Goal: Information Seeking & Learning: Find specific fact

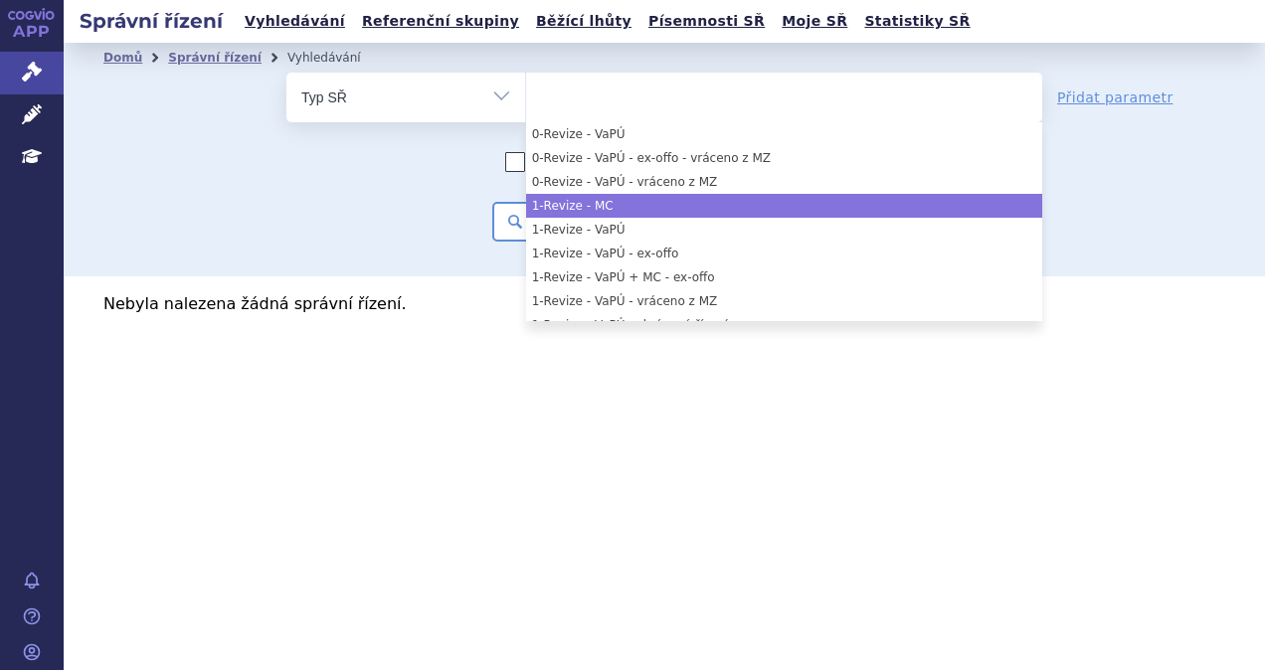
select select "filter-procedure-type"
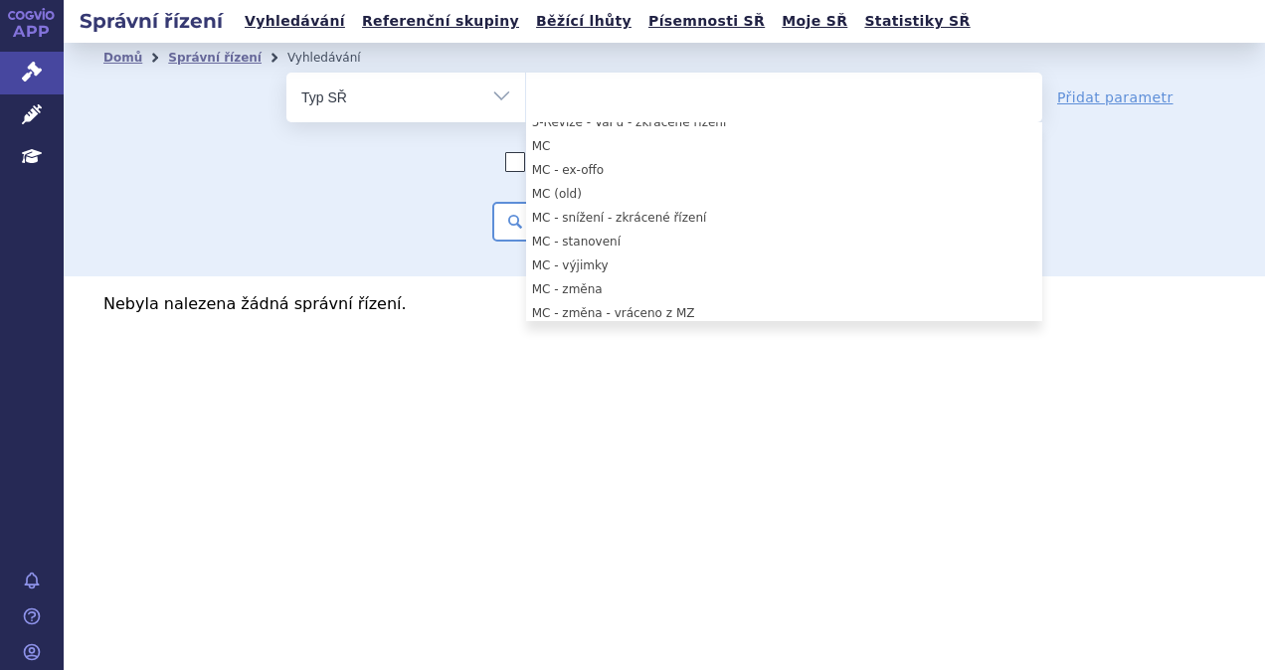
scroll to position [851, 0]
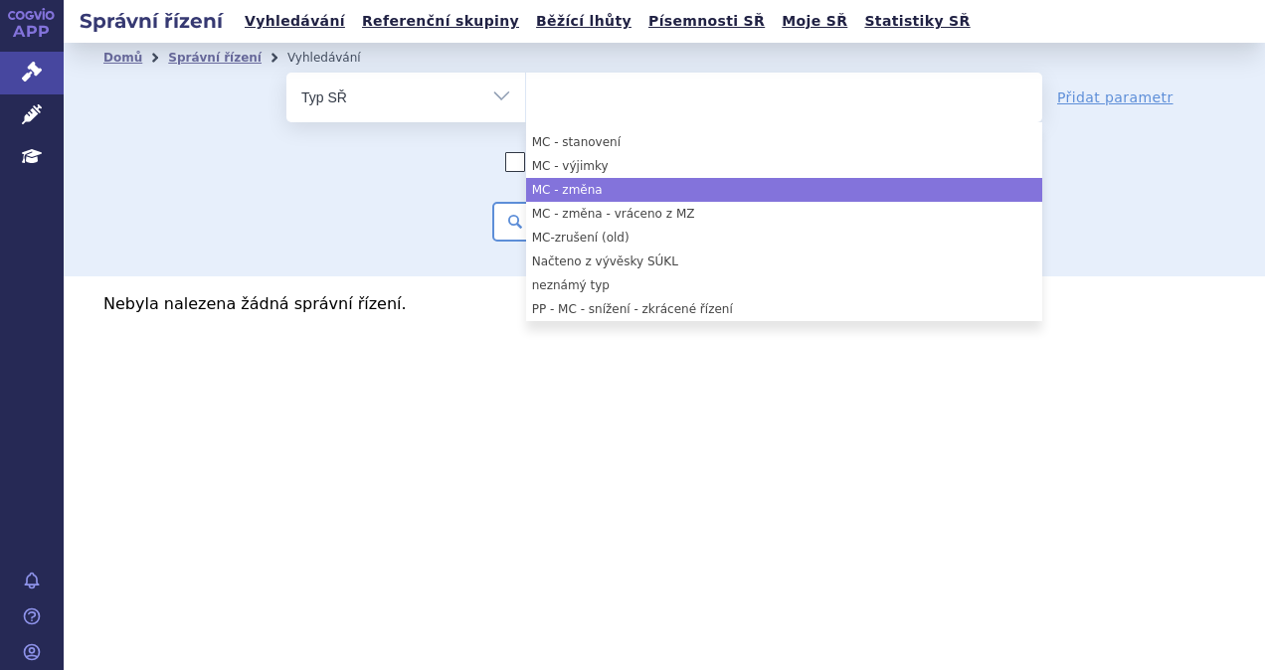
select select "53c34cd4-644a-474c-a2c9-9fa6fbc84cb8"
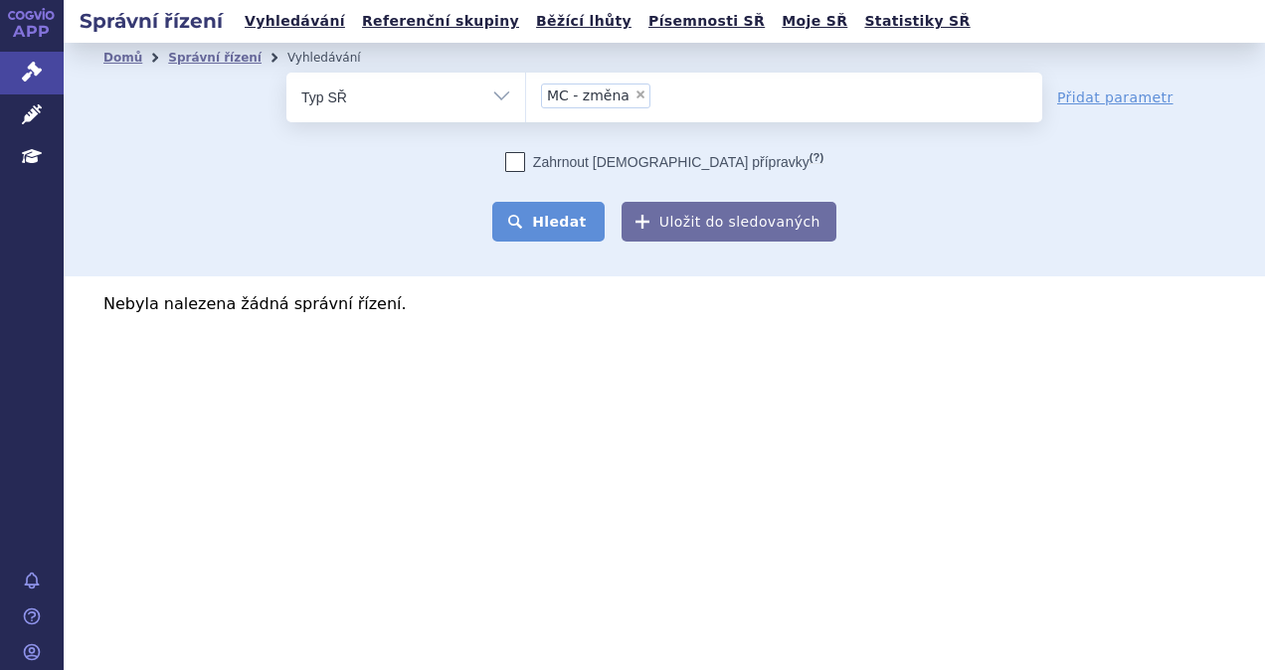
click at [585, 217] on button "Hledat" at bounding box center [548, 222] width 112 height 40
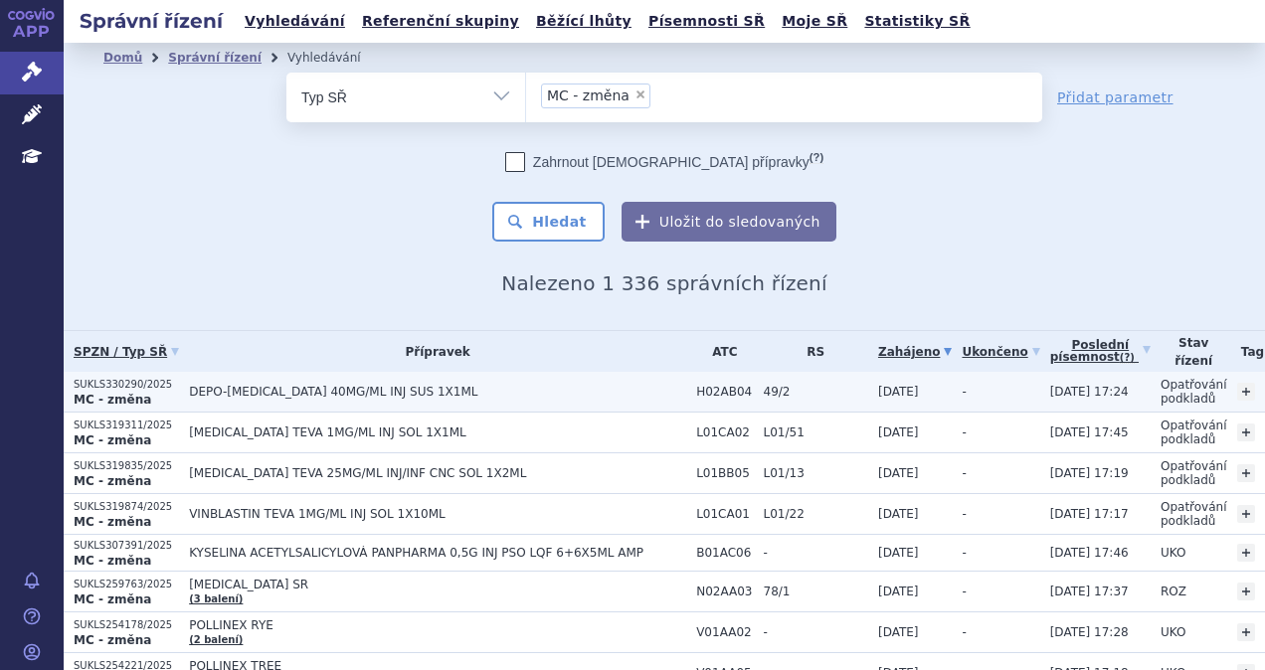
click at [209, 390] on span "DEPO-MEDROL 40MG/ML INJ SUS 1X1ML" at bounding box center [437, 392] width 497 height 14
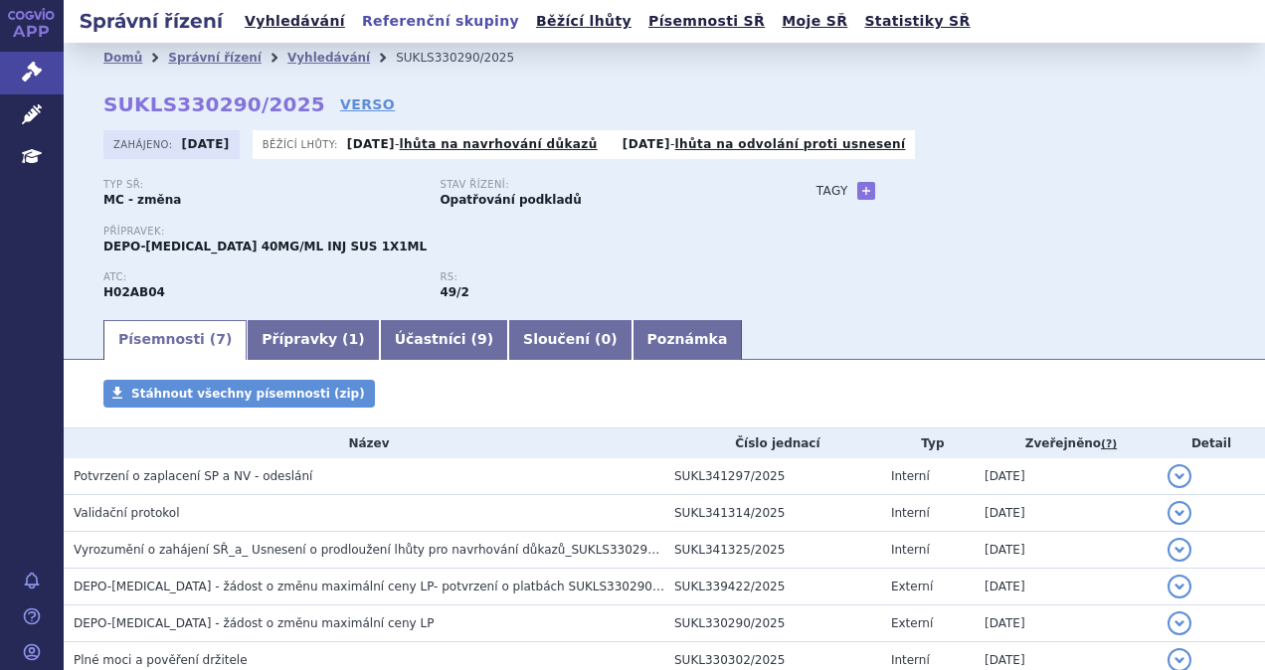
click at [415, 22] on link "Referenční skupiny" at bounding box center [440, 21] width 169 height 27
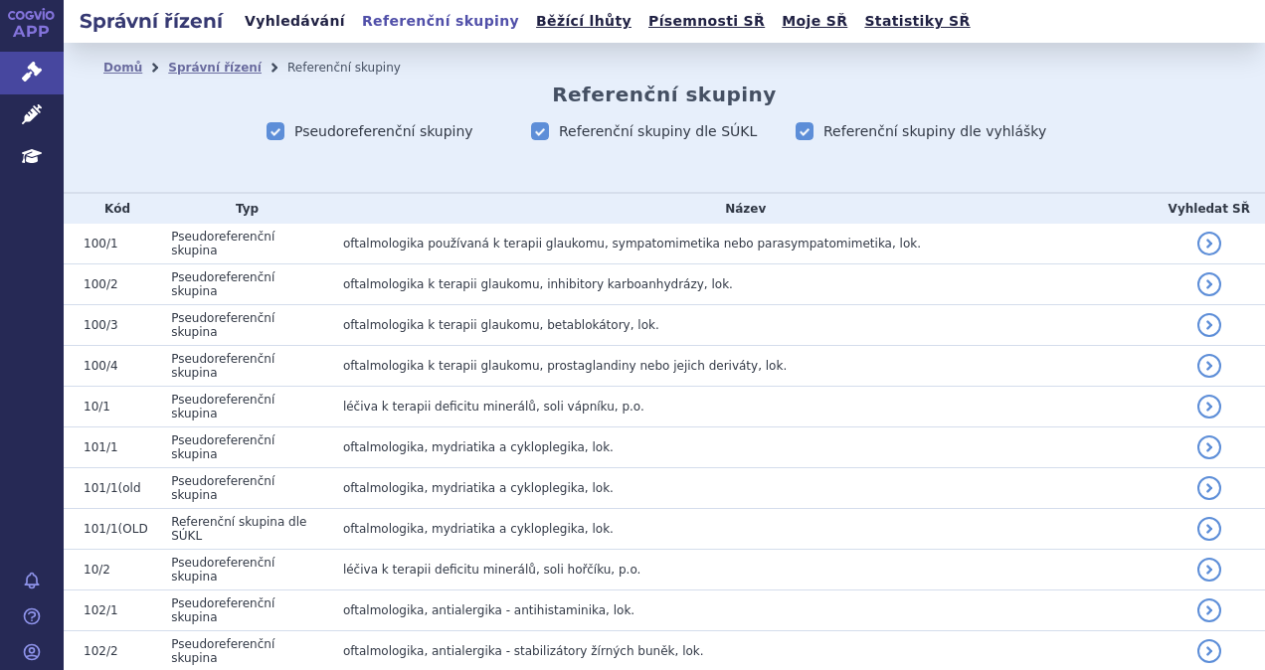
click at [297, 18] on link "Vyhledávání" at bounding box center [295, 21] width 112 height 27
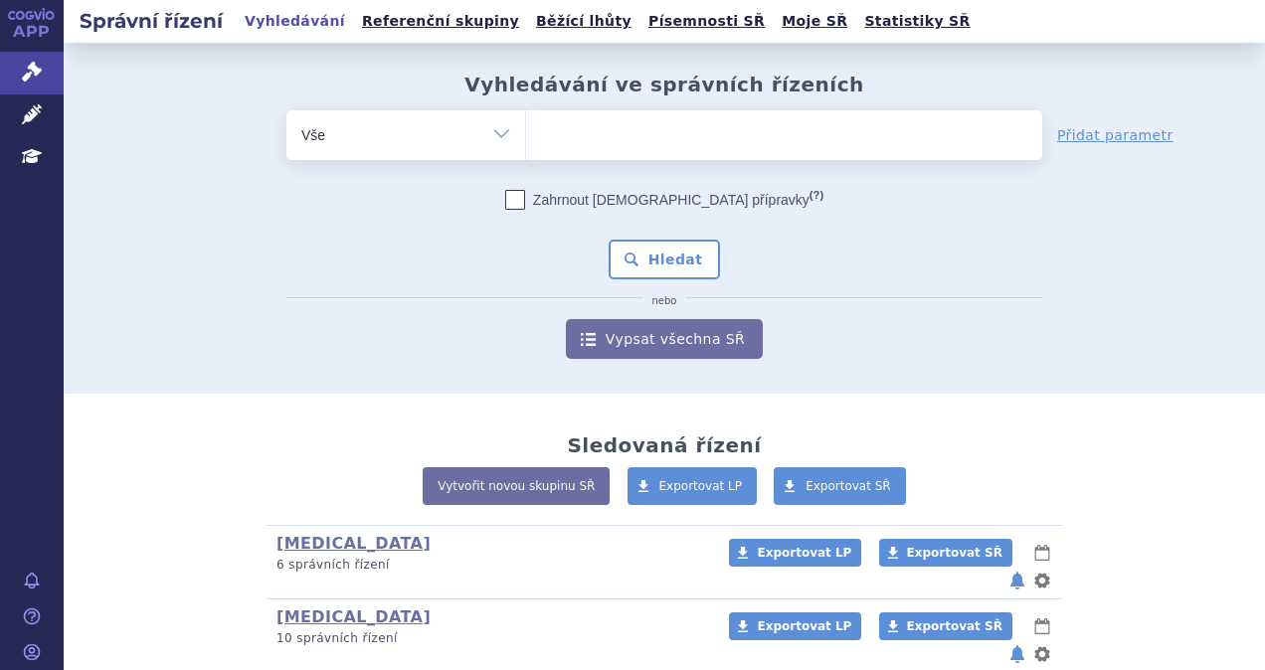
click at [560, 139] on ul at bounding box center [784, 131] width 516 height 42
click at [526, 139] on select at bounding box center [525, 134] width 1 height 50
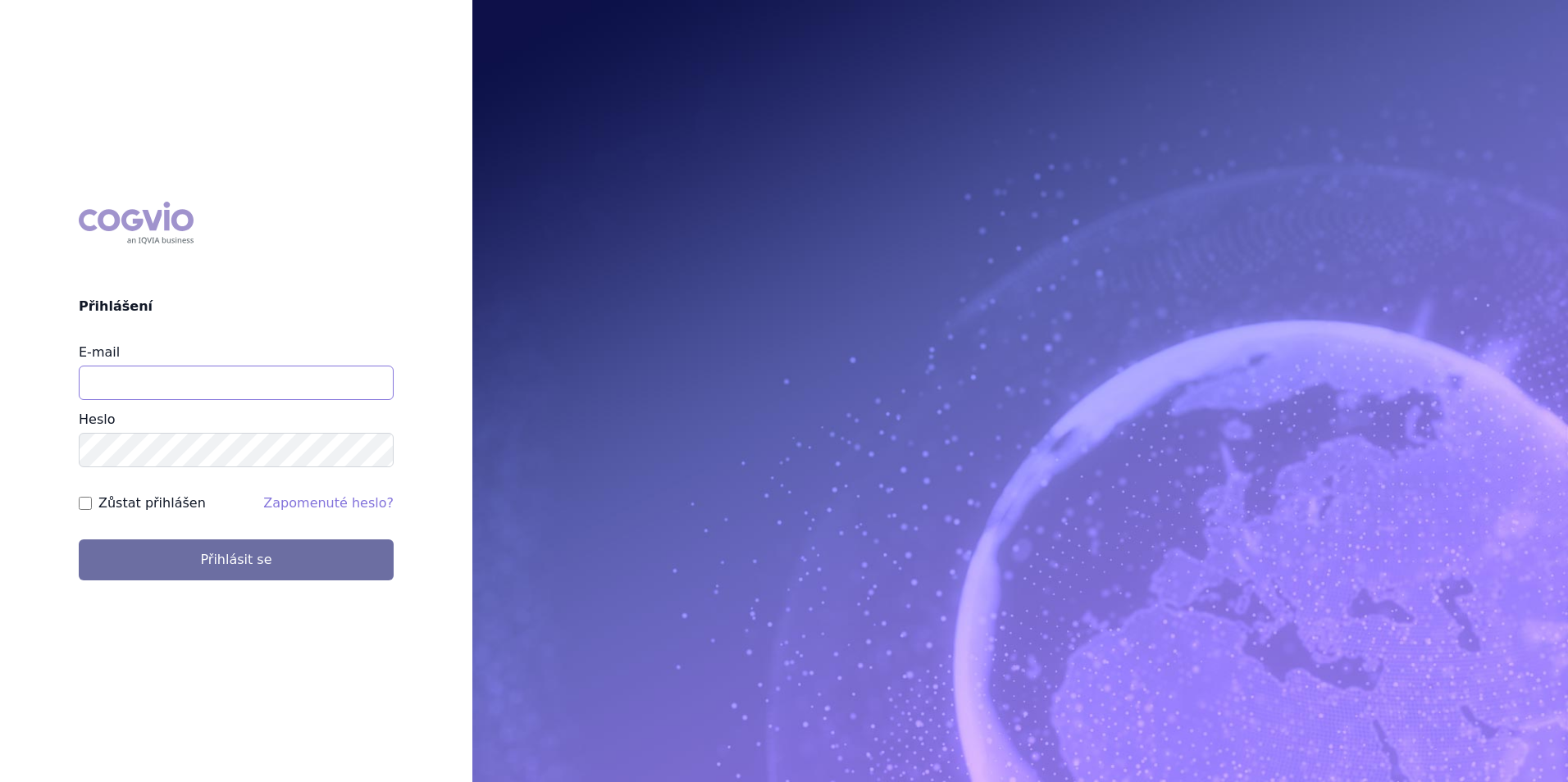
click at [169, 374] on input "E-mail" at bounding box center [236, 383] width 315 height 35
click at [266, 386] on input "michaela.x.tauchmanova@gsk.xom" at bounding box center [236, 383] width 315 height 35
click at [270, 388] on input "michaela.x.tauchmanova@gsk.xom" at bounding box center [236, 383] width 315 height 35
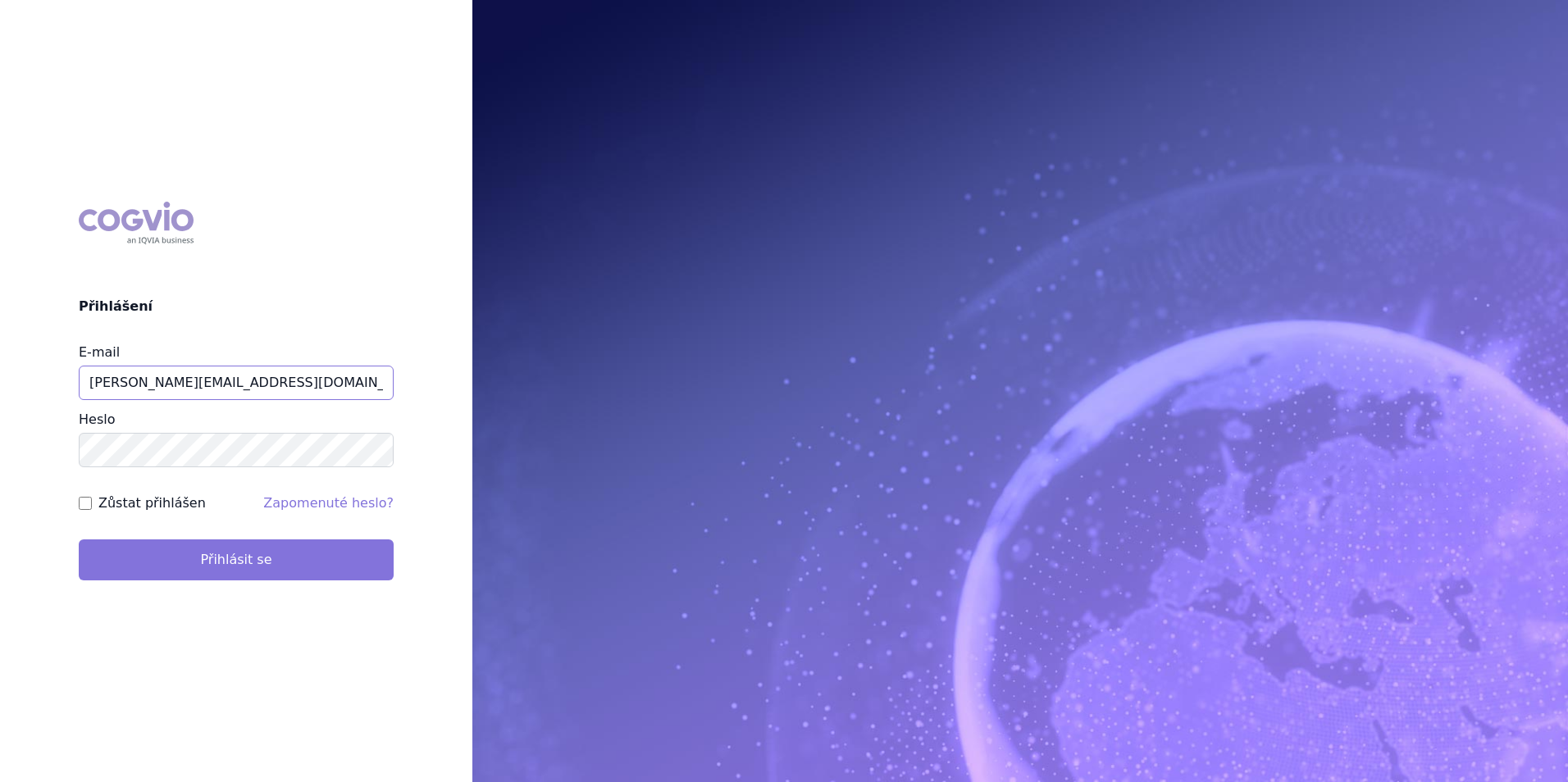
type input "michaela.x.tauchmanova@gsk.com"
click at [281, 553] on button "Přihlásit se" at bounding box center [236, 560] width 315 height 41
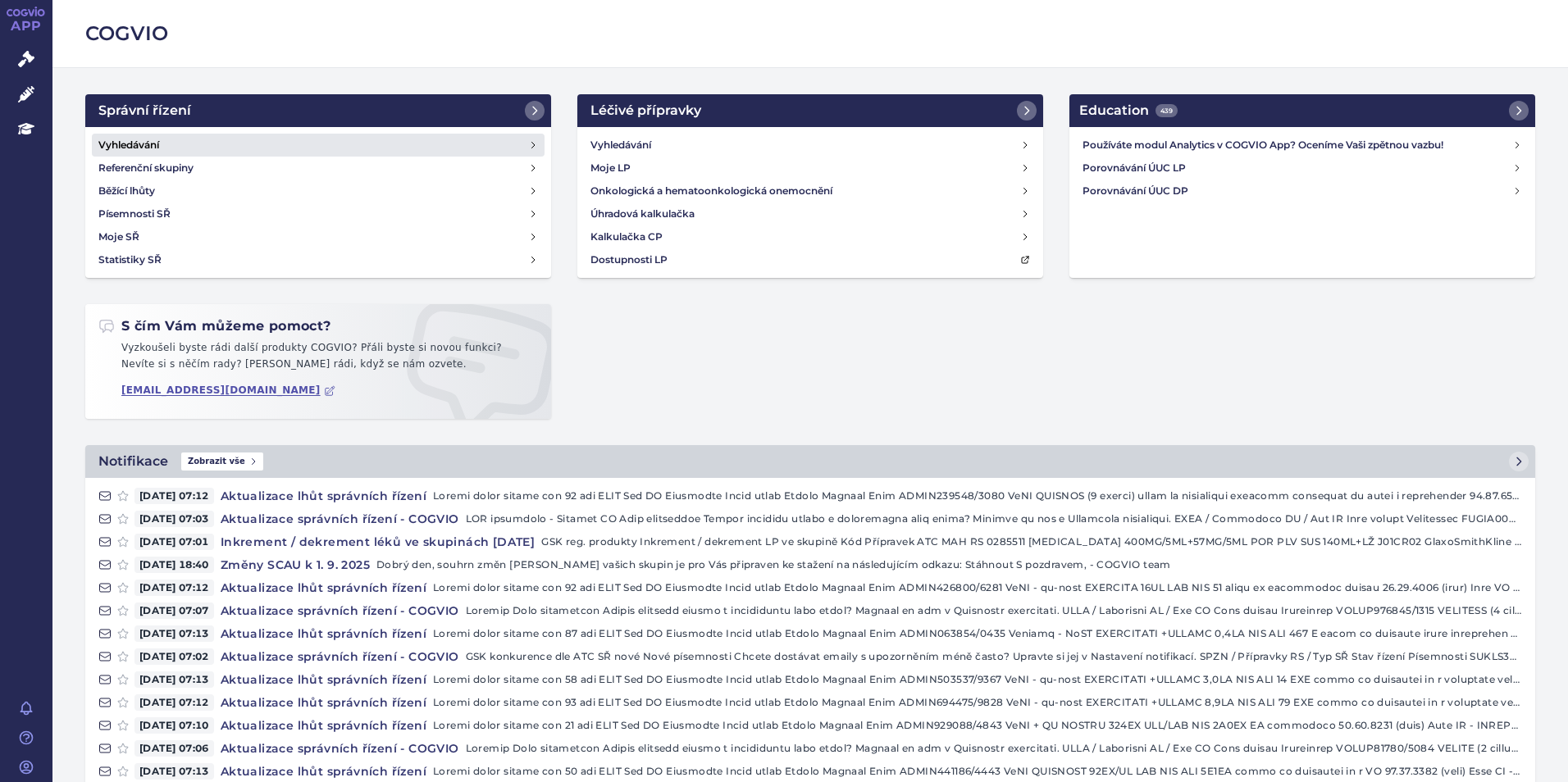
click at [141, 144] on h4 "Vyhledávání" at bounding box center [129, 145] width 61 height 16
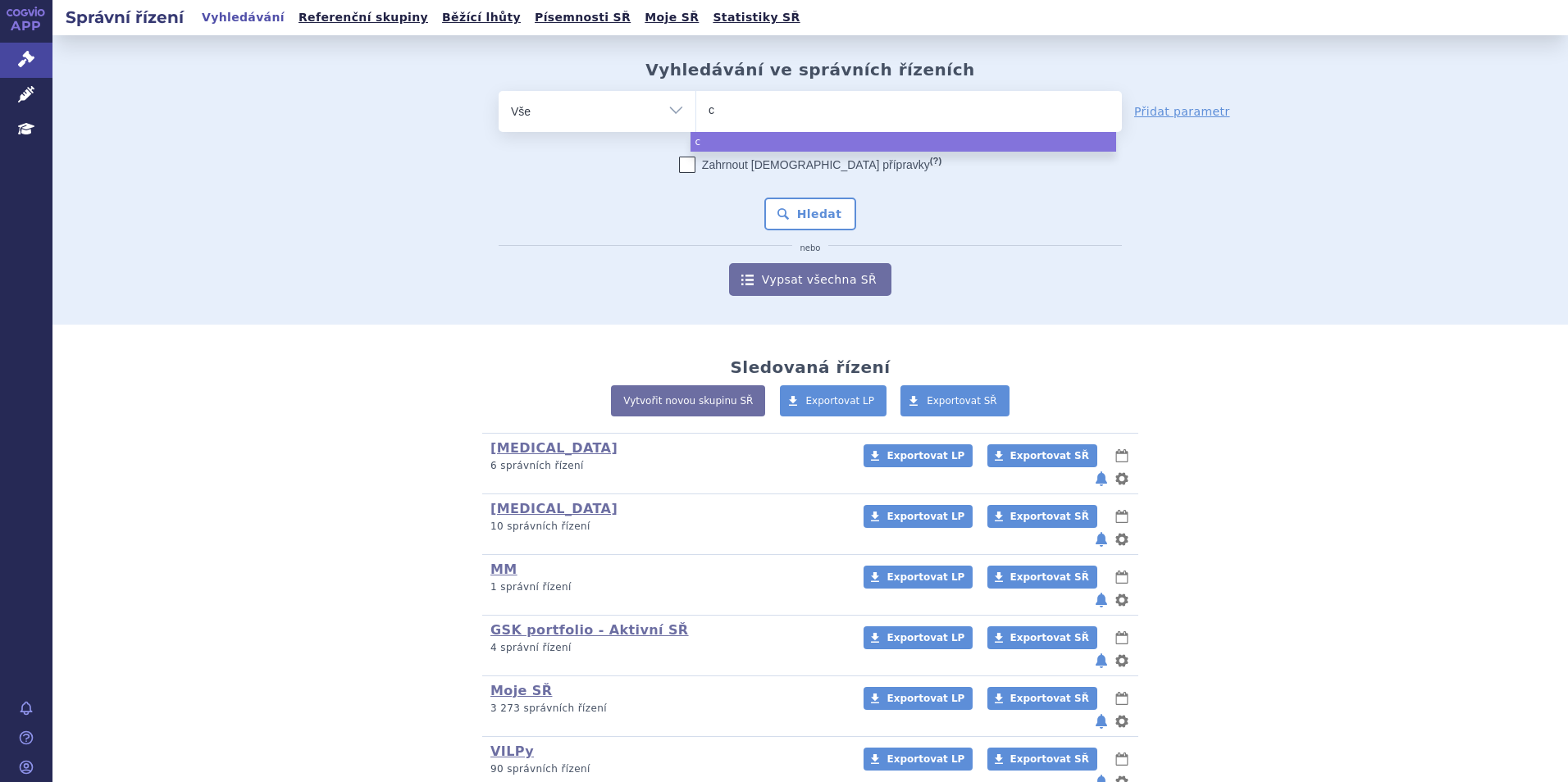
type input "co"
type input "cond"
type input "condr"
type input "condro"
type input "condrodi"
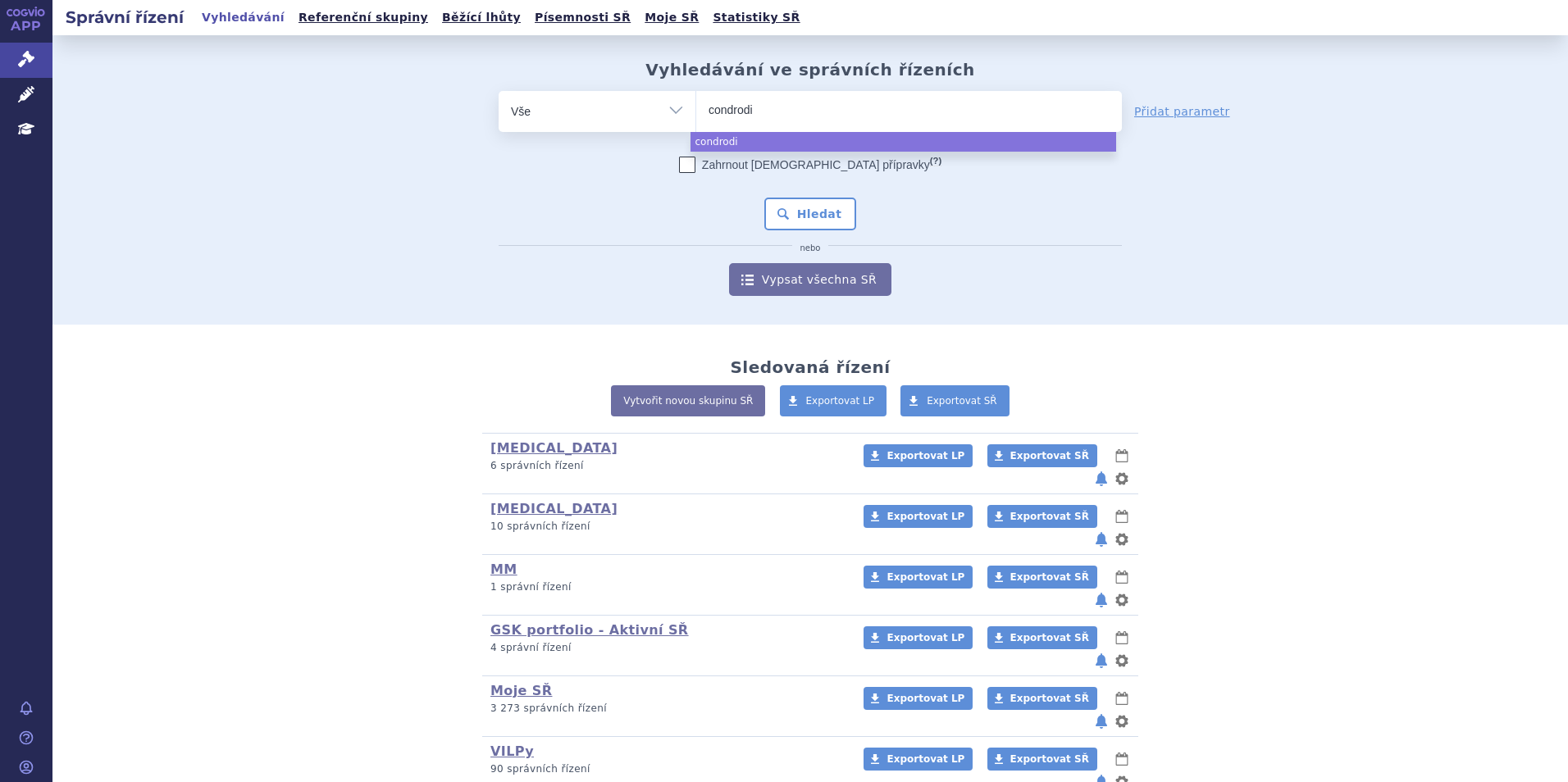
type input "condrodin"
select select "condrodin"
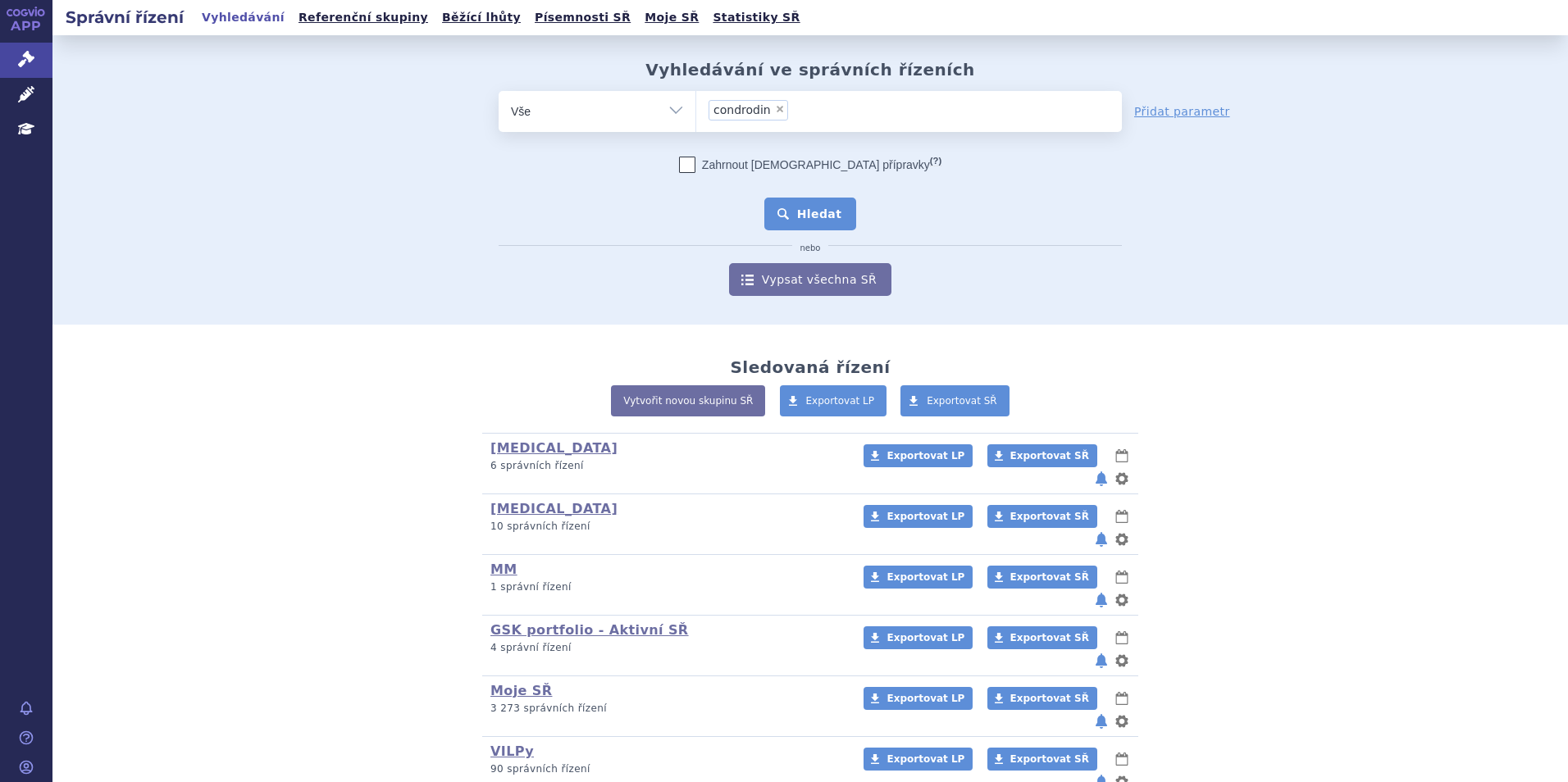
click at [786, 214] on button "Hledat" at bounding box center [811, 214] width 92 height 33
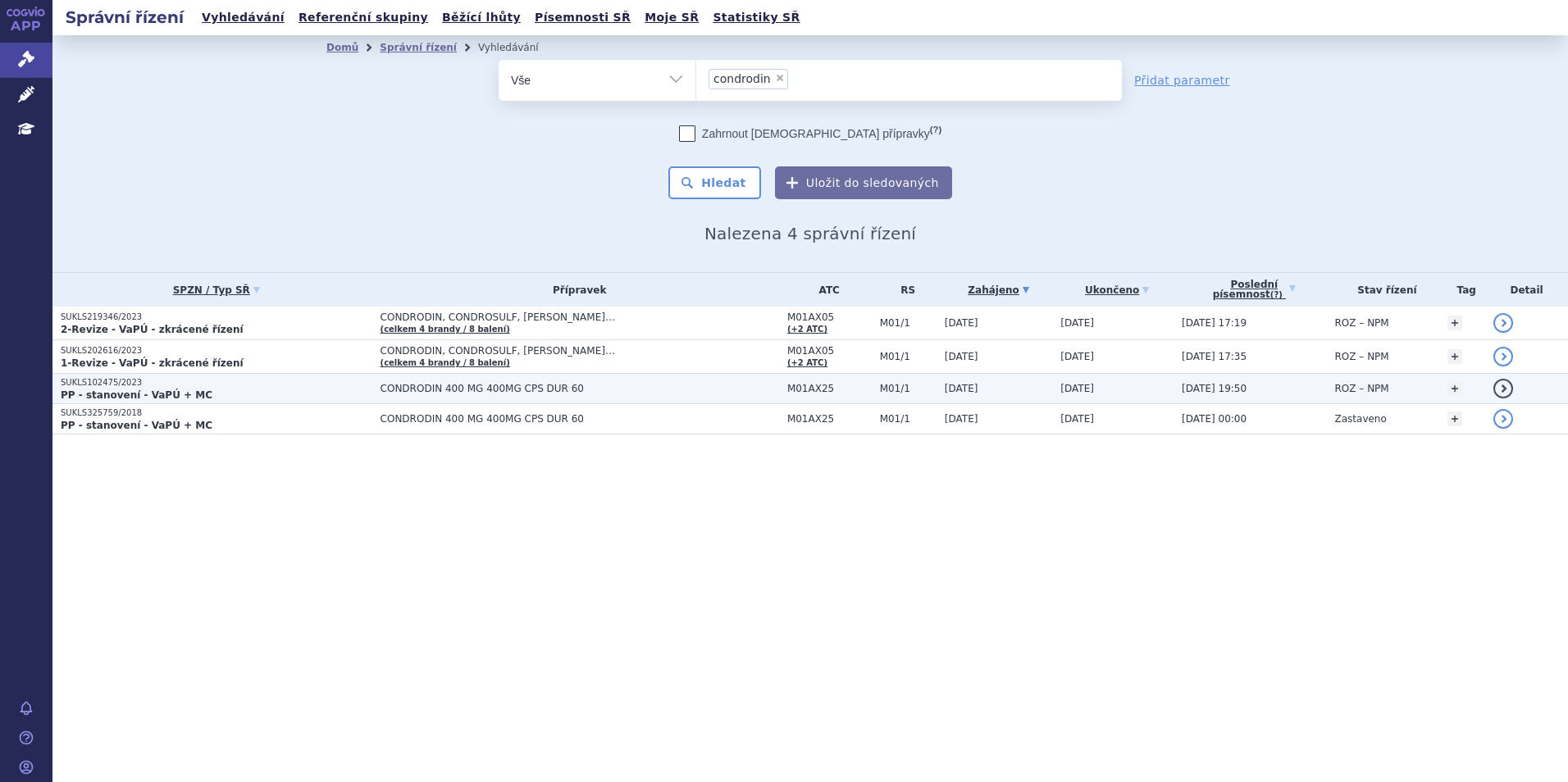
click at [261, 384] on p "SUKLS102475/2023" at bounding box center [217, 383] width 312 height 12
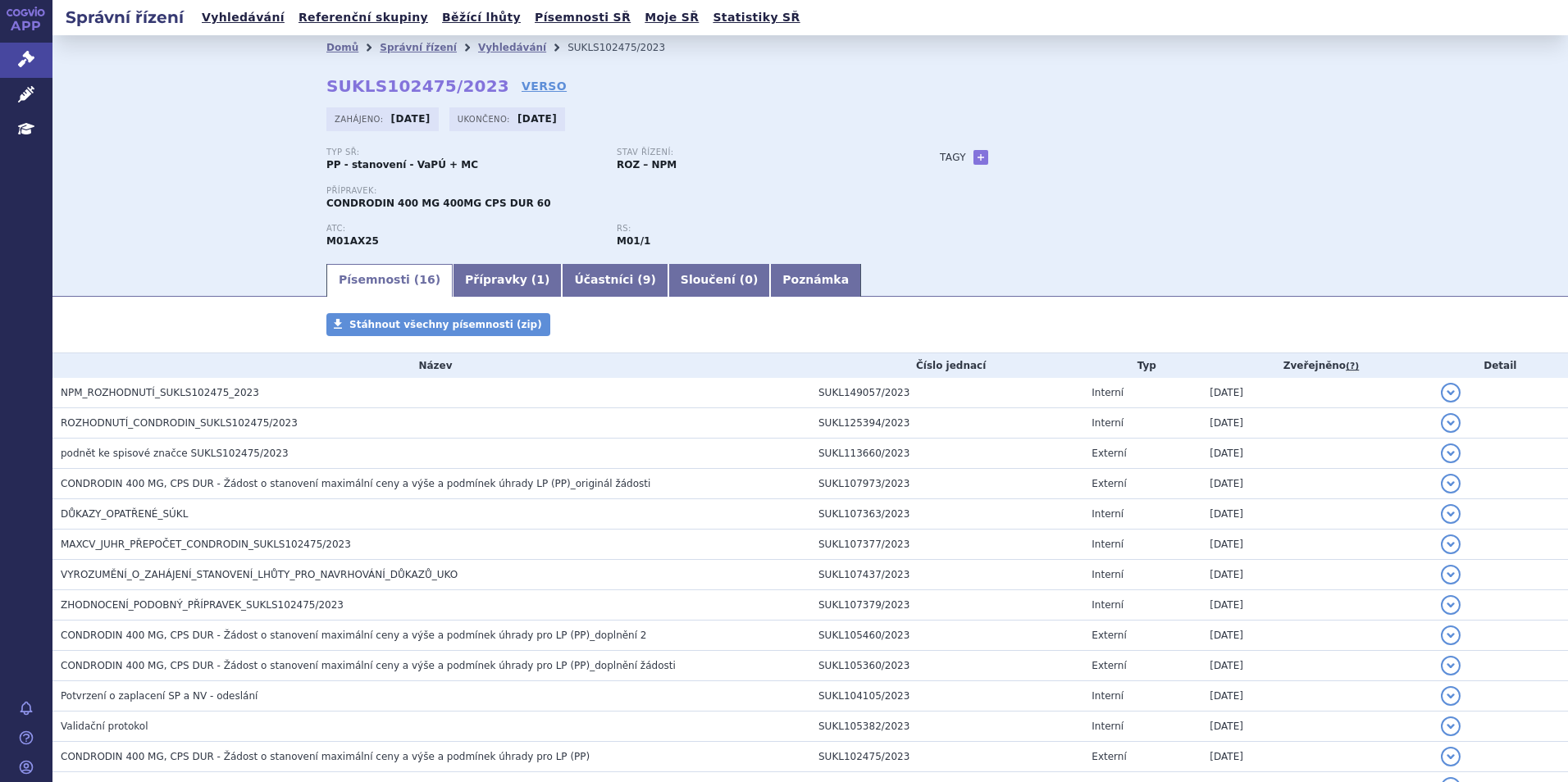
scroll to position [180, 0]
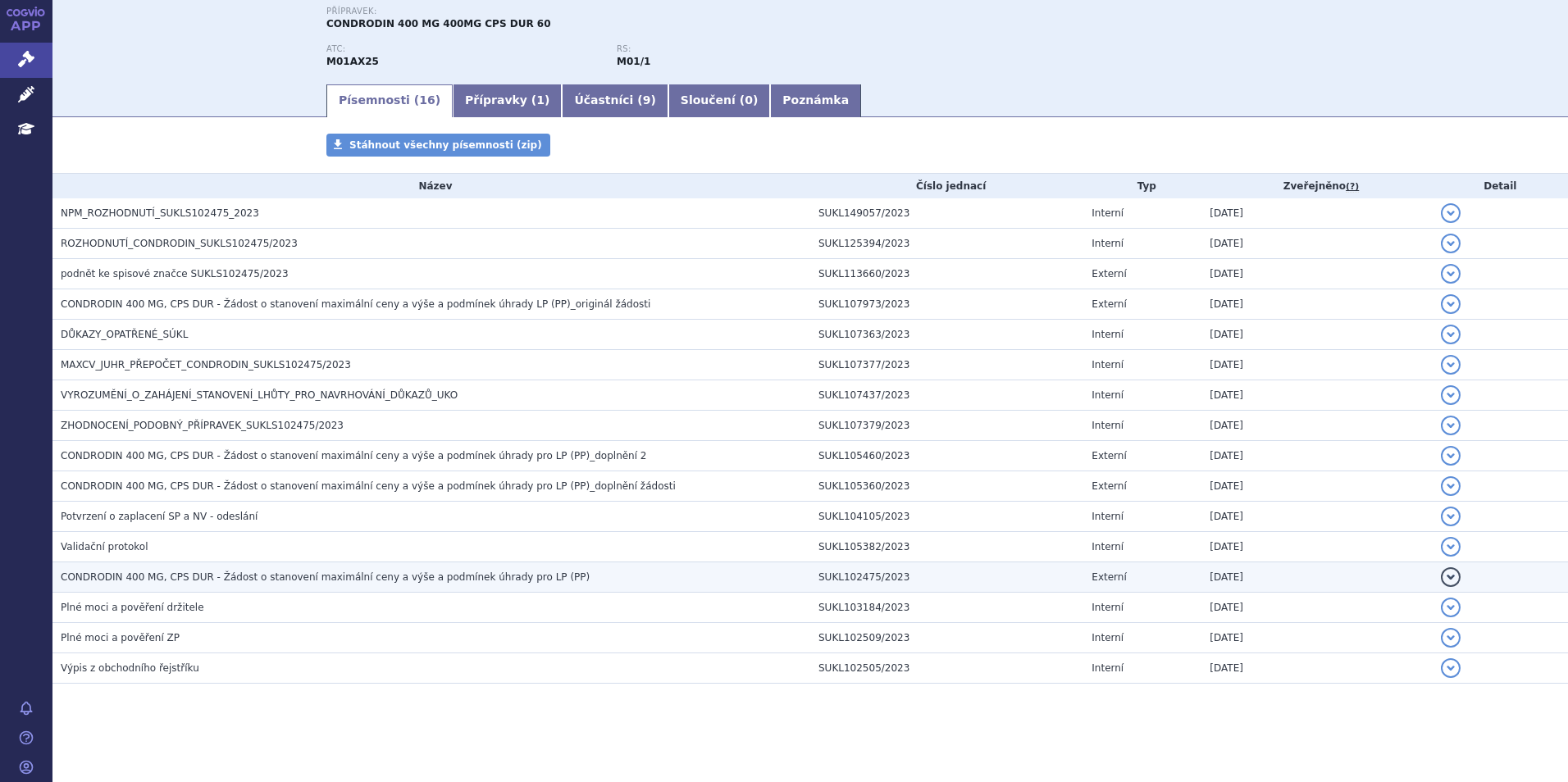
click at [202, 582] on span "CONDRODIN 400 MG, CPS DUR - Žádost o stanovení maximální ceny a výše a podmínek…" at bounding box center [325, 577] width 529 height 12
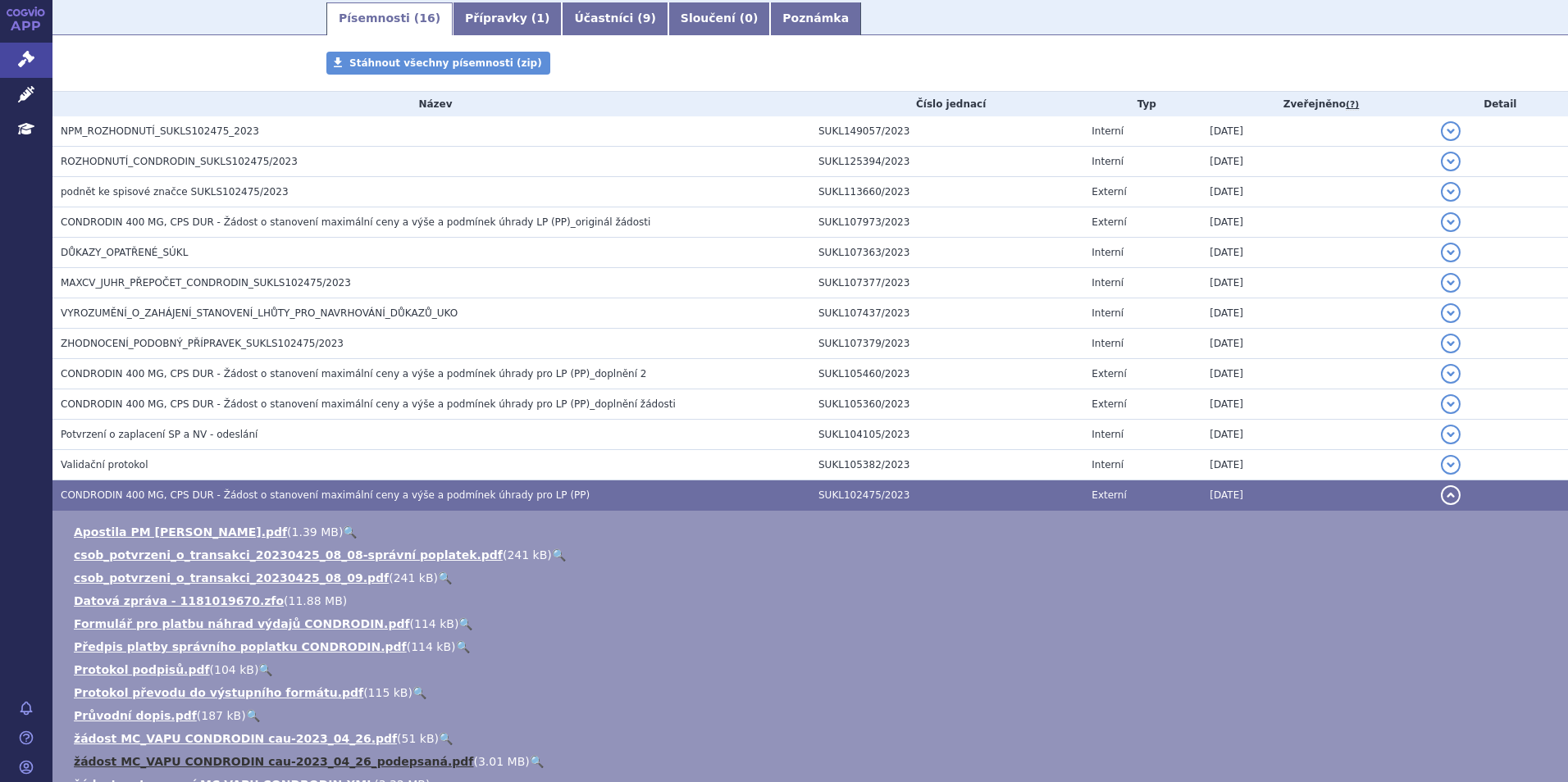
scroll to position [16, 0]
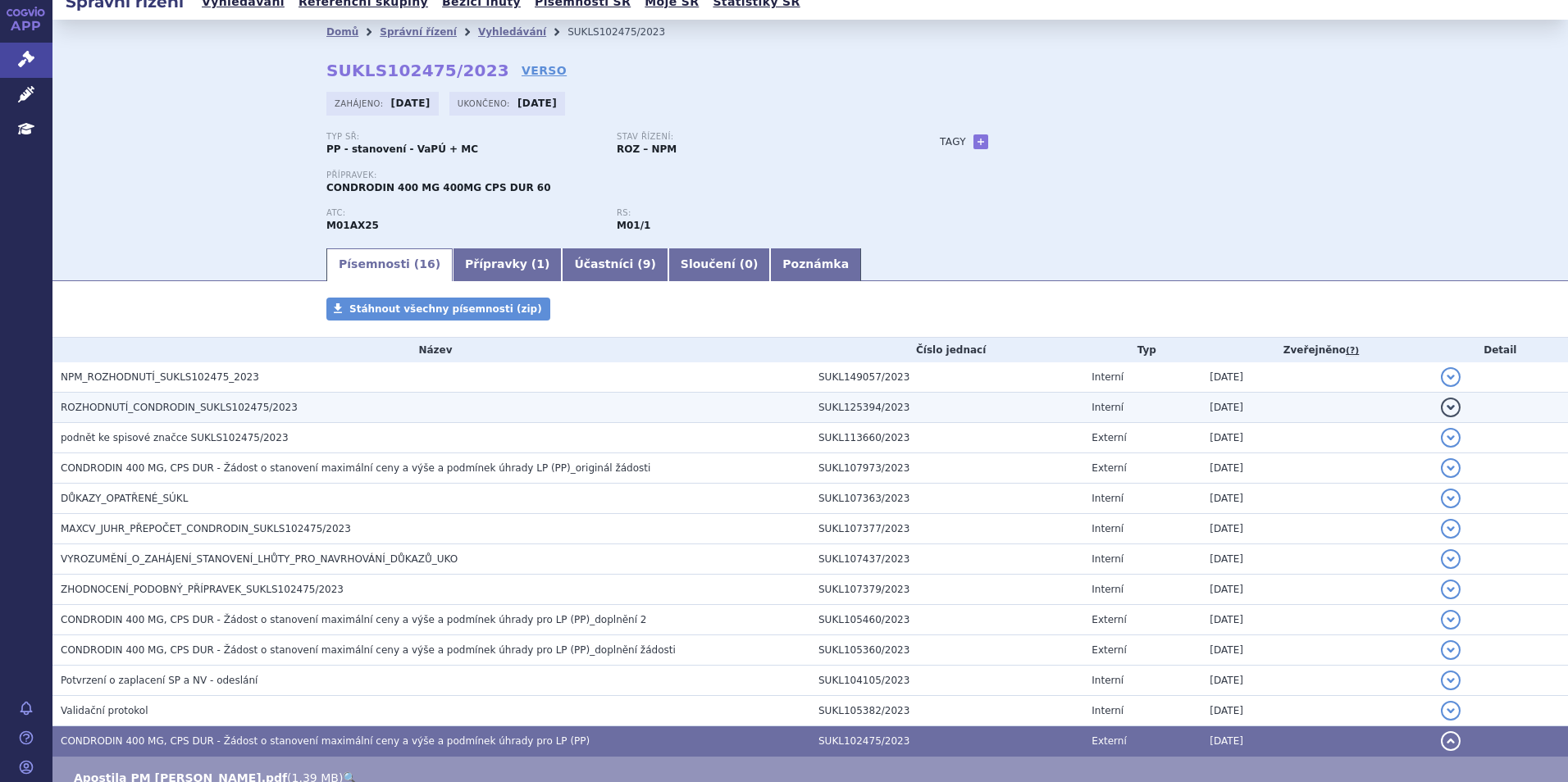
click at [176, 411] on span "ROZHODNUTÍ_CONDRODIN_SUKLS102475/2023" at bounding box center [179, 407] width 237 height 12
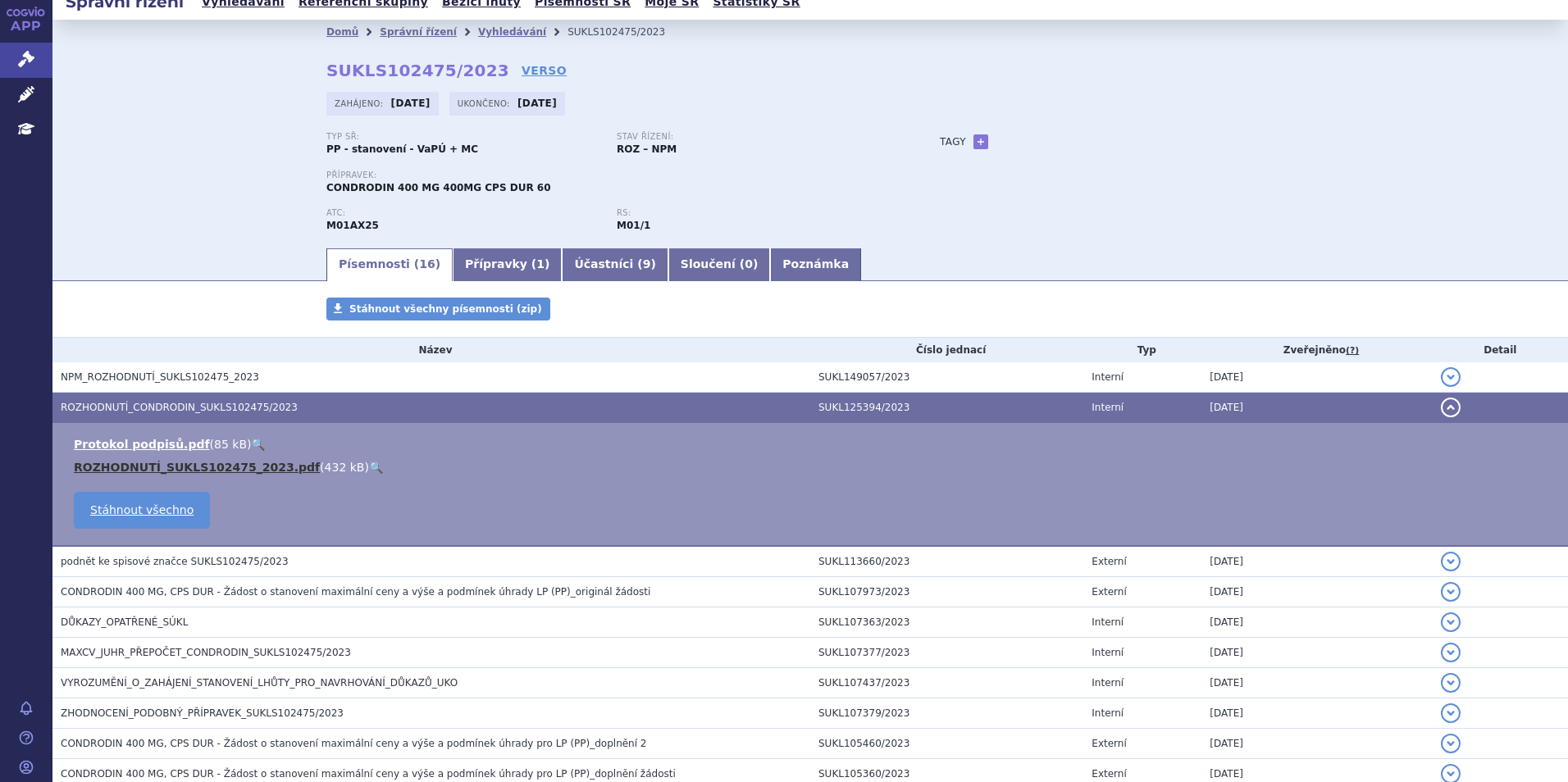
click at [157, 465] on link "ROZHODNUTÍ_SUKLS102475_2023.pdf" at bounding box center [196, 468] width 246 height 13
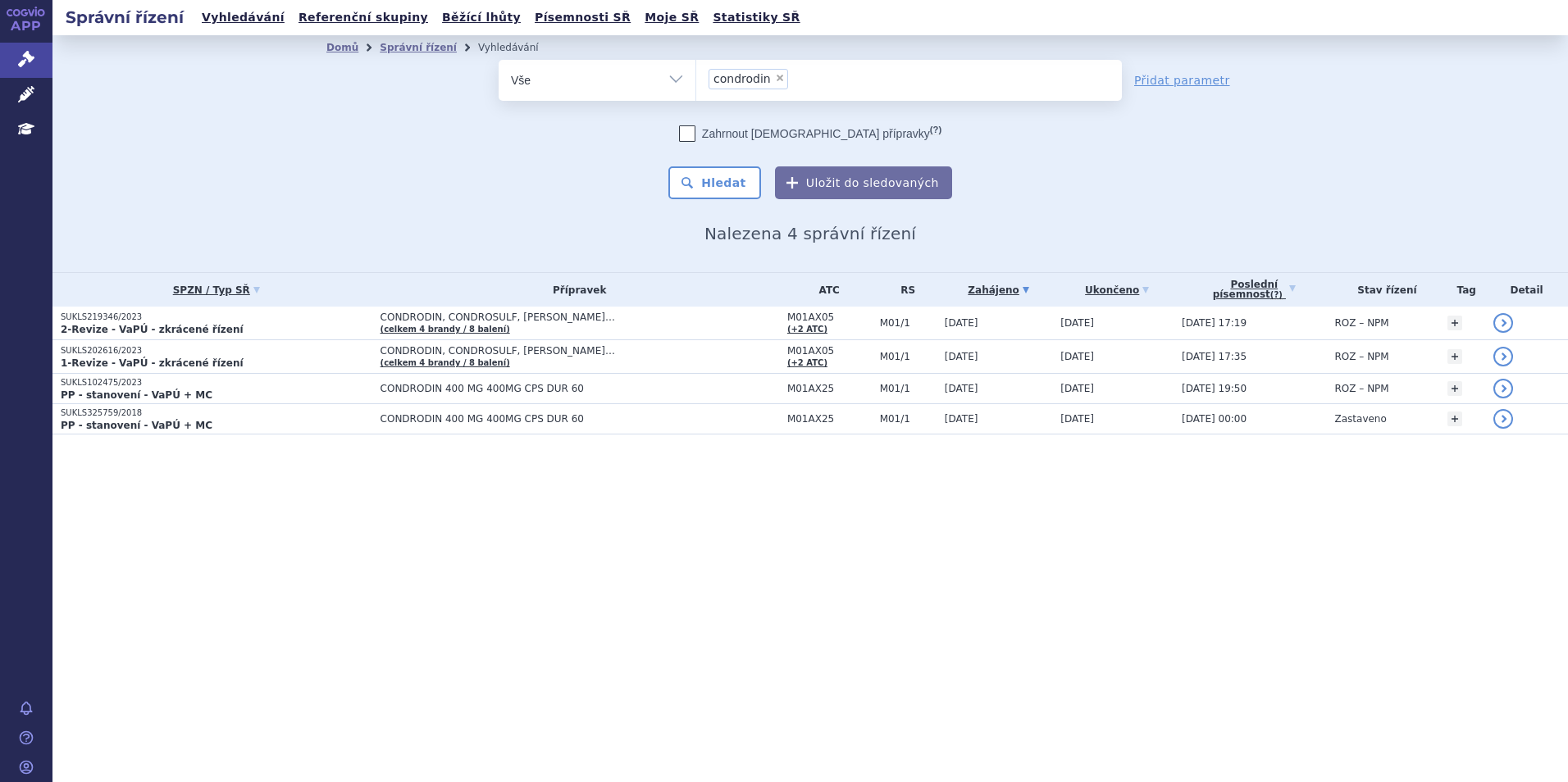
click at [767, 82] on li "× condrodin" at bounding box center [748, 79] width 79 height 21
click at [696, 82] on select "condrodin" at bounding box center [695, 80] width 1 height 41
click at [777, 76] on span "×" at bounding box center [780, 78] width 10 height 10
click at [696, 76] on select "condrodin" at bounding box center [695, 80] width 1 height 41
select select
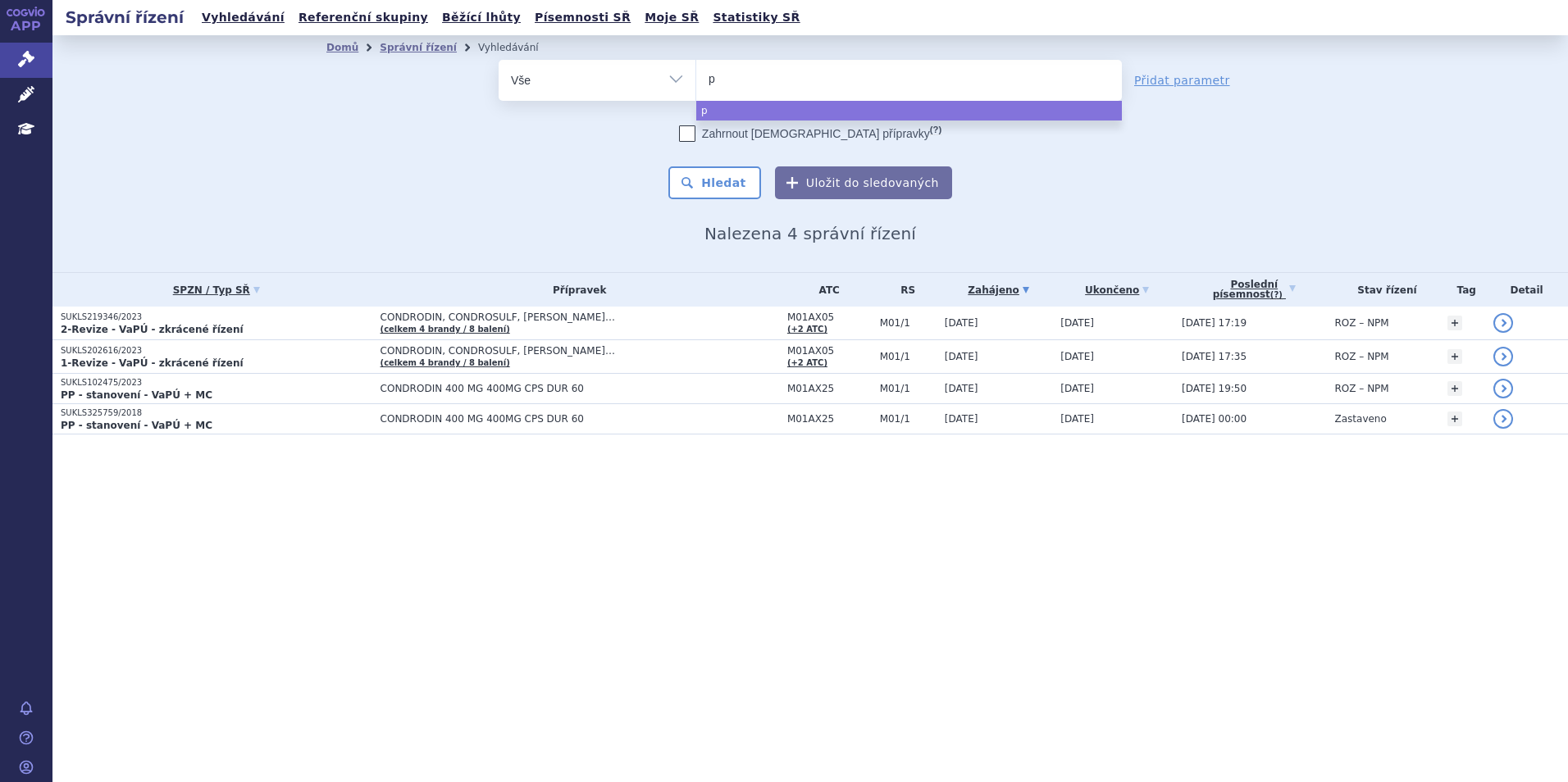
type input "pi"
type input "pia"
type input "pias"
type input "piascle"
type input "piascled"
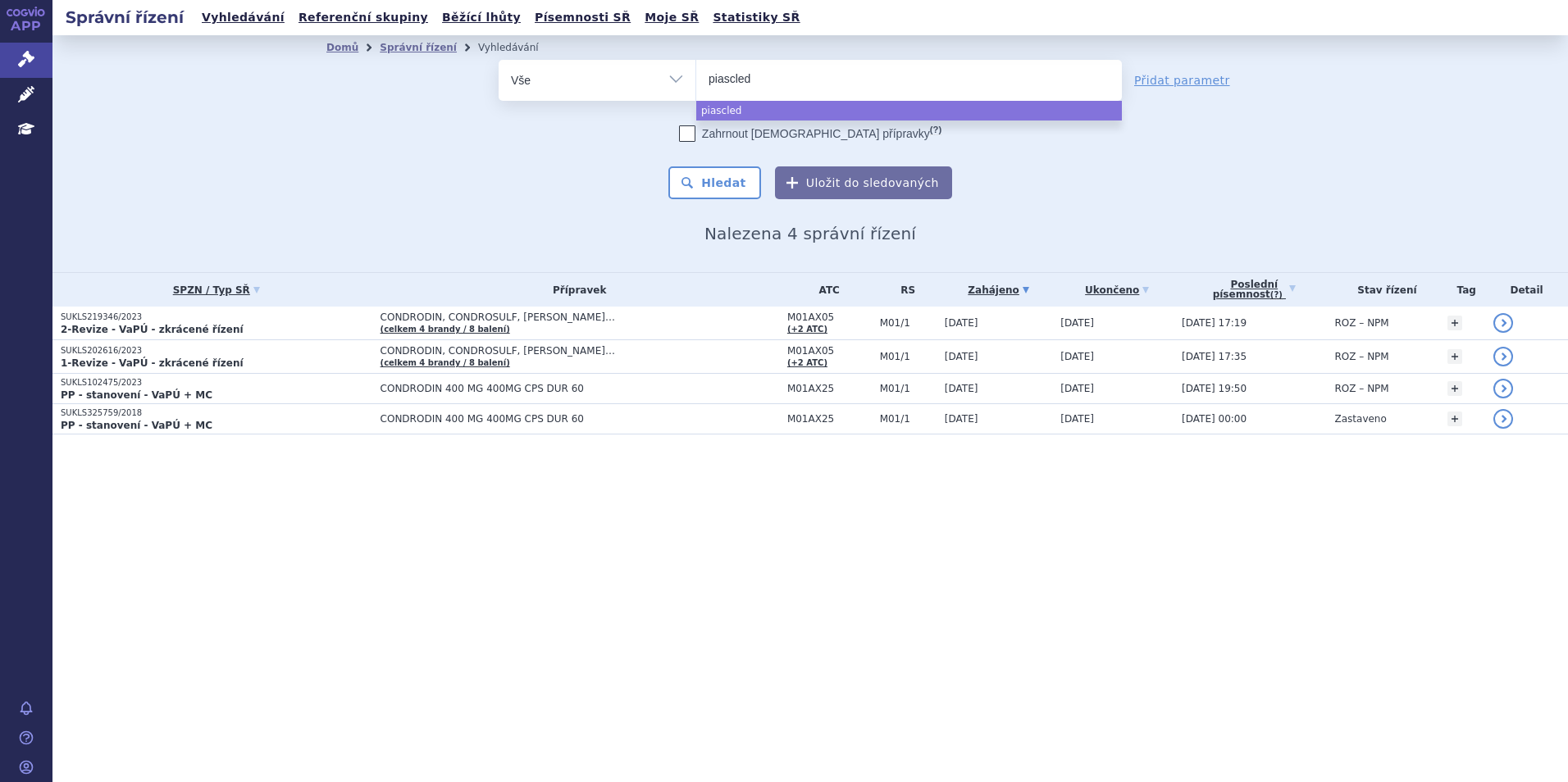
type input "piascledi"
type input "piascledin"
select select "piascledin"
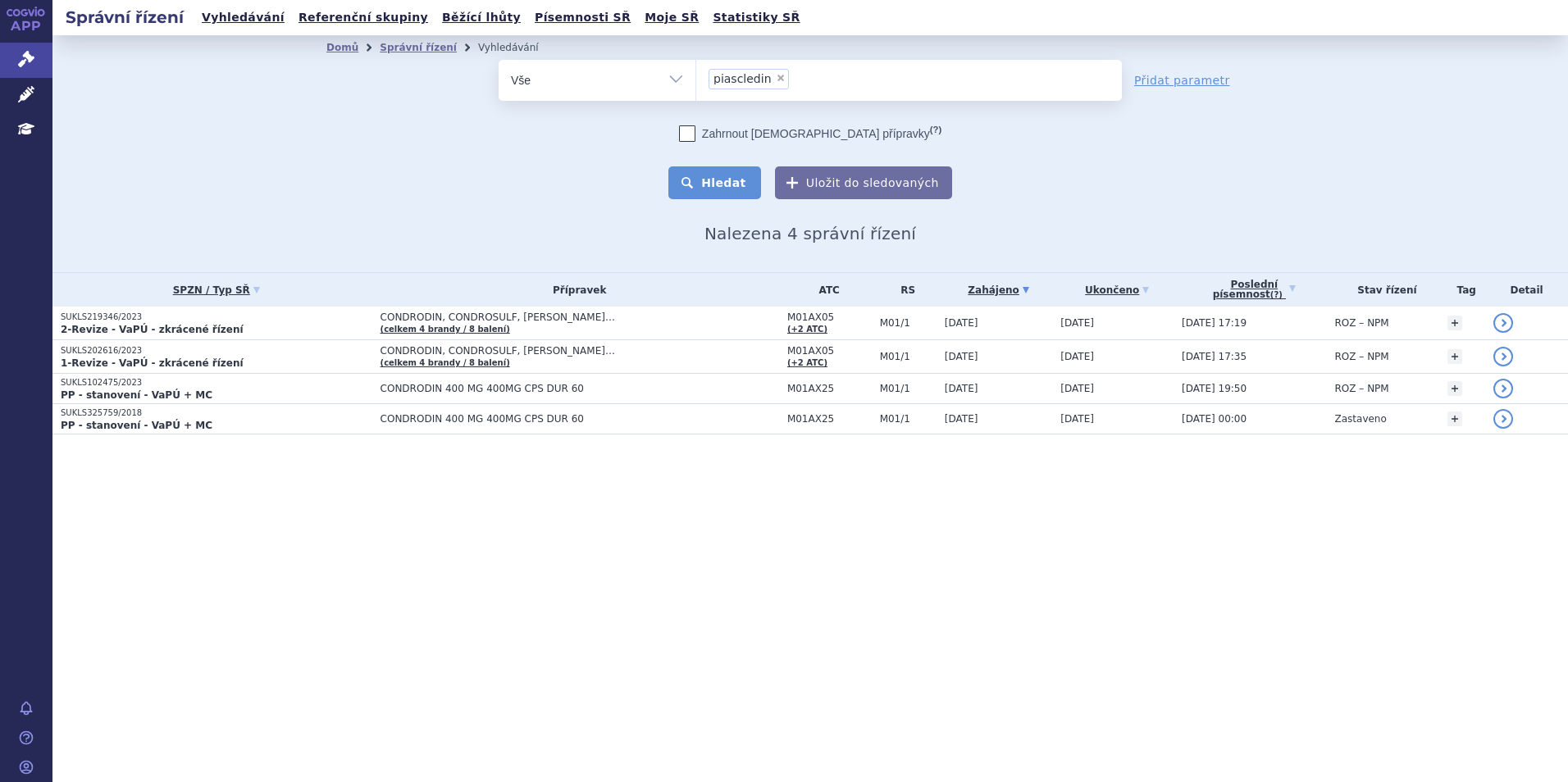
click at [702, 167] on button "Hledat" at bounding box center [714, 183] width 92 height 33
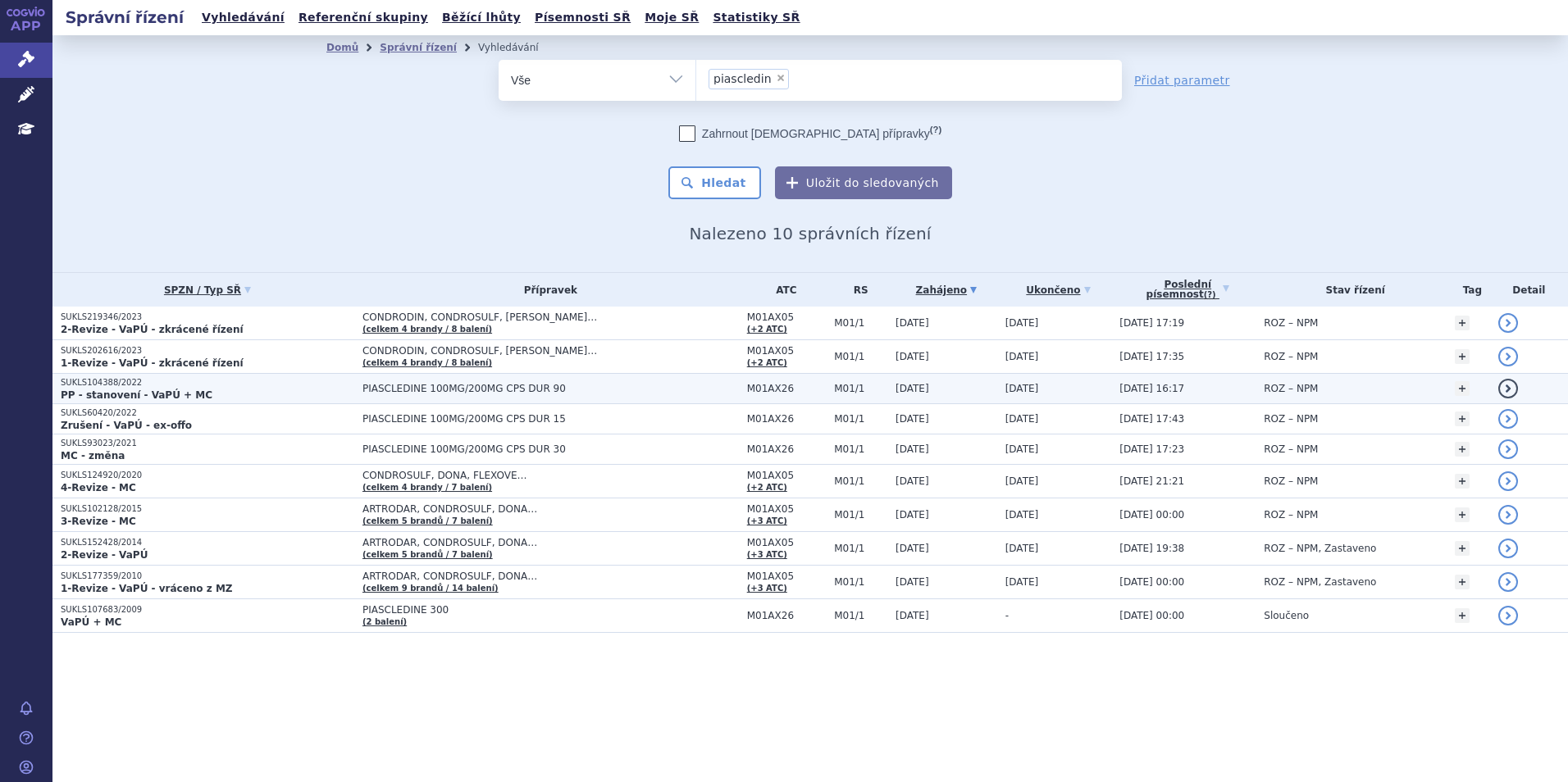
click at [221, 384] on p "SUKLS104388/2022" at bounding box center [208, 383] width 294 height 12
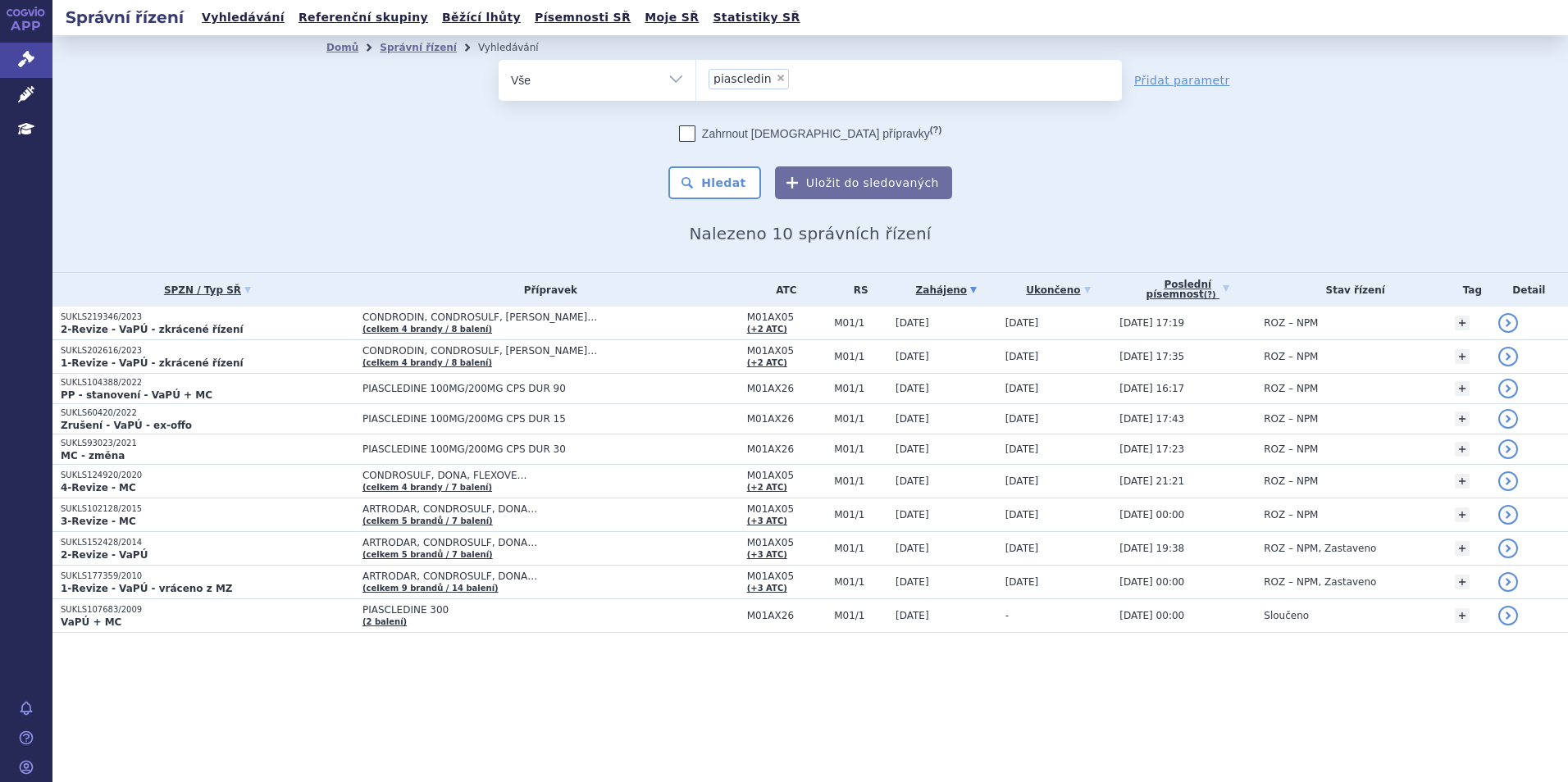
click at [776, 78] on span "×" at bounding box center [781, 78] width 10 height 10
click at [696, 78] on select "piascledin" at bounding box center [695, 80] width 1 height 41
click at [736, 78] on ul at bounding box center [909, 78] width 426 height 35
click at [696, 78] on select "piascledin" at bounding box center [695, 80] width 1 height 41
select select "piascledin"
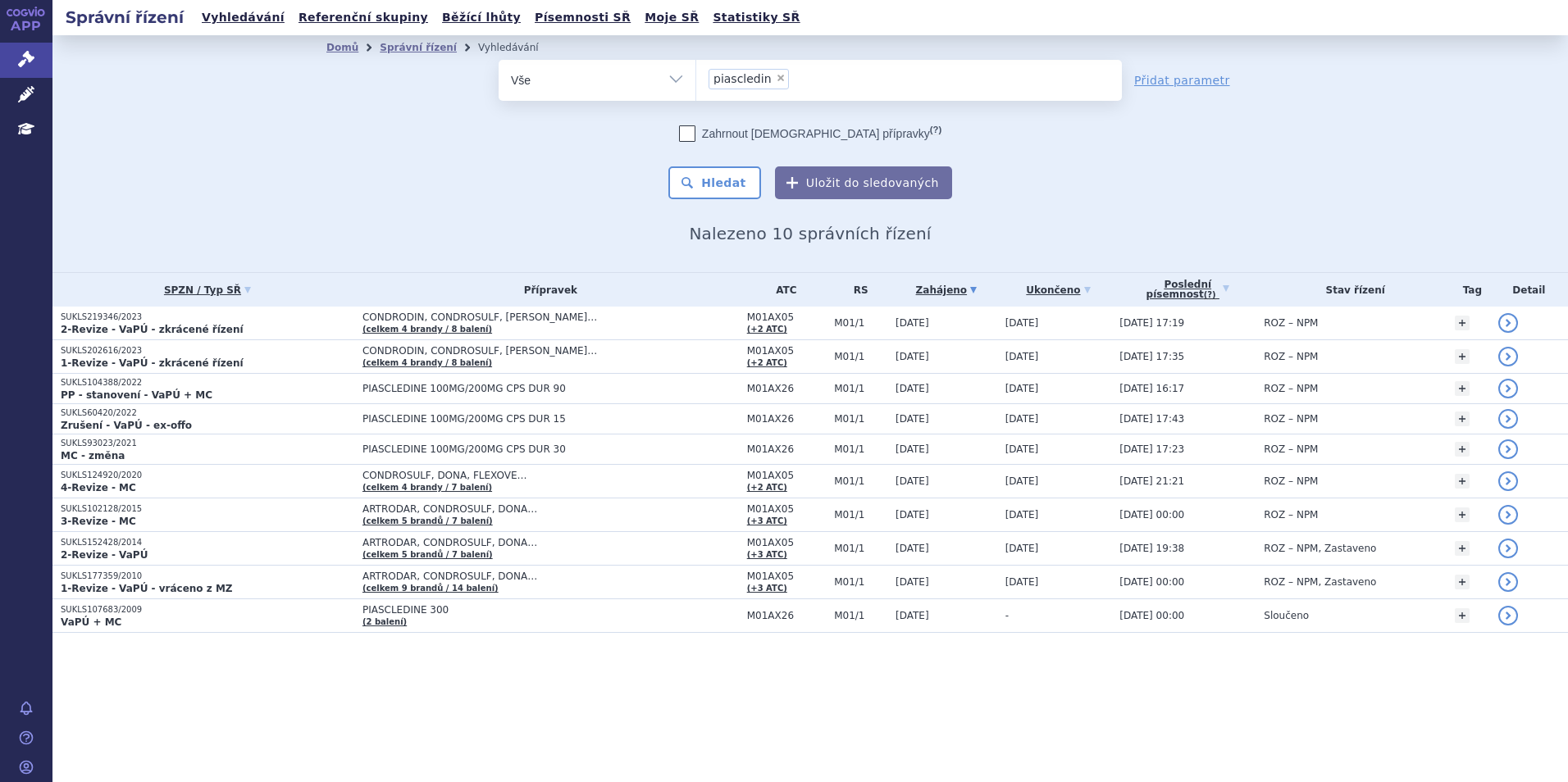
click at [680, 80] on select "Vše Spisová značka Typ SŘ Přípravek/SUKL kód Účastník/Držitel" at bounding box center [596, 78] width 197 height 37
click at [678, 82] on select "Vše Spisová značka Typ SŘ Přípravek/SUKL kód Účastník/Držitel" at bounding box center [596, 78] width 197 height 37
click at [498, 60] on select "Vše Spisová značka Typ SŘ Přípravek/SUKL kód Účastník/Držitel" at bounding box center [596, 78] width 197 height 37
click at [772, 87] on ul at bounding box center [909, 78] width 426 height 35
click at [696, 87] on select at bounding box center [695, 80] width 1 height 41
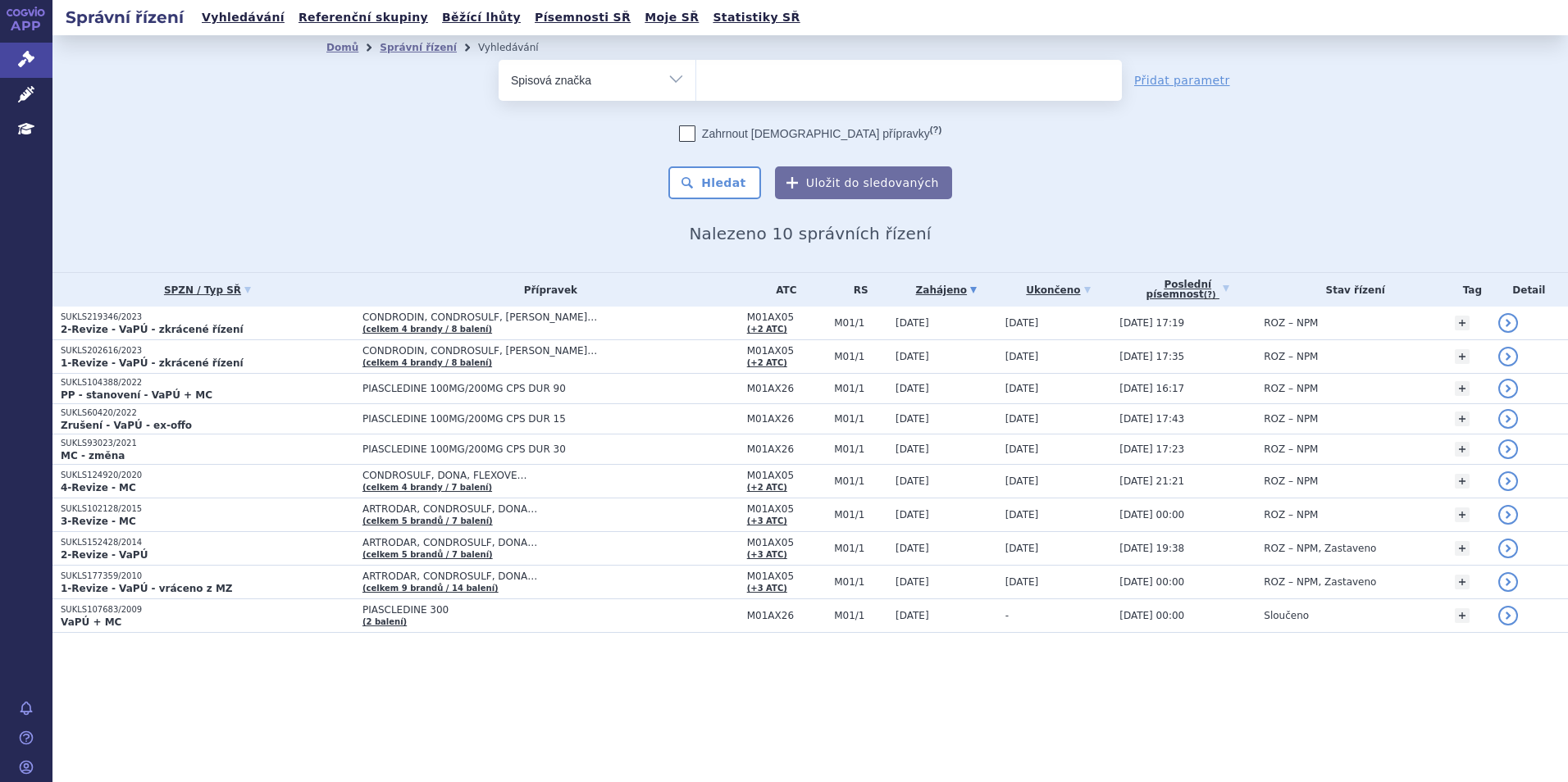
click at [625, 86] on select "Vše Spisová značka Typ SŘ Přípravek/SUKL kód Účastník/Držitel" at bounding box center [596, 78] width 197 height 37
click at [553, 93] on select "Vše Spisová značka Typ SŘ Přípravek/SUKL kód Účastník/Držitel" at bounding box center [596, 78] width 197 height 37
click at [555, 81] on select "Vše Spisová značka Typ SŘ Přípravek/SUKL kód Účastník/Držitel" at bounding box center [596, 78] width 197 height 37
select select "filter-all"
click at [498, 60] on select "Vše Spisová značka Typ SŘ Přípravek/SUKL kód Účastník/Držitel" at bounding box center [596, 78] width 197 height 37
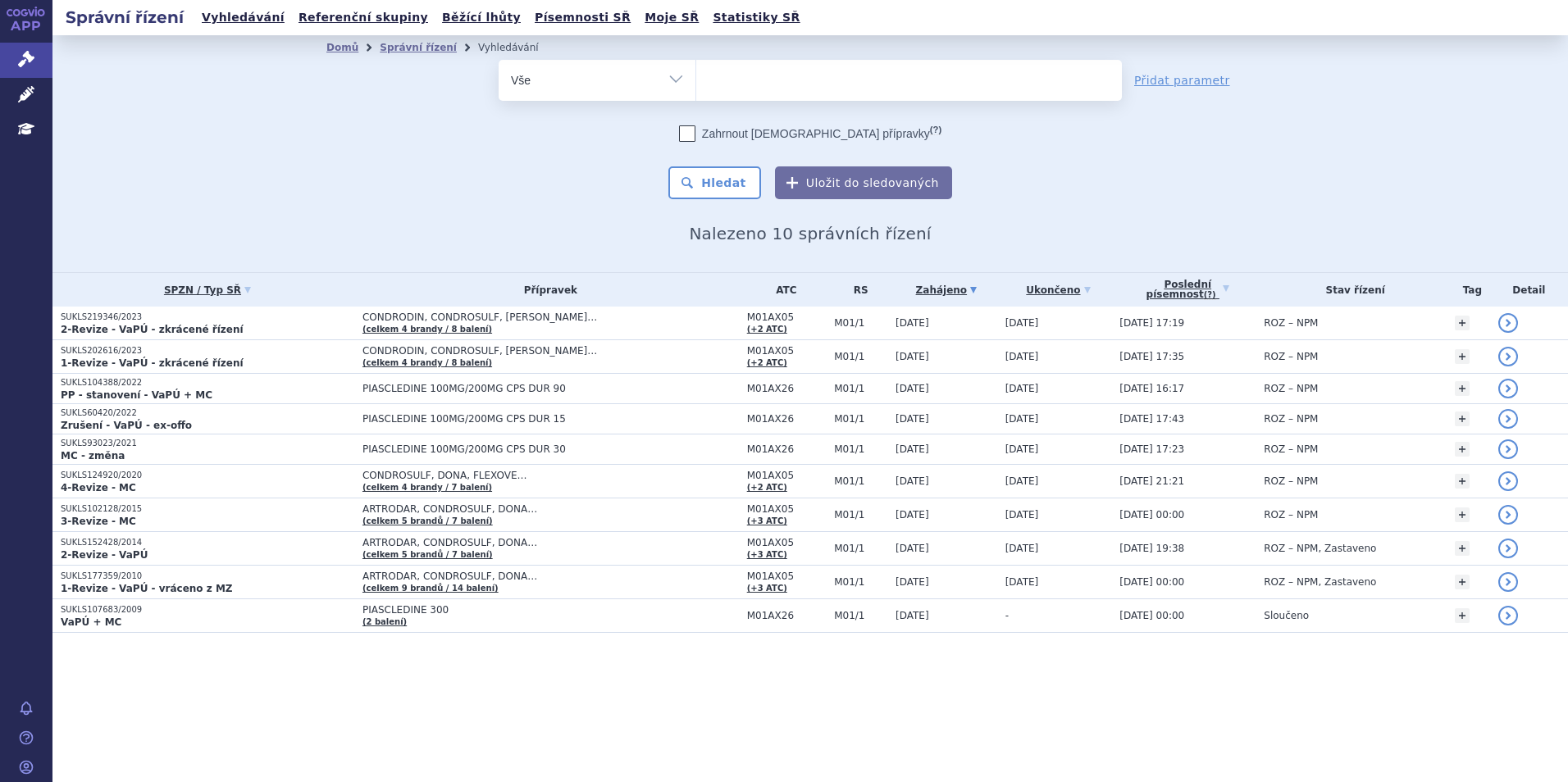
click at [706, 82] on ul at bounding box center [909, 78] width 426 height 35
click at [696, 82] on select at bounding box center [695, 80] width 1 height 41
click at [803, 83] on ul at bounding box center [909, 78] width 426 height 35
click at [696, 83] on select at bounding box center [695, 80] width 1 height 41
click at [782, 106] on form "odstranit Vše Spisová značka Typ SŘ (?) Hledat" at bounding box center [810, 130] width 624 height 139
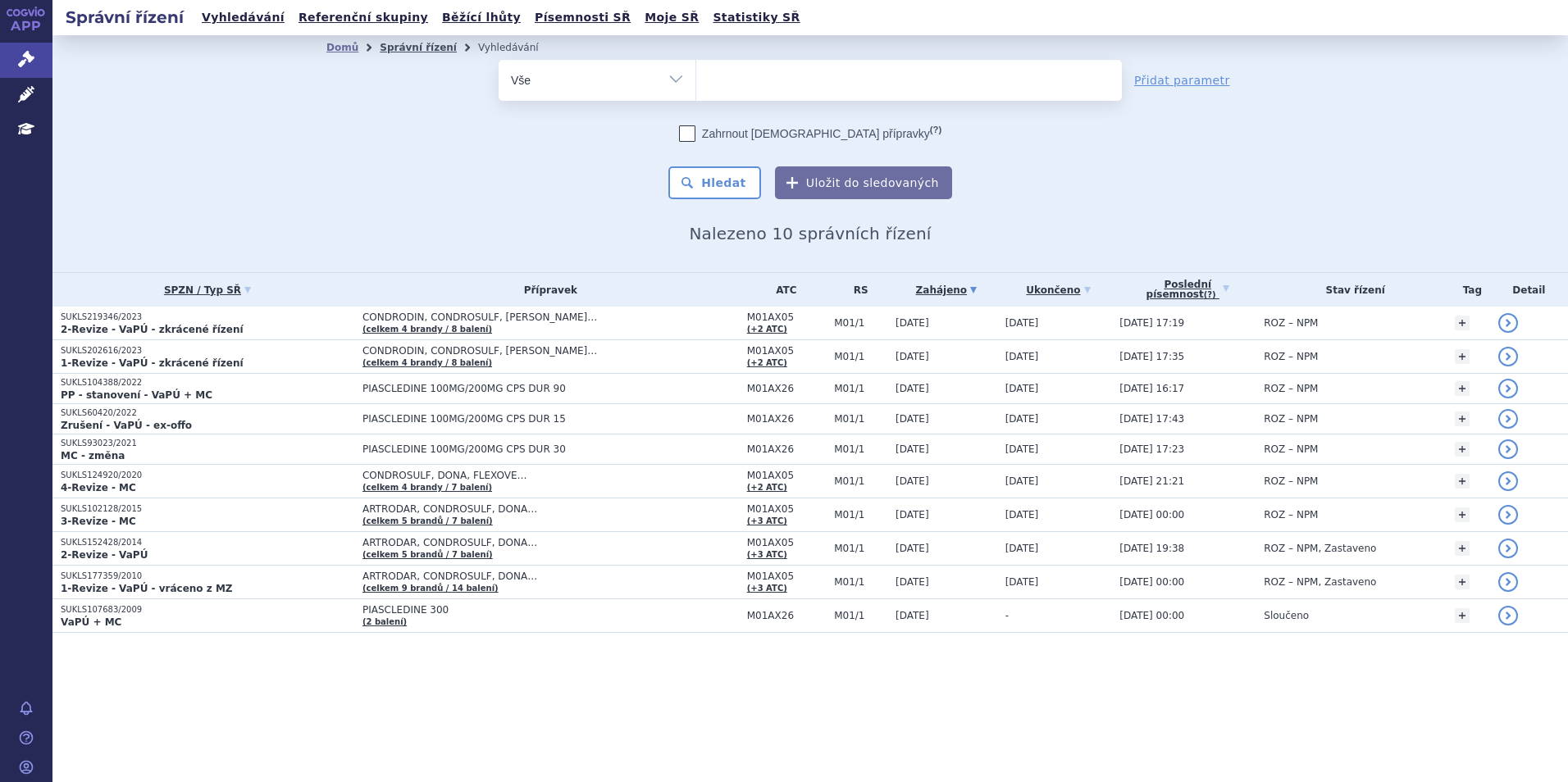
click at [403, 50] on link "Správní řízení" at bounding box center [417, 48] width 77 height 12
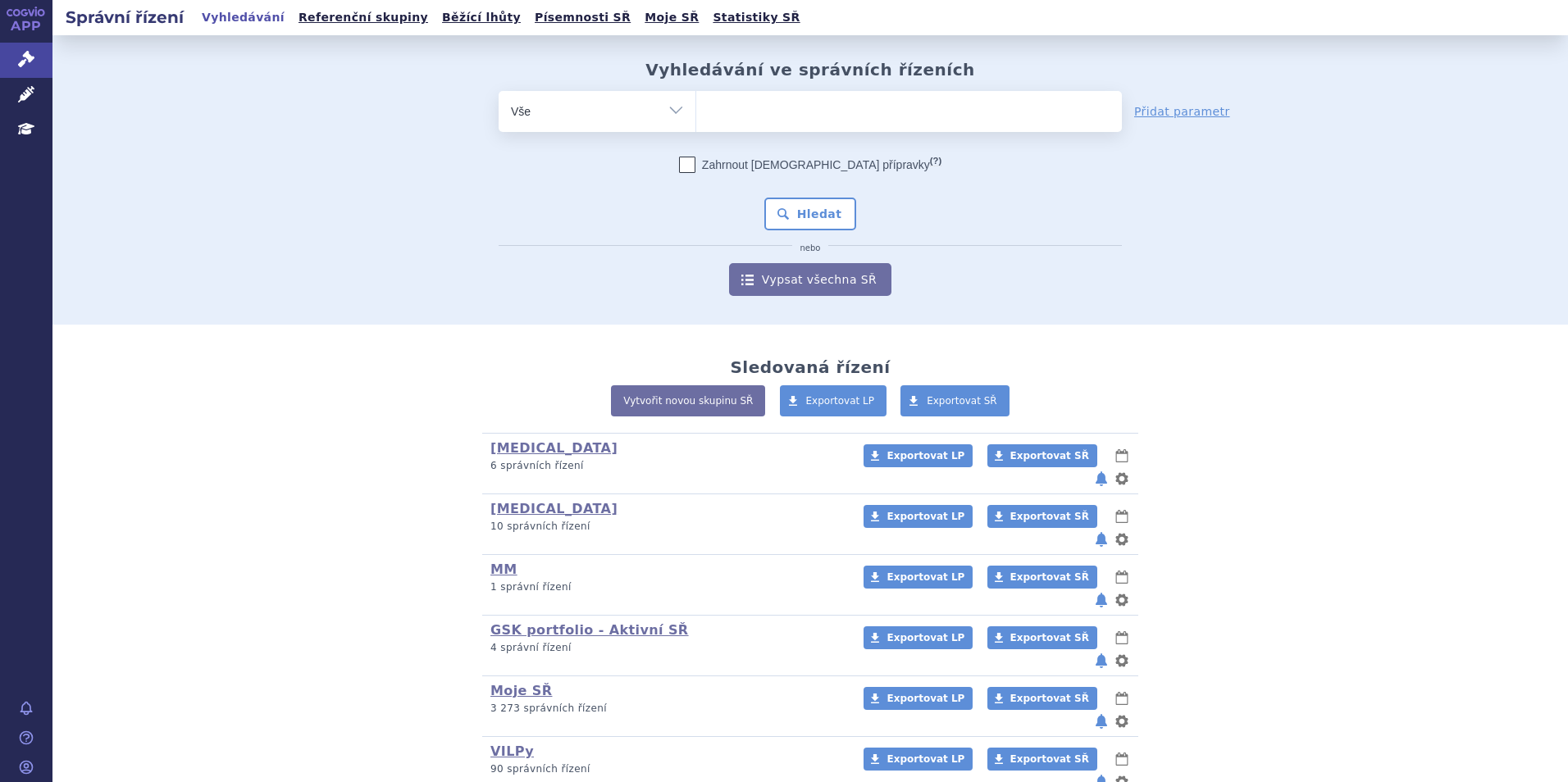
click at [709, 115] on input "search" at bounding box center [713, 109] width 9 height 21
click at [713, 111] on ul at bounding box center [909, 108] width 426 height 35
click at [696, 111] on select at bounding box center [695, 111] width 1 height 41
click at [682, 106] on select "Vše Spisová značka Typ SŘ Přípravek/SUKL kód Účastník/Držitel" at bounding box center [596, 109] width 197 height 37
select select "filter-procedure-type"
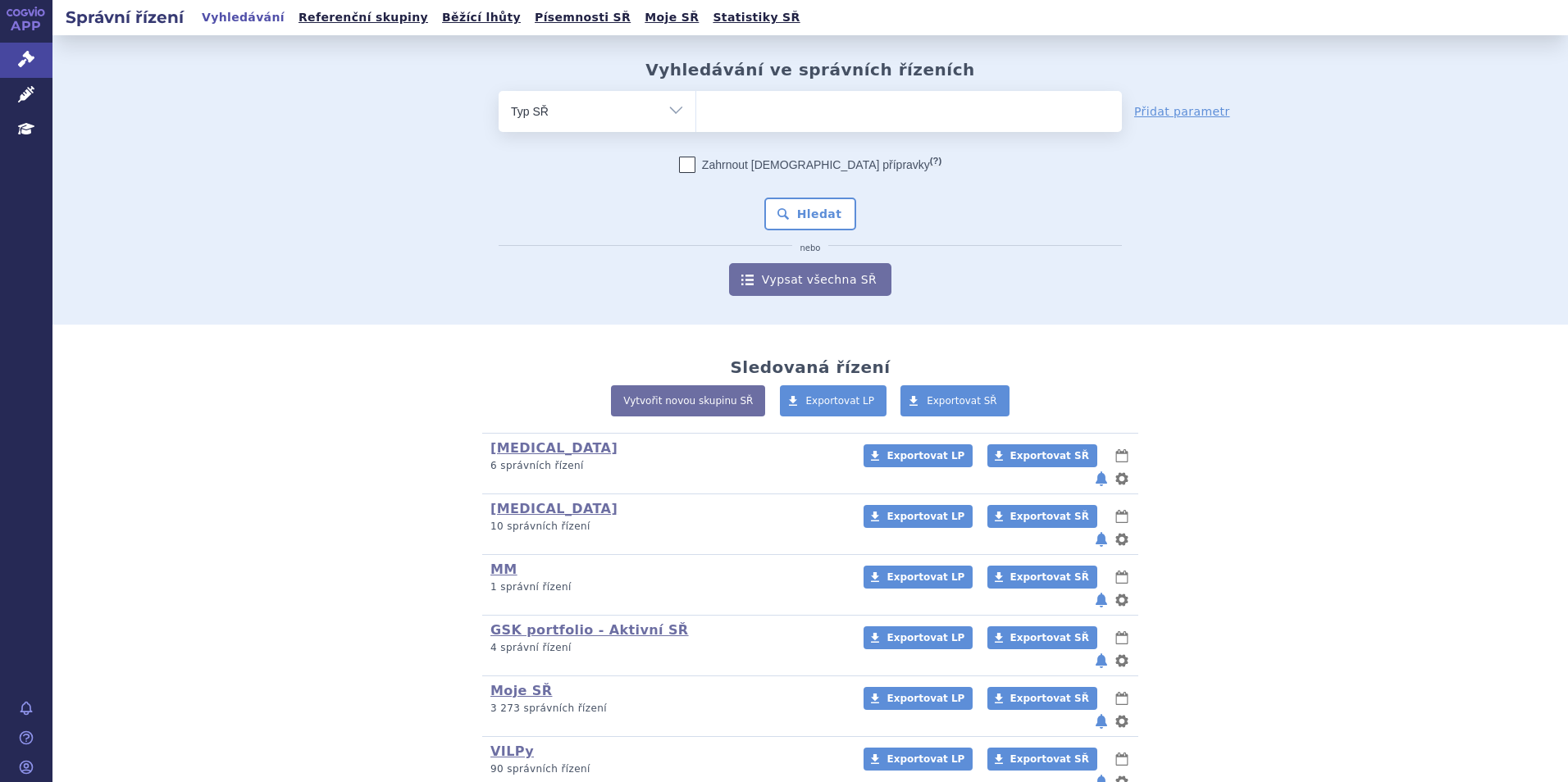
click at [498, 91] on select "Vše Spisová značka Typ SŘ Přípravek/SUKL kód Účastník/Držitel" at bounding box center [596, 109] width 197 height 37
click at [709, 114] on input "search" at bounding box center [713, 109] width 9 height 21
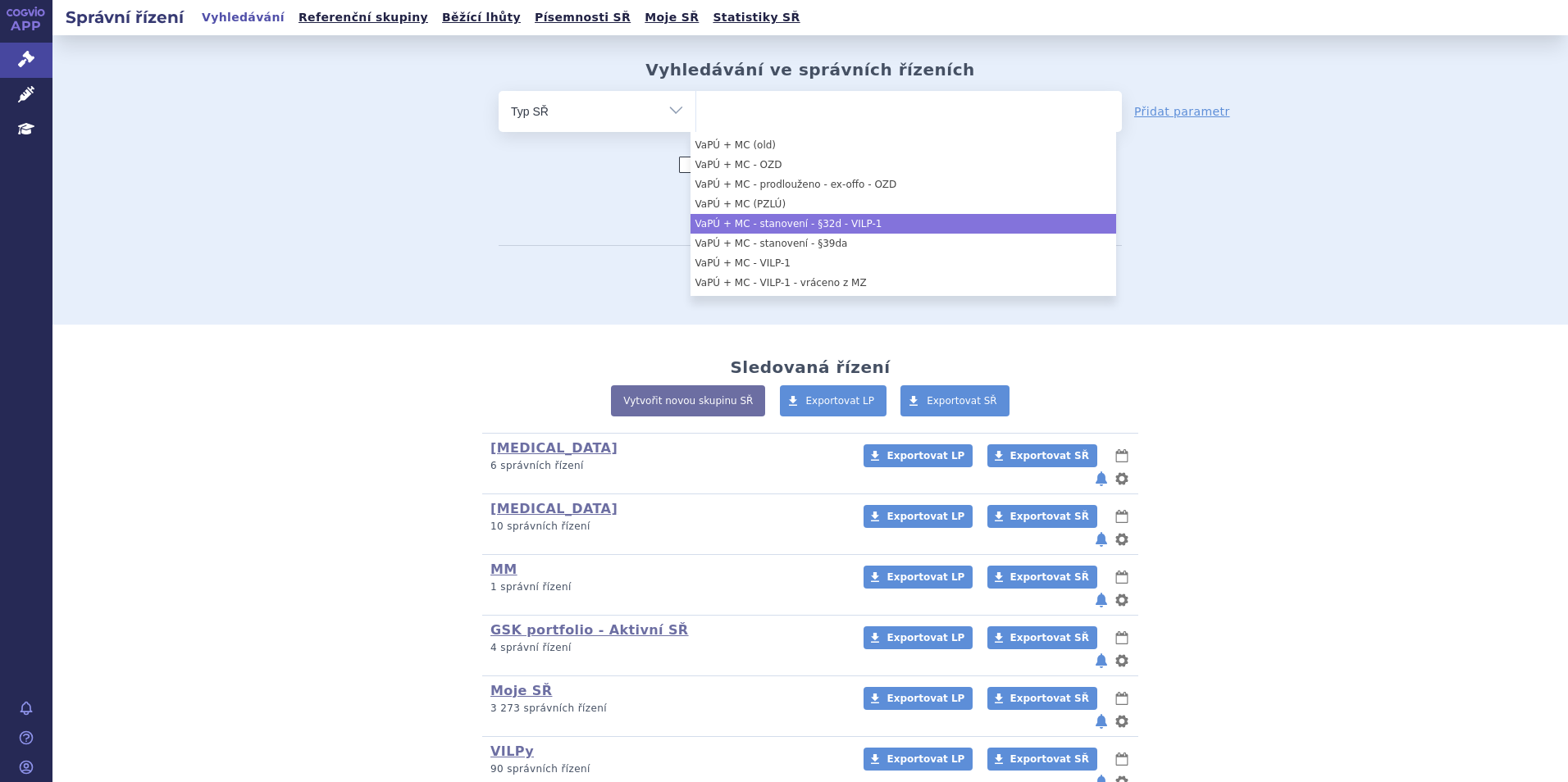
scroll to position [1194, 0]
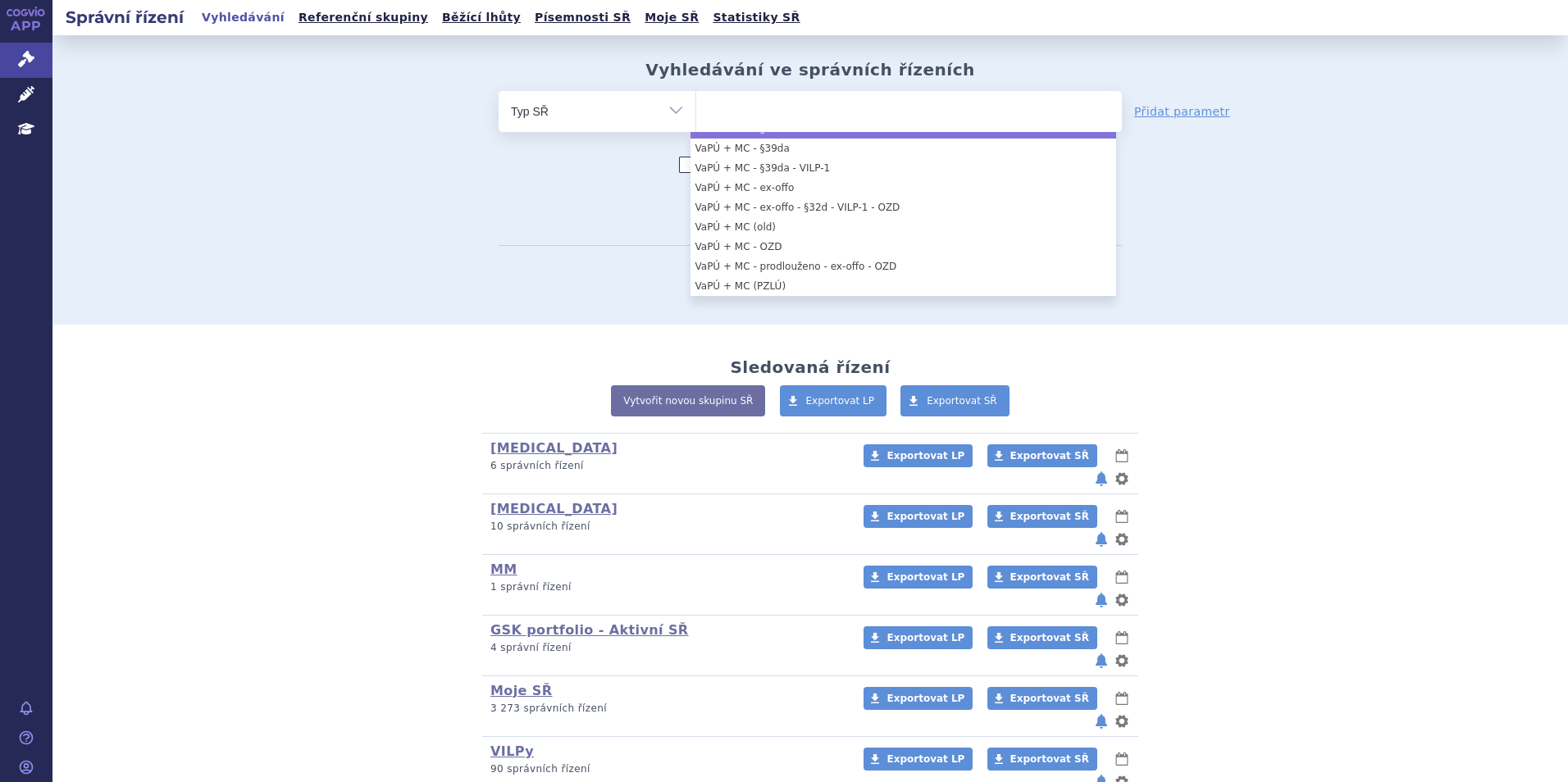
select select "32b410f0-b64d-40a3-9939-119b3dd43344"
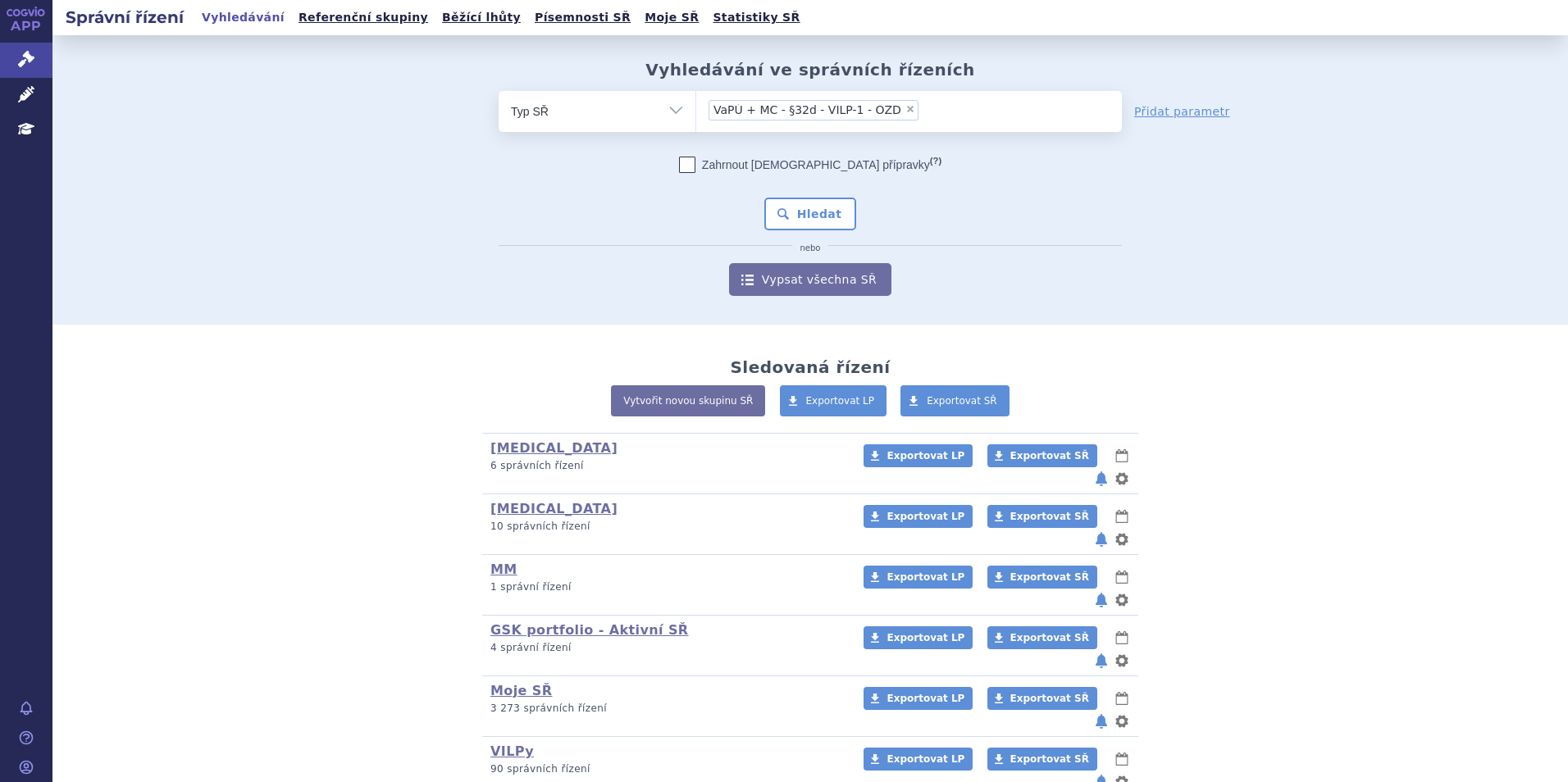
click at [640, 109] on select "Vše Spisová značka Typ SŘ Přípravek/SUKL kód Účastník/Držitel" at bounding box center [596, 109] width 197 height 37
click at [597, 127] on select "Vše Spisová značka Typ SŘ Přípravek/SUKL kód Účastník/Držitel" at bounding box center [596, 109] width 197 height 37
select select "filter-all"
click at [498, 91] on select "Vše Spisová značka Typ SŘ Přípravek/SUKL kód Účastník/Držitel" at bounding box center [596, 109] width 197 height 37
click at [716, 107] on ul at bounding box center [909, 108] width 426 height 35
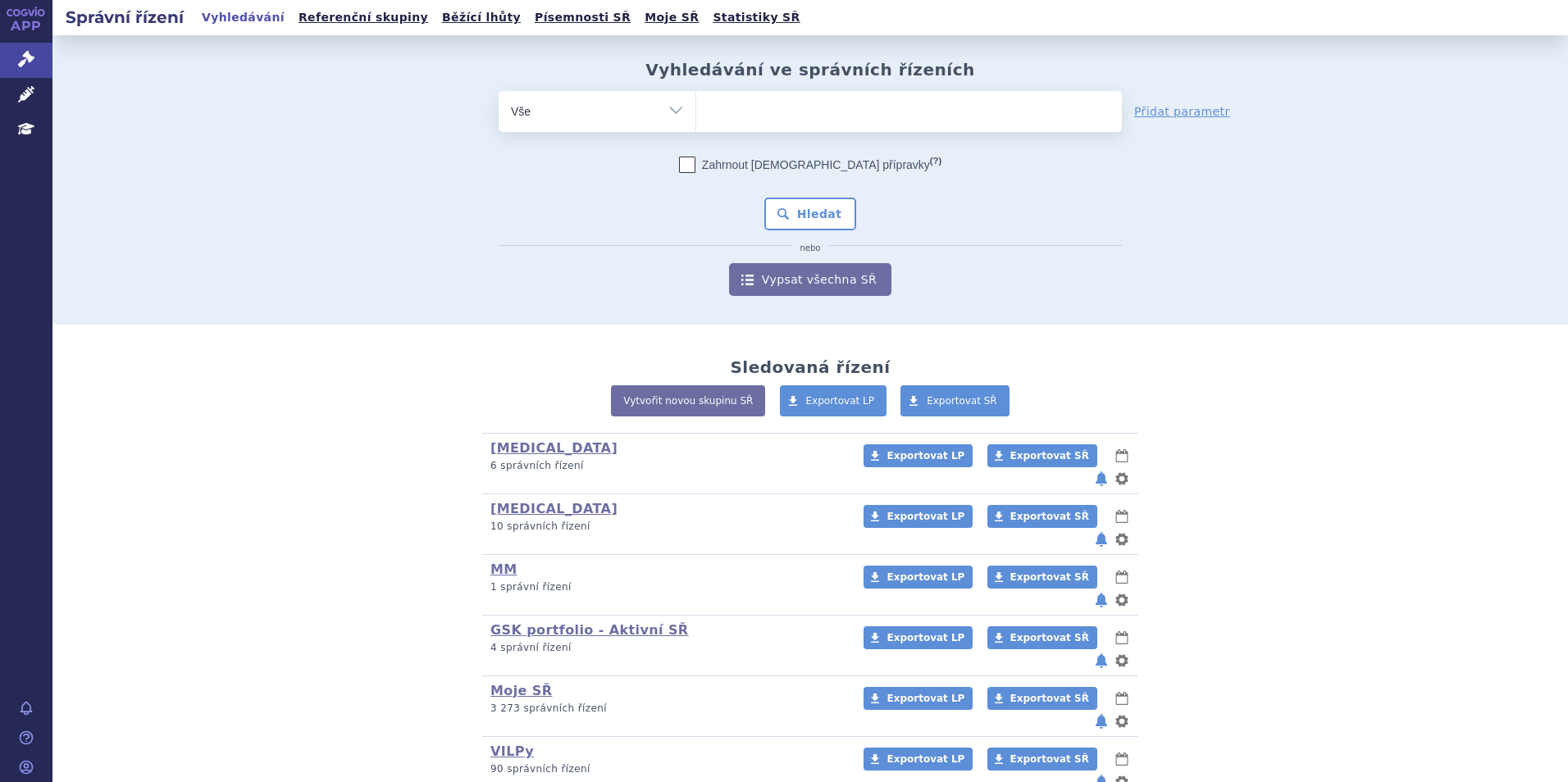
click at [696, 107] on select at bounding box center [695, 111] width 1 height 41
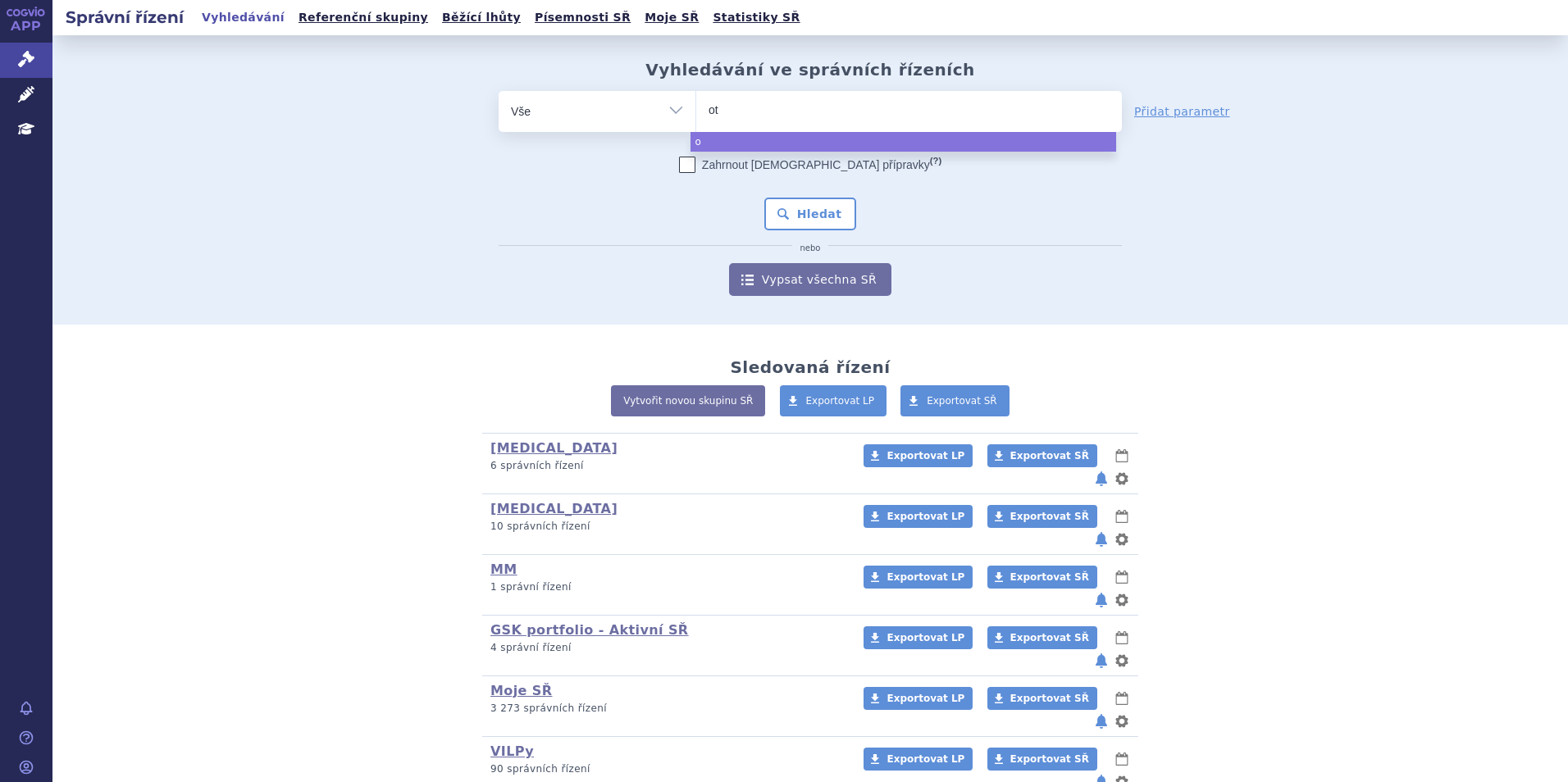
type input "ote"
type input "otezl"
type input "otezla"
select select "otezla"
click at [838, 213] on button "Hledat" at bounding box center [811, 214] width 92 height 33
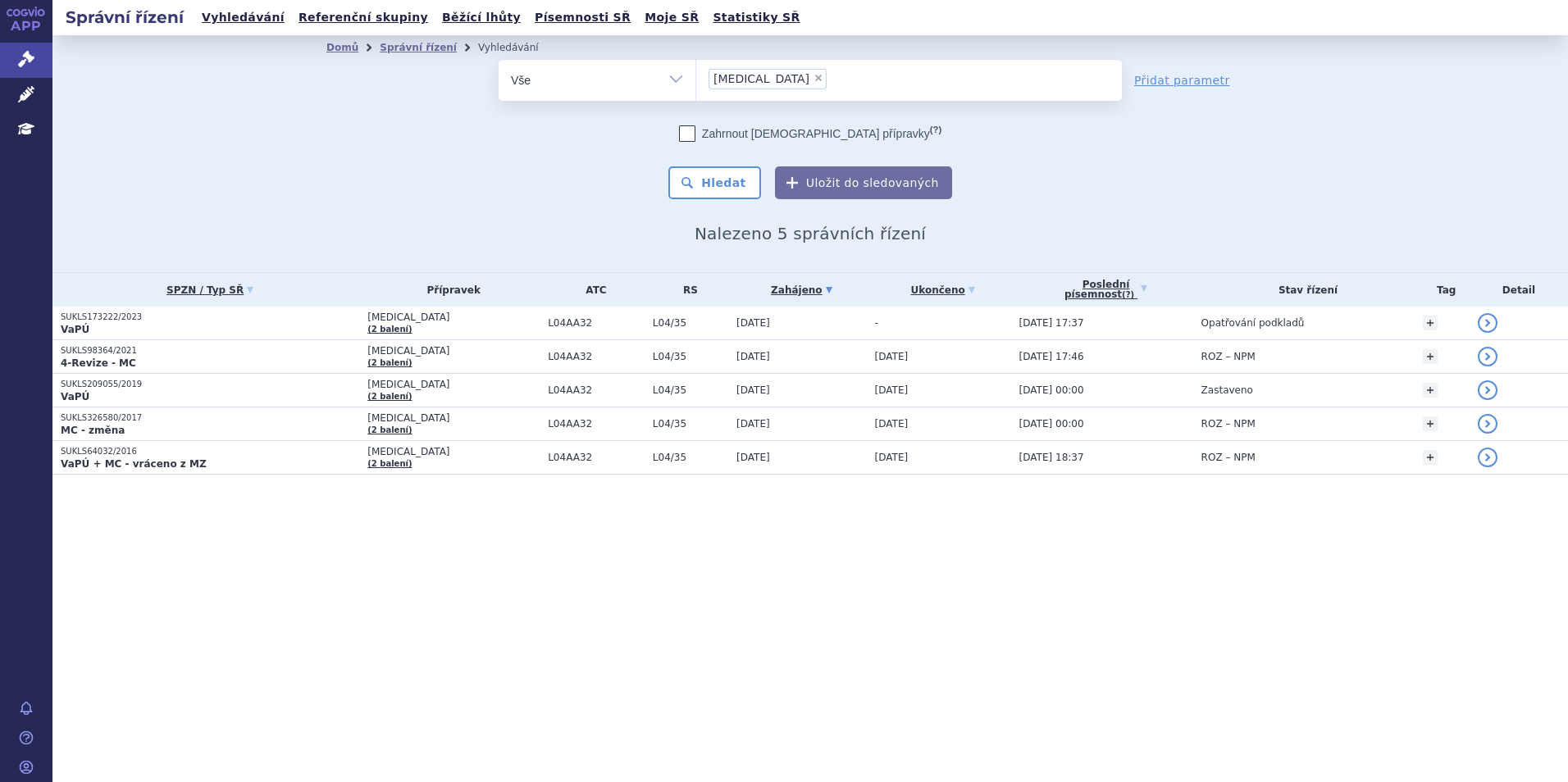
click at [240, 330] on p "VaPÚ" at bounding box center [210, 330] width 299 height 13
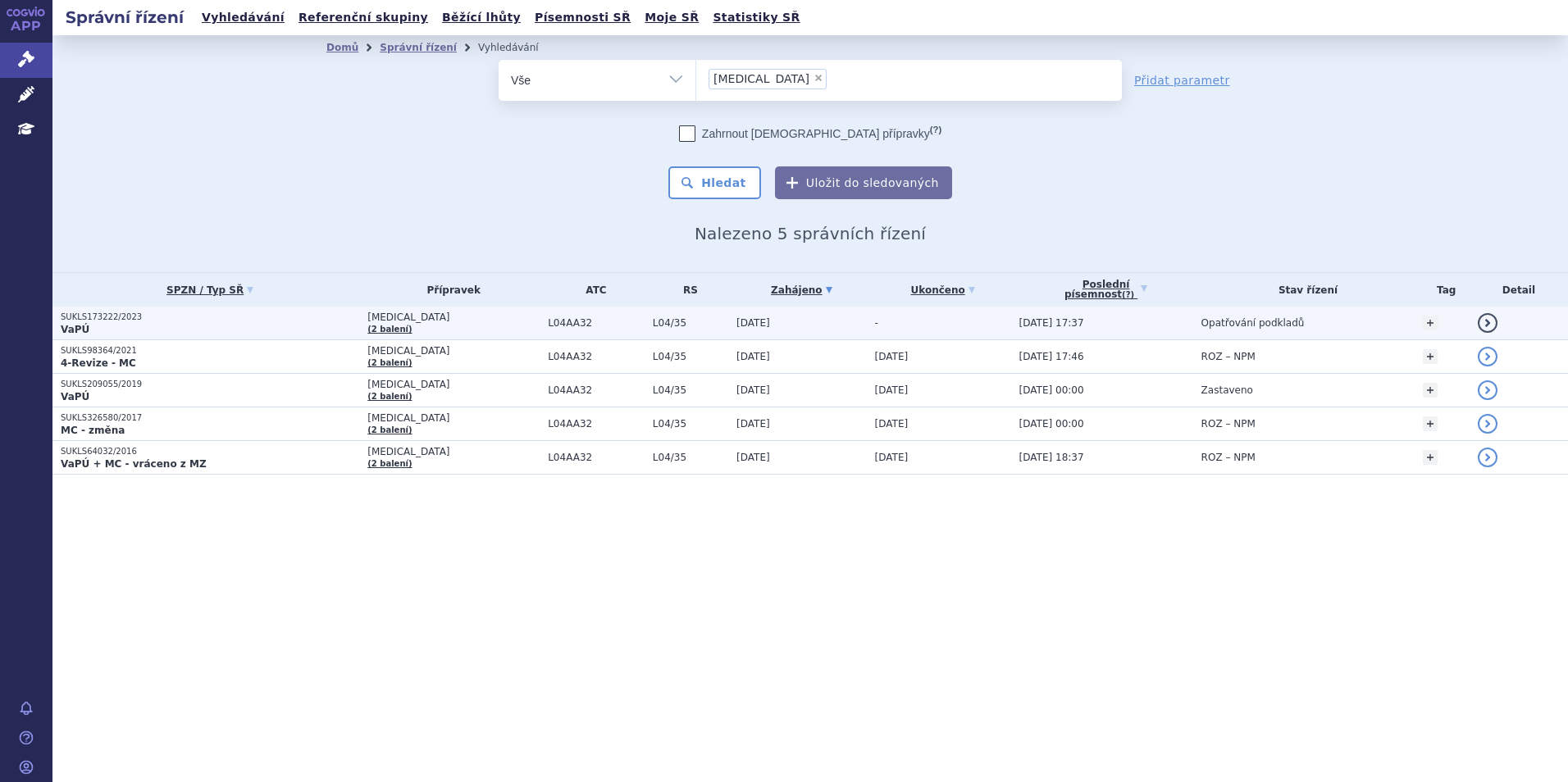
click at [295, 313] on p "SUKLS173222/2023" at bounding box center [210, 318] width 299 height 12
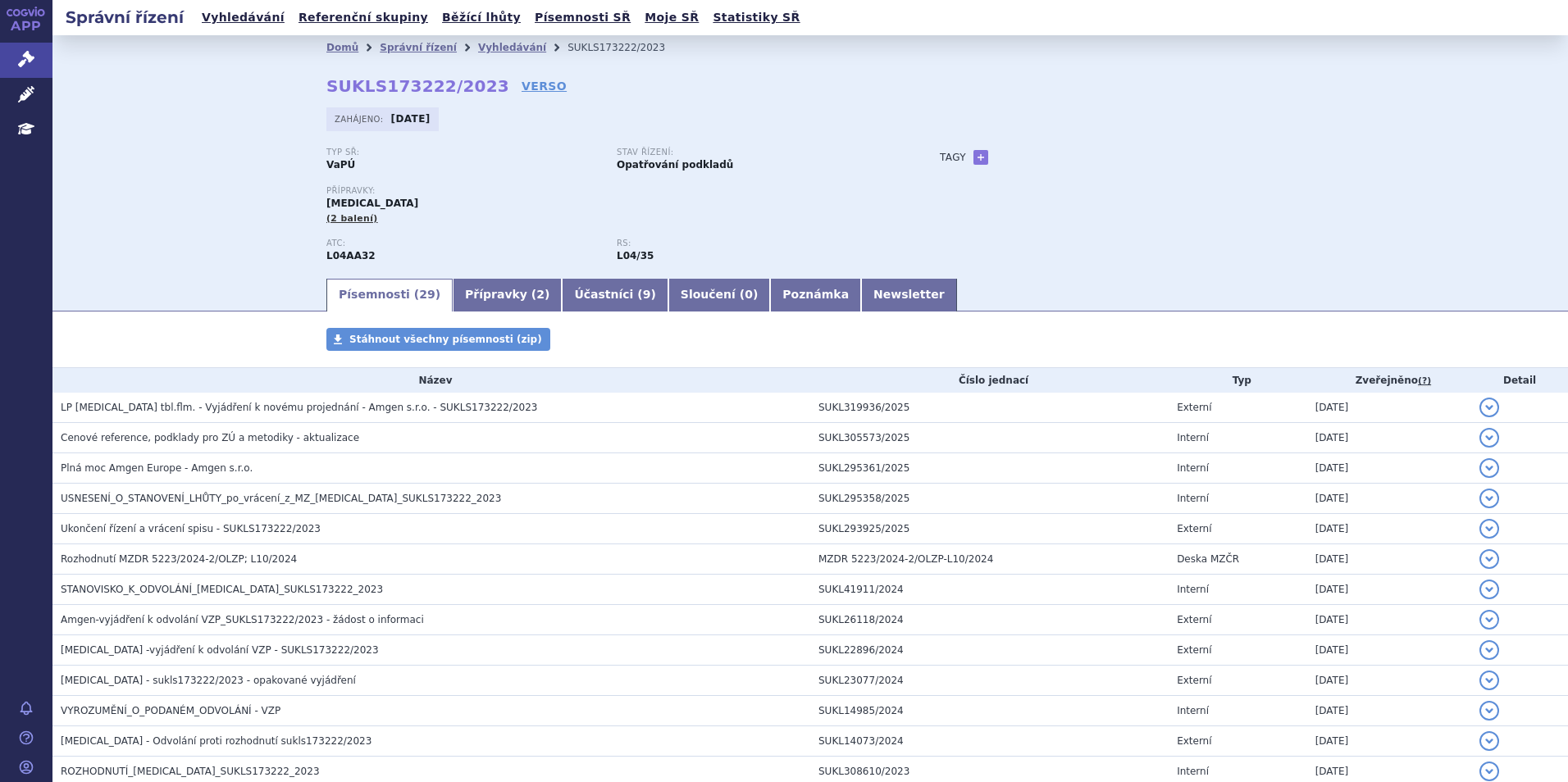
scroll to position [589, 0]
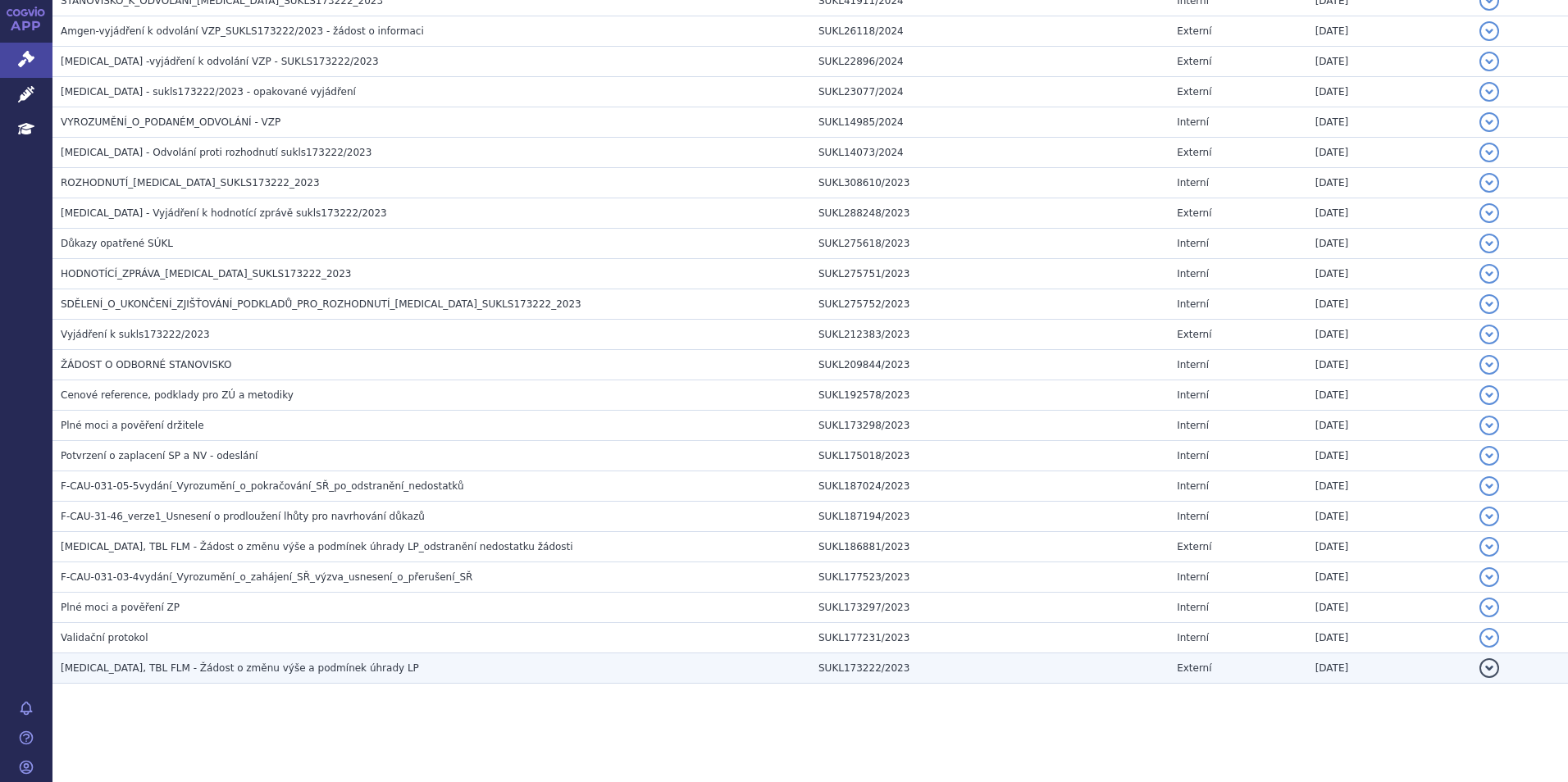
click at [178, 662] on span "OTEZLA, TBL FLM - Žádost o změnu výše a podmínek úhrady LP" at bounding box center [240, 668] width 358 height 12
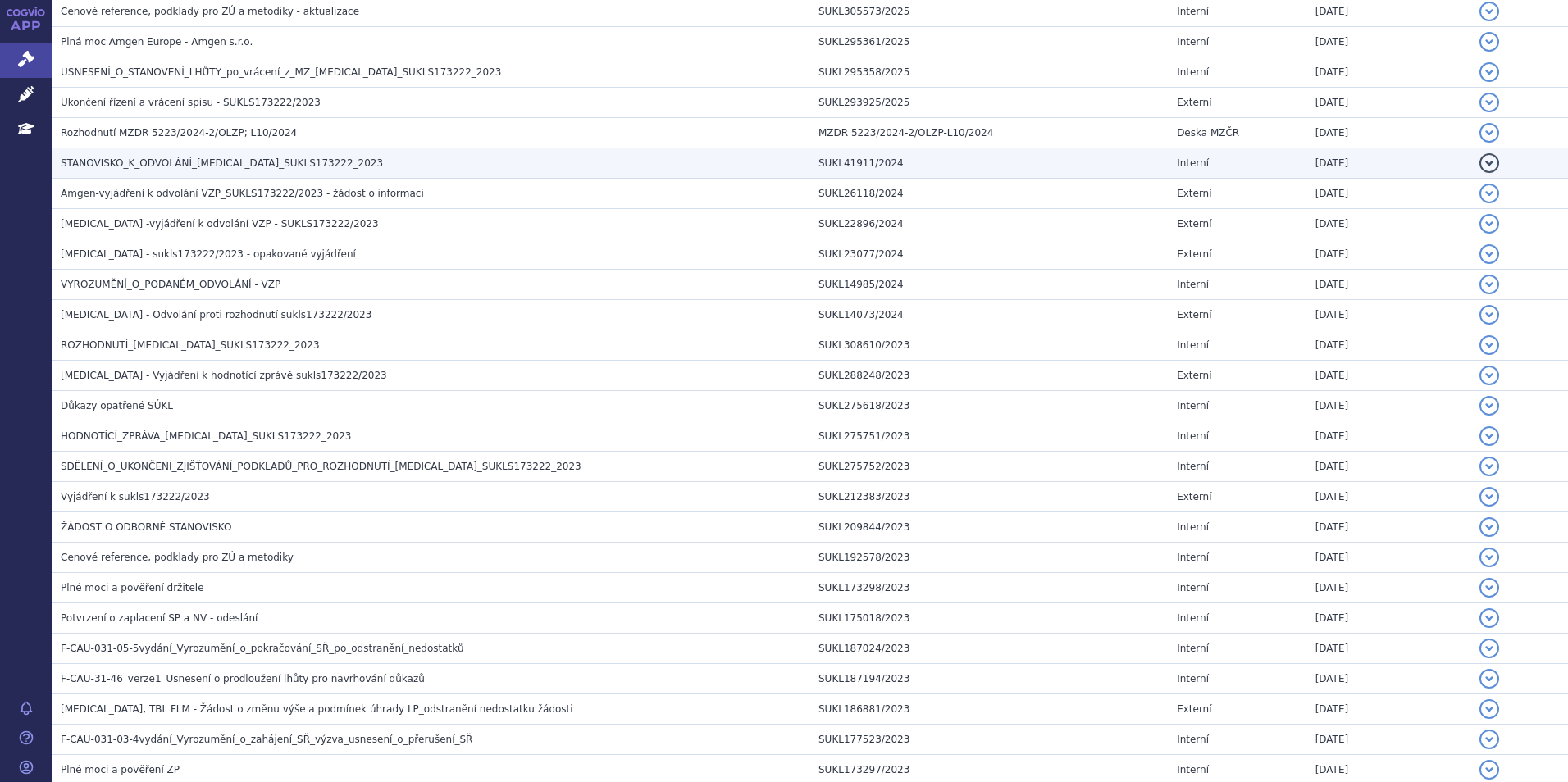
scroll to position [425, 0]
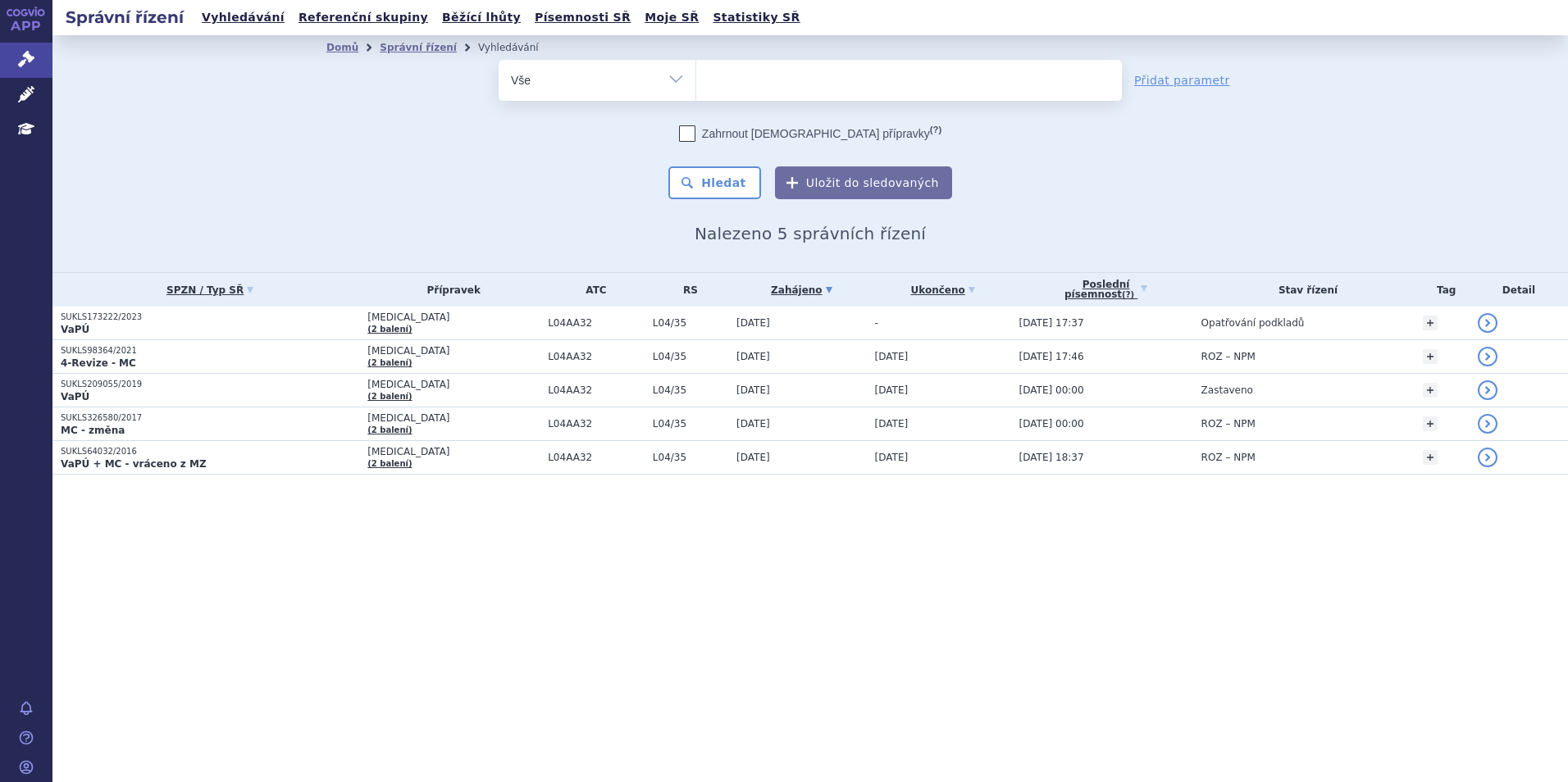
select select
click at [660, 82] on select "Vše Spisová značka Typ SŘ Přípravek/SUKL kód Účastník/Držitel" at bounding box center [596, 78] width 197 height 37
select select "filter-procedure-type"
click at [498, 60] on select "Vše Spisová značka Typ SŘ Přípravek/SUKL kód Účastník/Držitel" at bounding box center [596, 78] width 197 height 37
click at [773, 87] on ul at bounding box center [909, 78] width 426 height 35
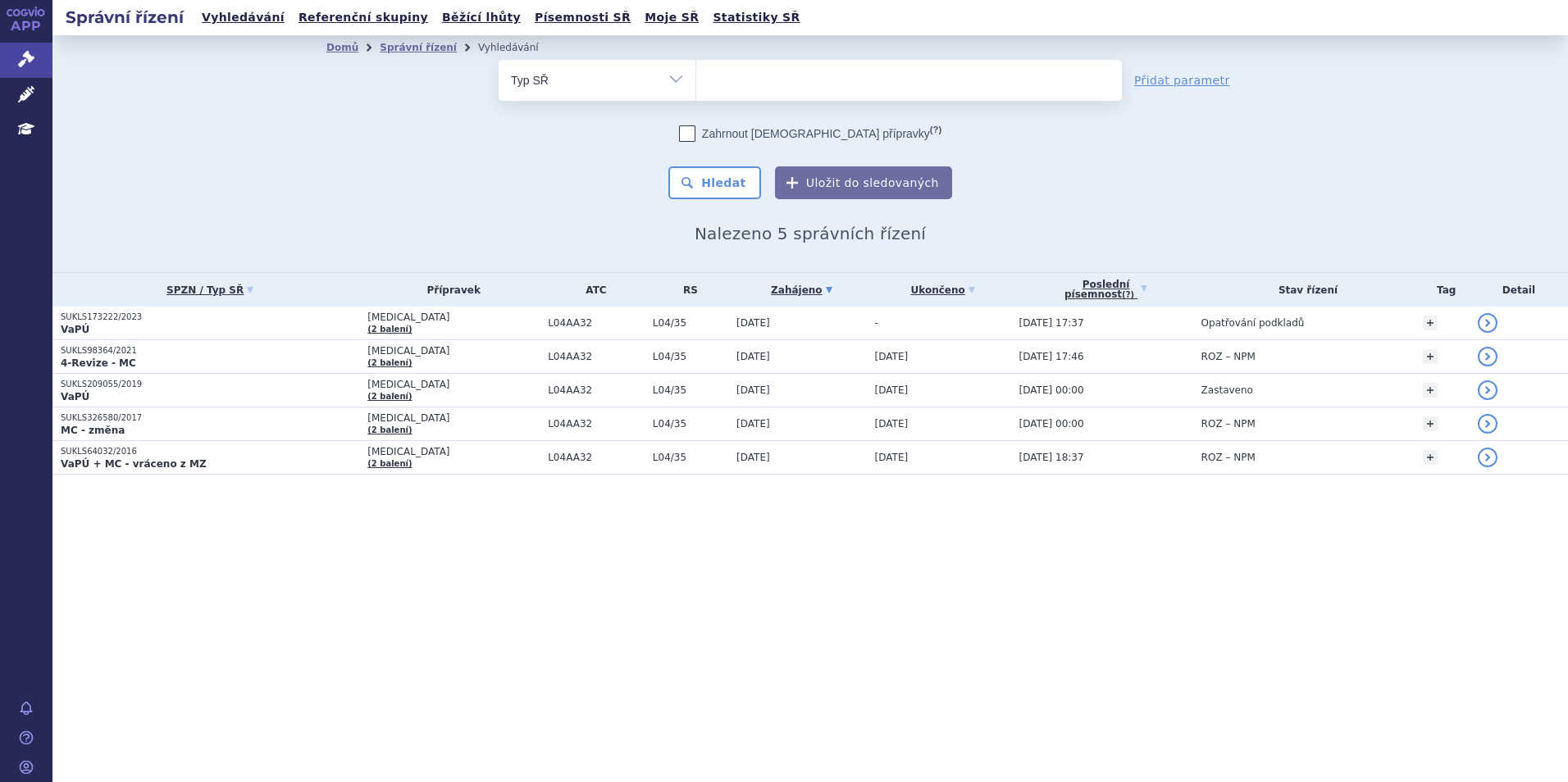
click at [696, 87] on select at bounding box center [695, 80] width 1 height 41
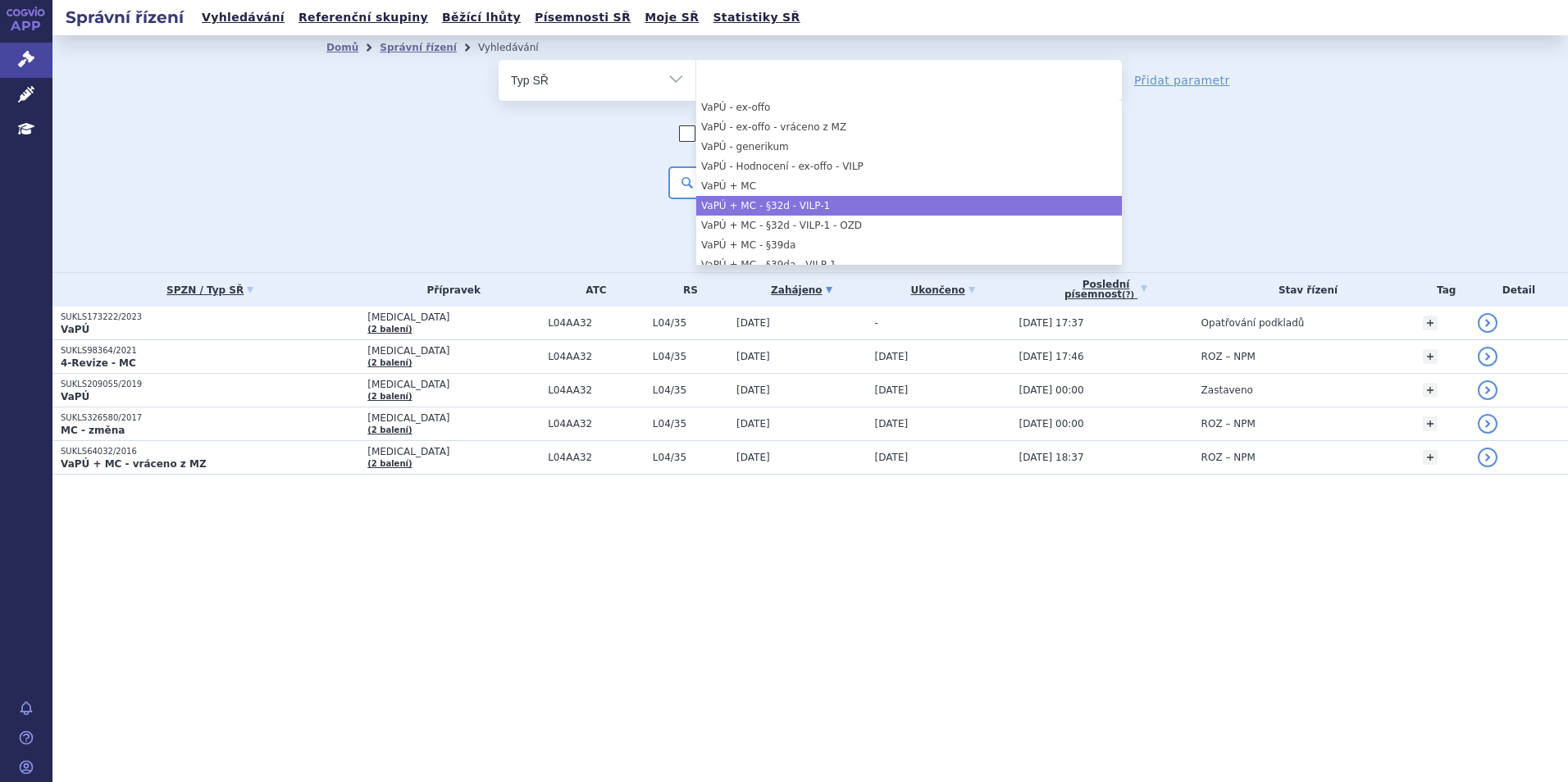
scroll to position [984, 0]
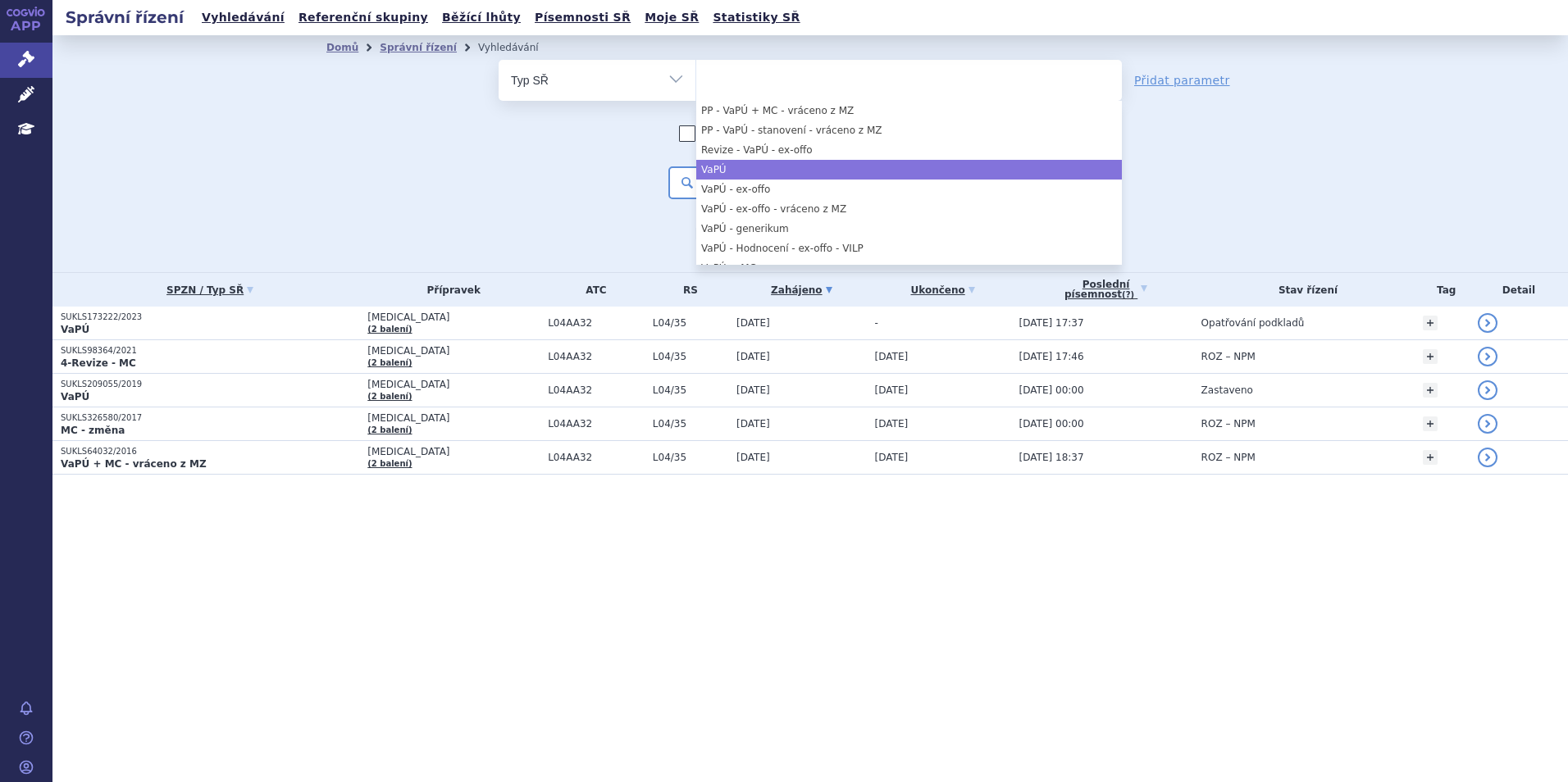
select select "c27ce917-db6b-4f48-8974-baf7188ecfc9"
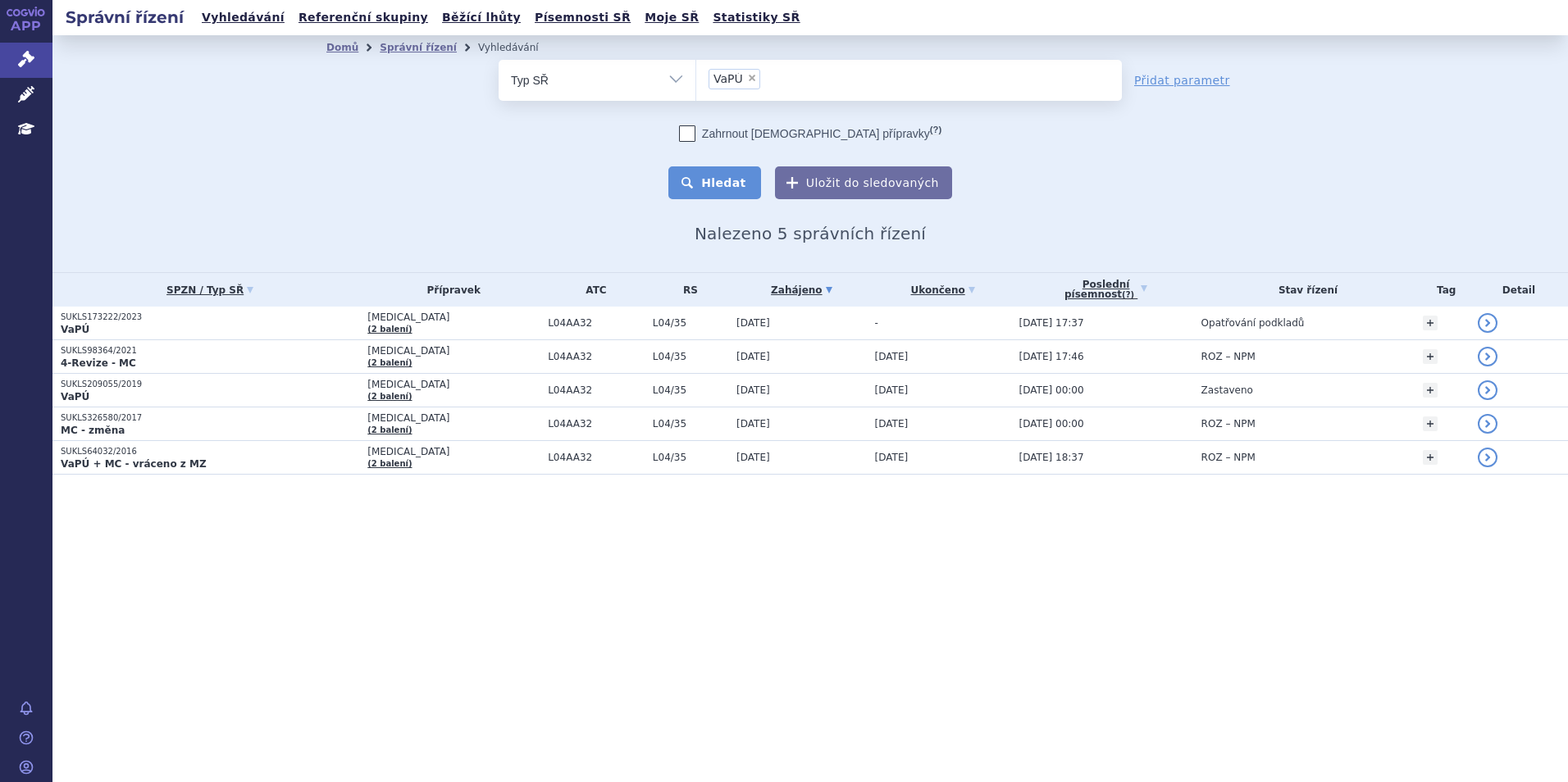
click at [725, 179] on button "Hledat" at bounding box center [714, 183] width 92 height 33
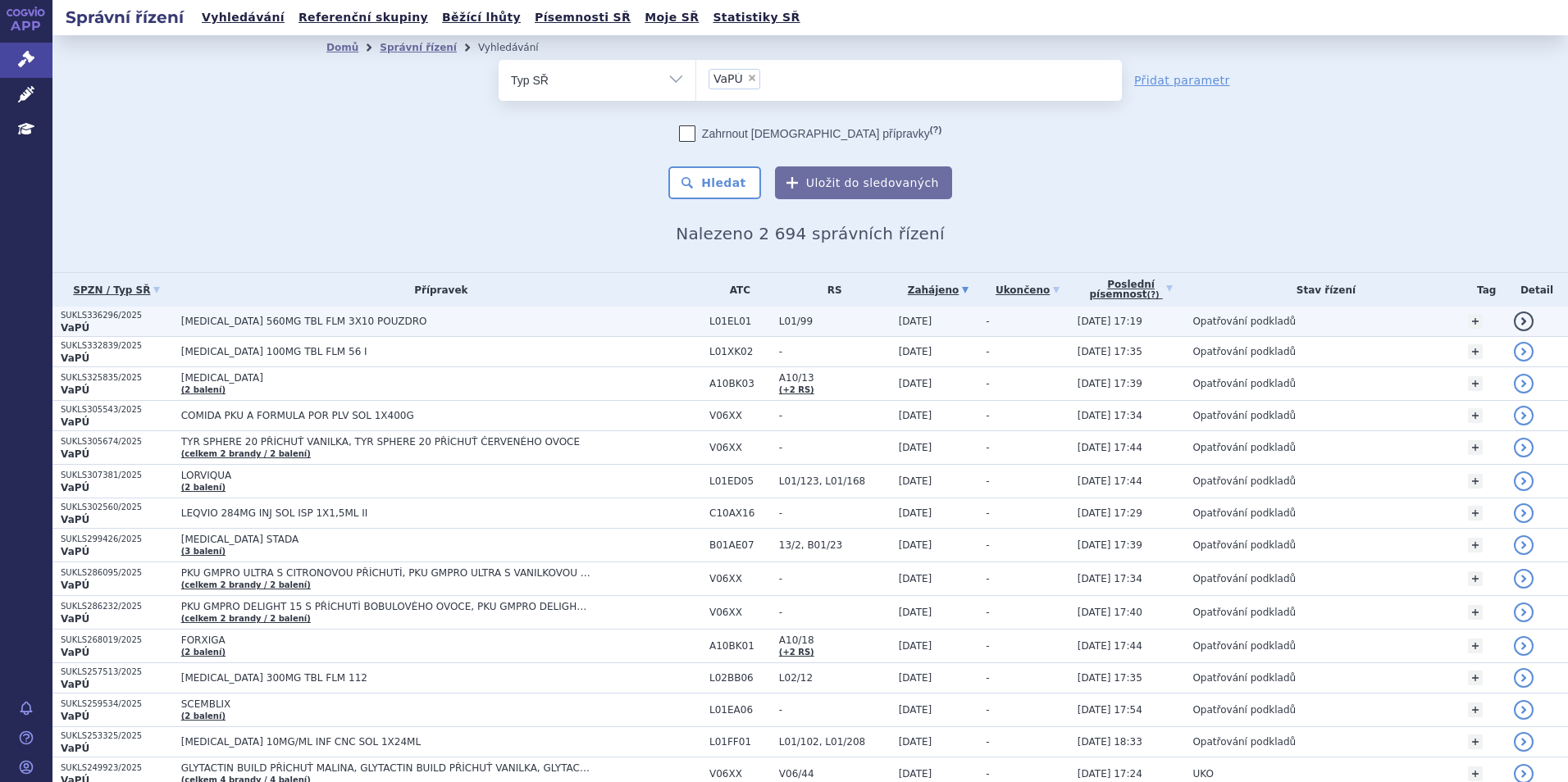
click at [1514, 320] on link "detail" at bounding box center [1523, 322] width 20 height 20
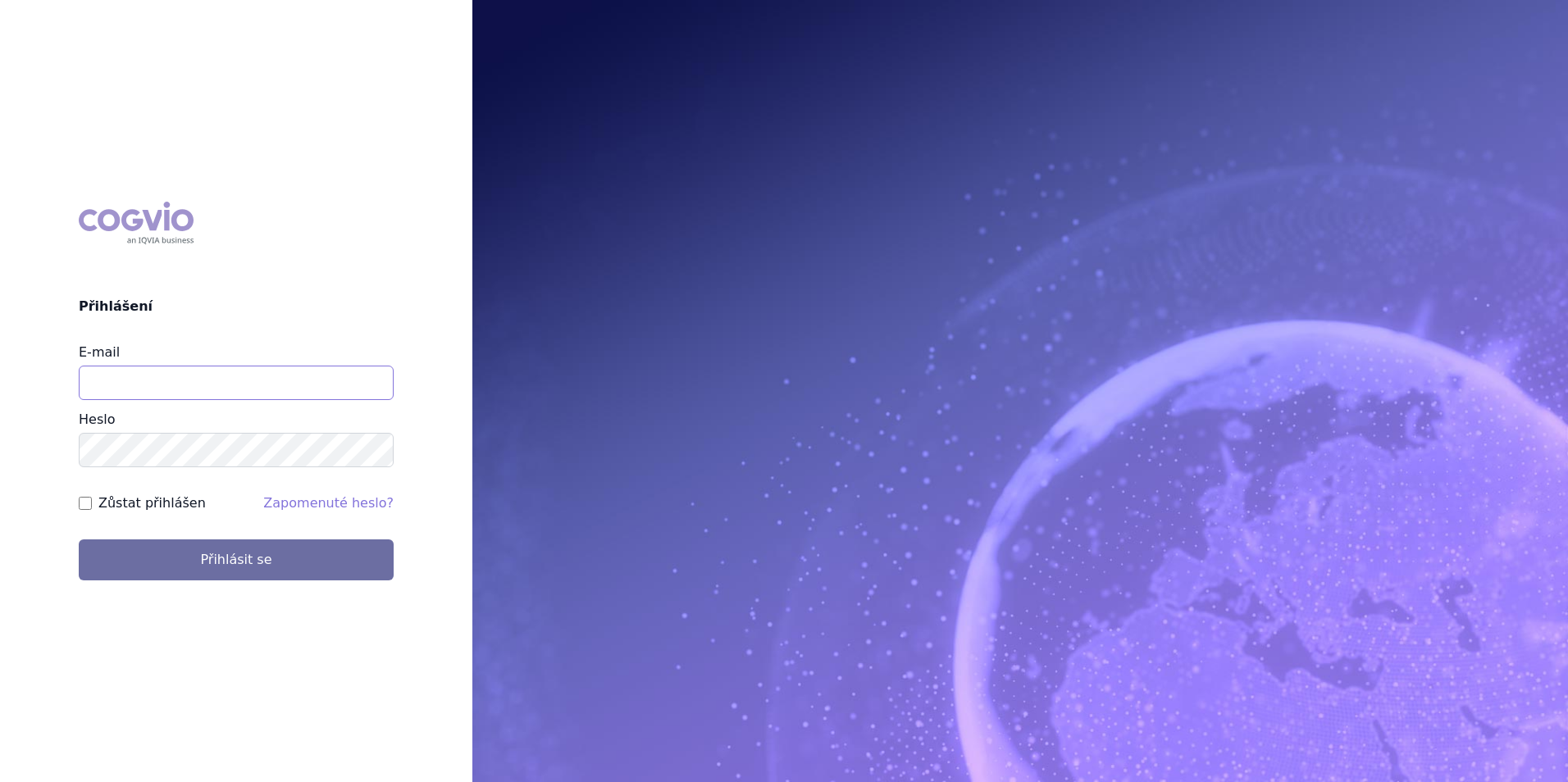
click at [206, 388] on input "E-mail" at bounding box center [236, 383] width 315 height 35
type input "michaela.x.tauchmanova@gsk.com"
click at [78, 539] on button "Přihlásit se" at bounding box center [236, 560] width 315 height 41
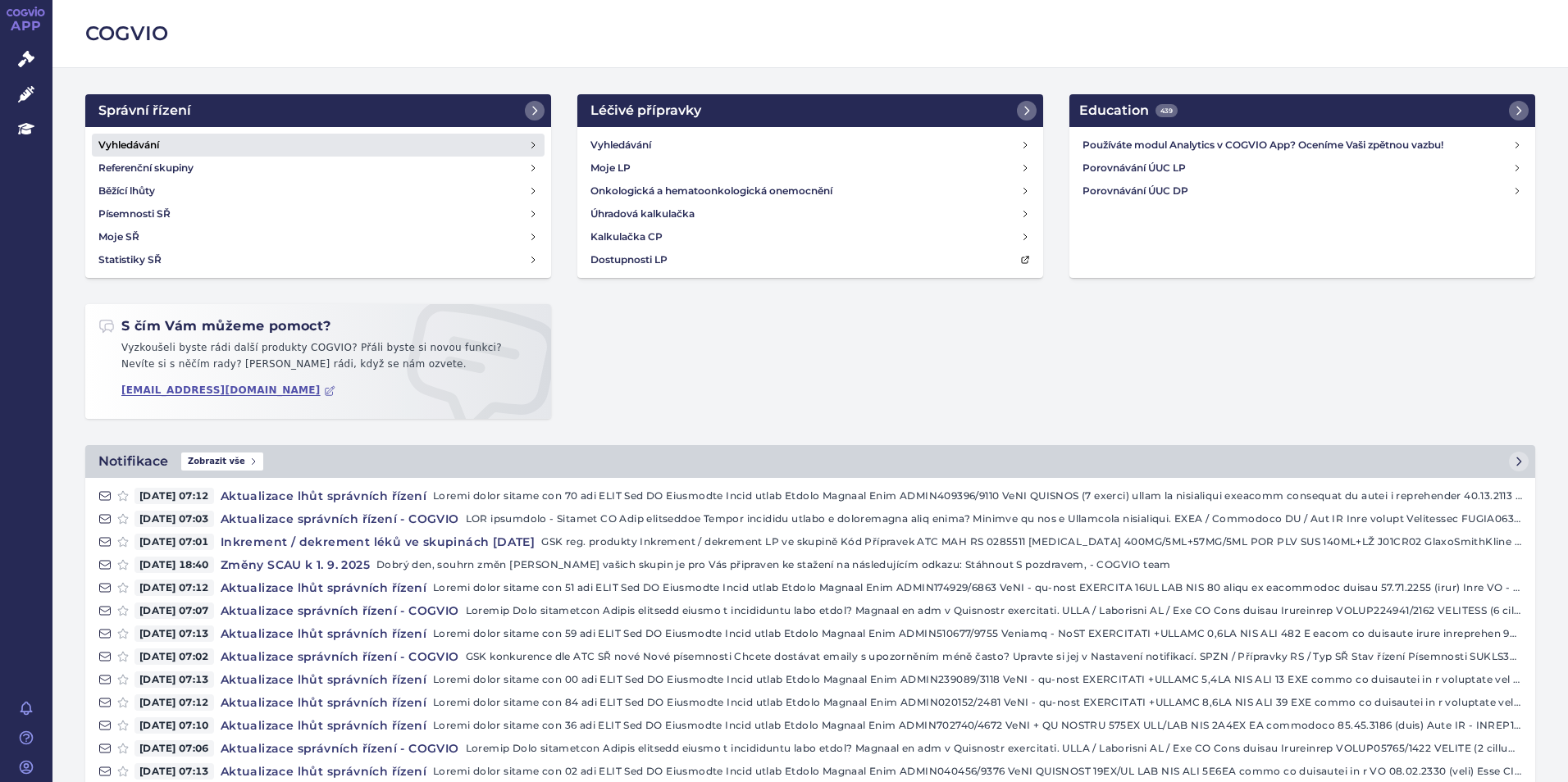
click at [163, 153] on link "Vyhledávání" at bounding box center [318, 145] width 453 height 23
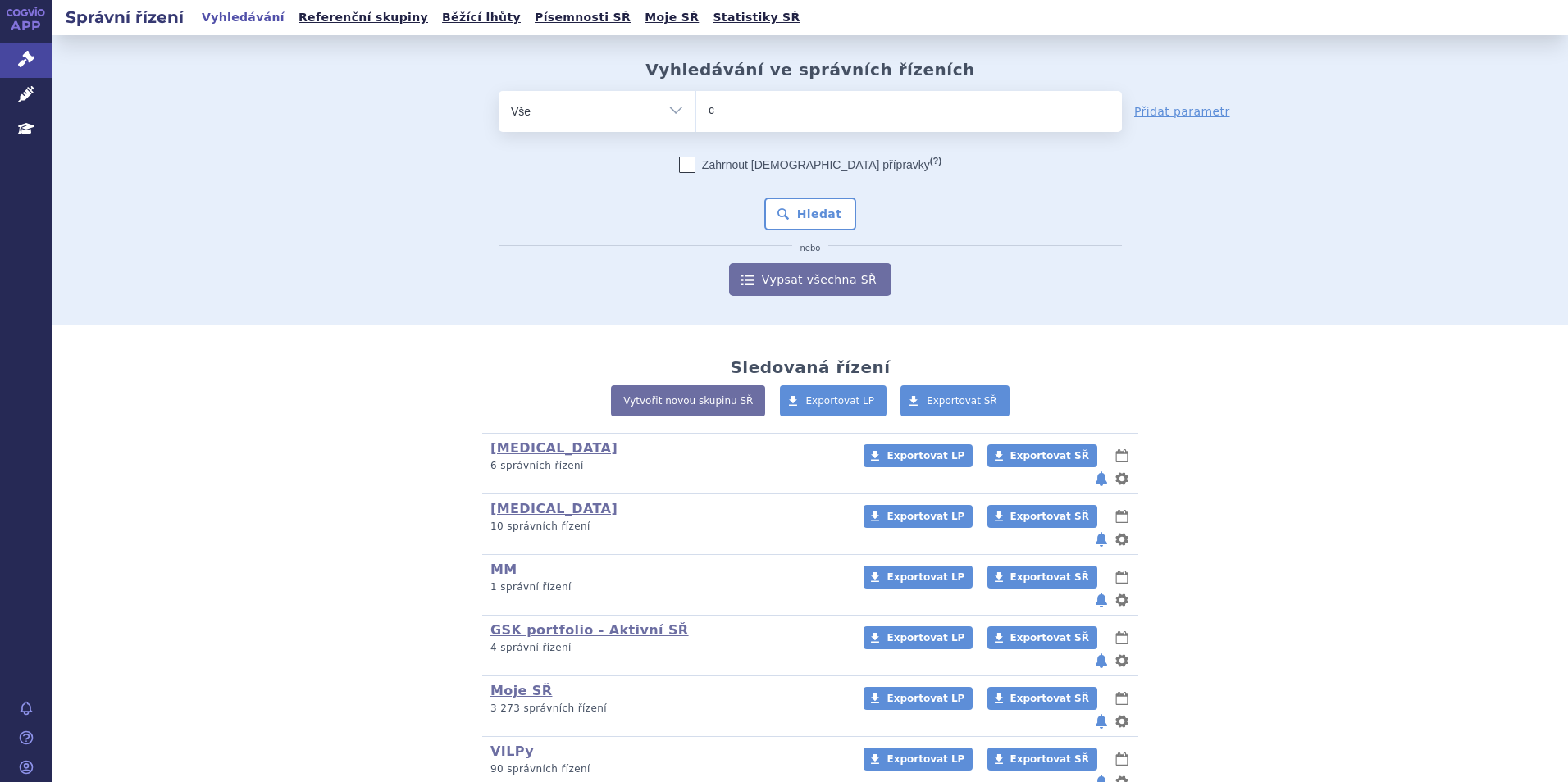
type input "ce"
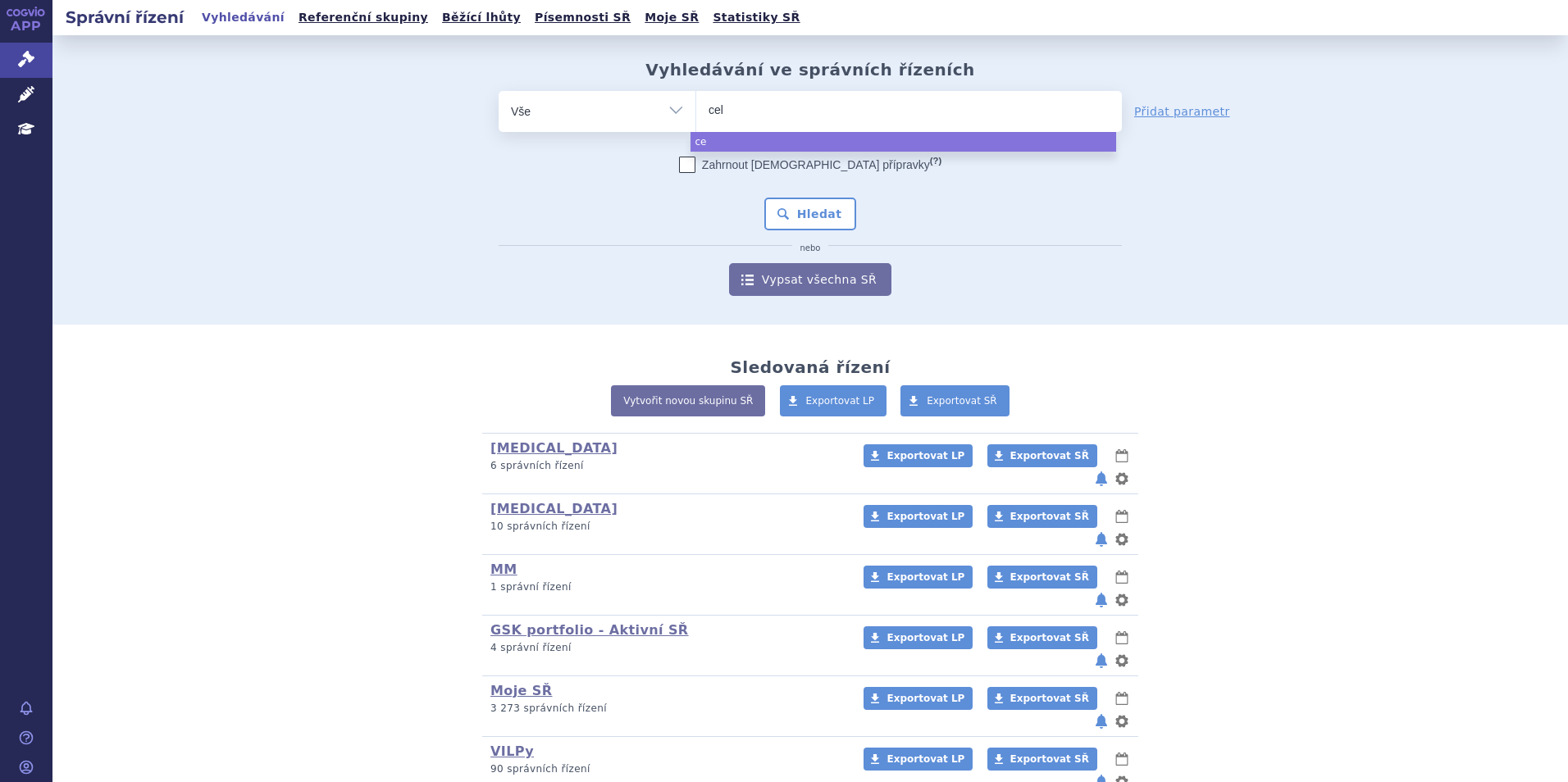
type input "cell"
type input "cellce"
type input "[MEDICAL_DATA]"
select select "[MEDICAL_DATA]"
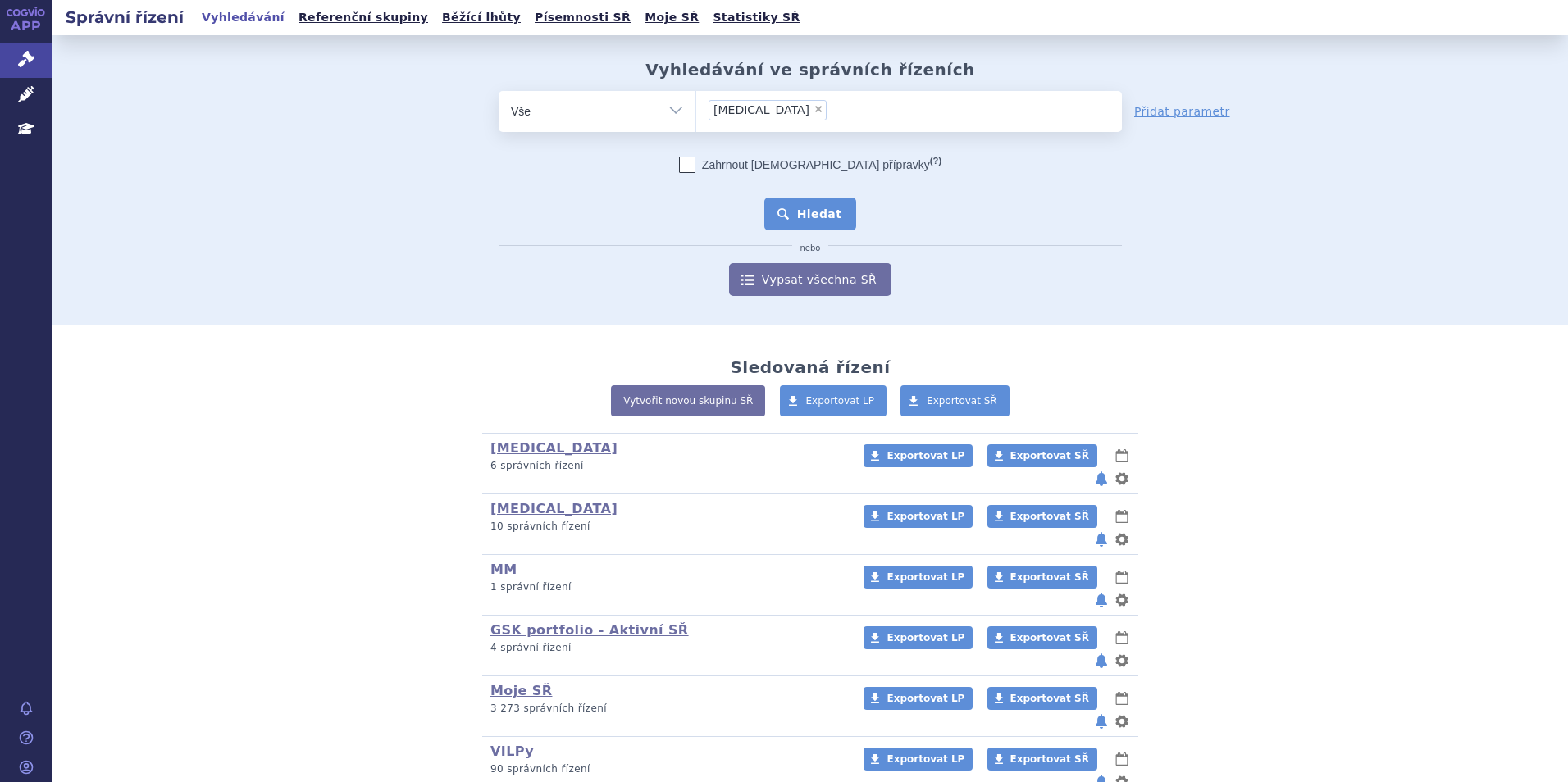
click at [807, 211] on button "Hledat" at bounding box center [811, 214] width 92 height 33
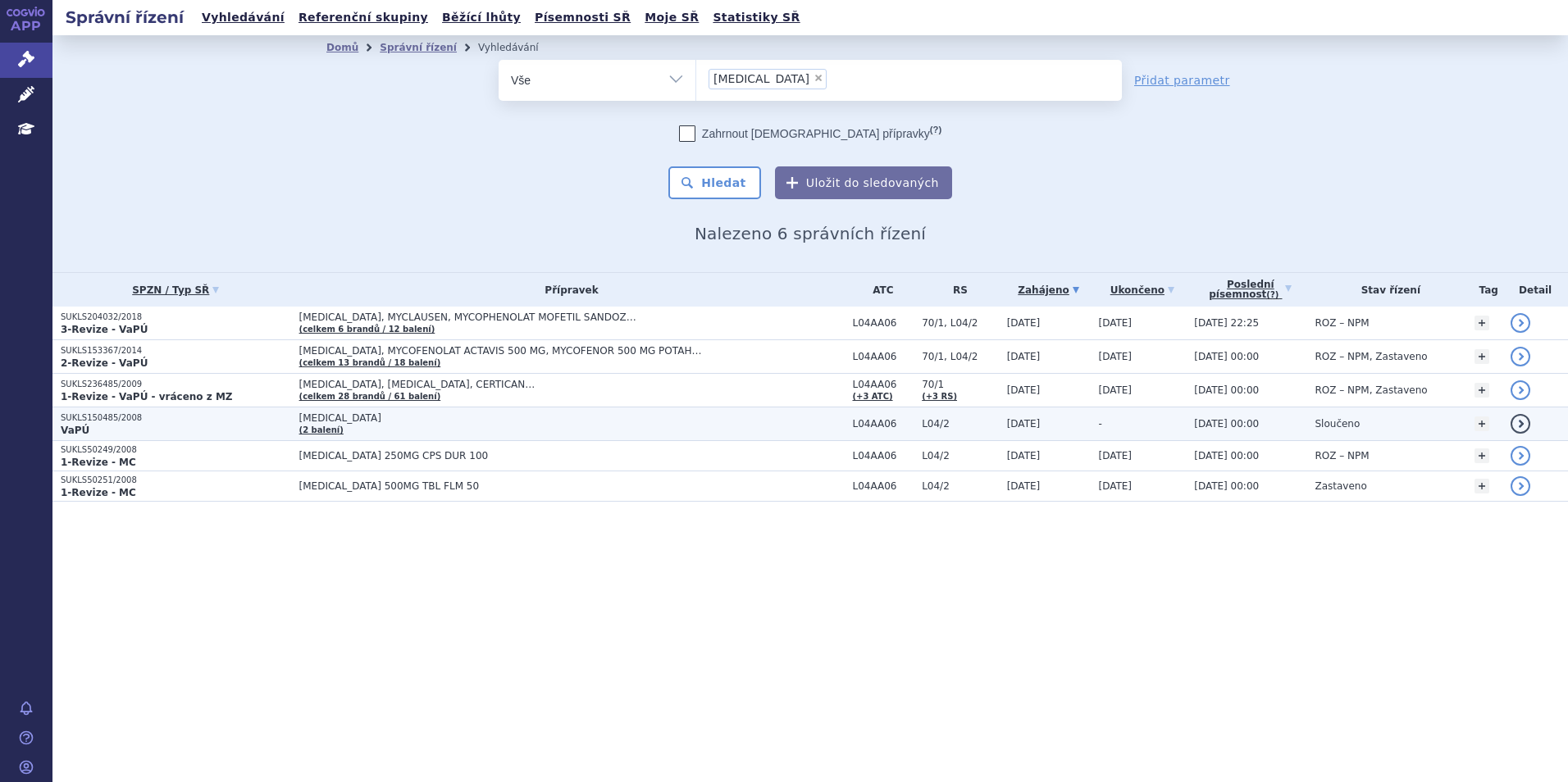
click at [191, 421] on p "SUKLS150485/2008" at bounding box center [176, 418] width 230 height 12
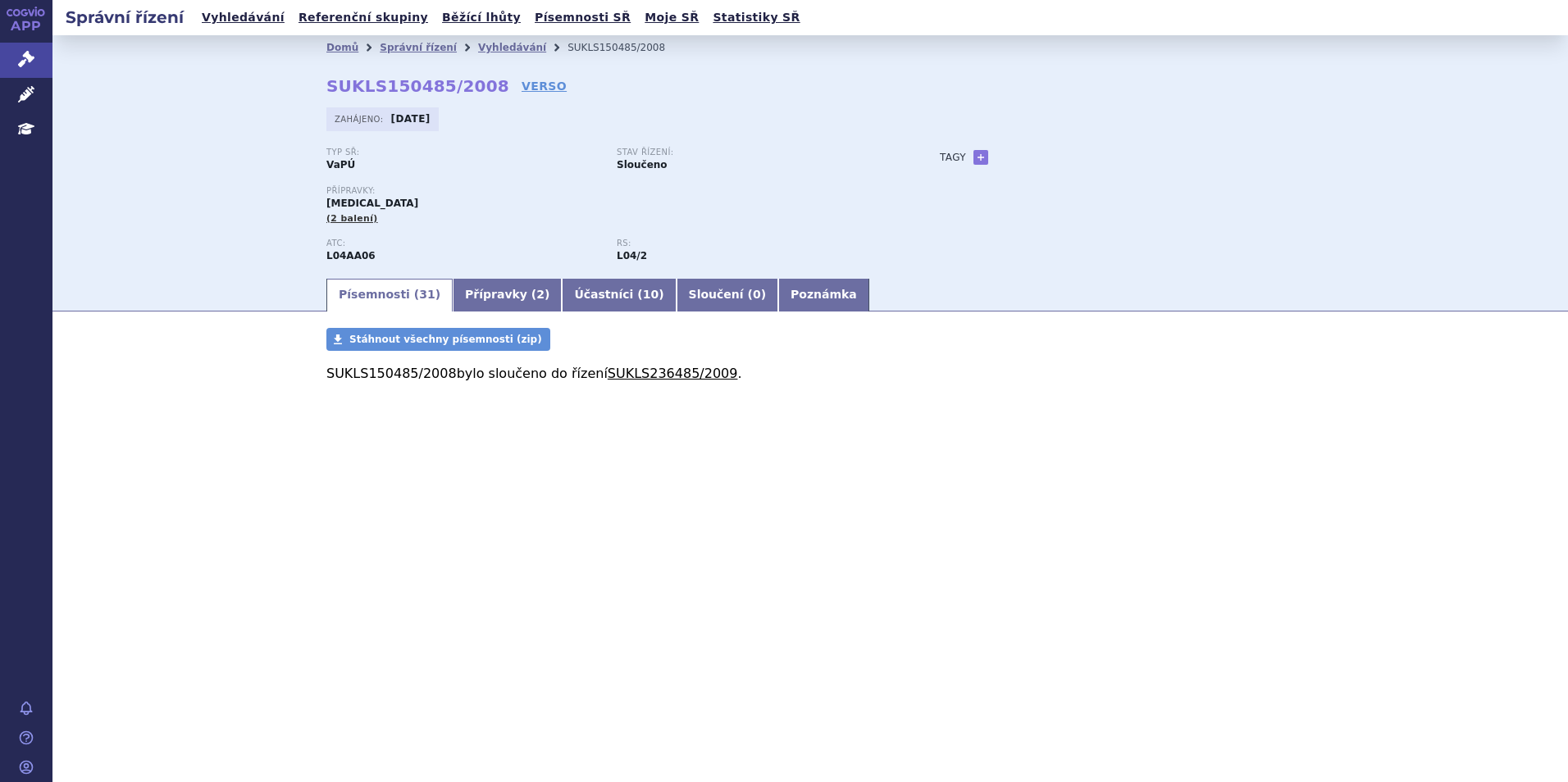
click at [610, 384] on div "SUKLS150485/2008 bylo sloučeno do řízení SUKLS236485/2009 ." at bounding box center [810, 382] width 1034 height 30
click at [610, 371] on link "SUKLS236485/2009" at bounding box center [673, 373] width 130 height 16
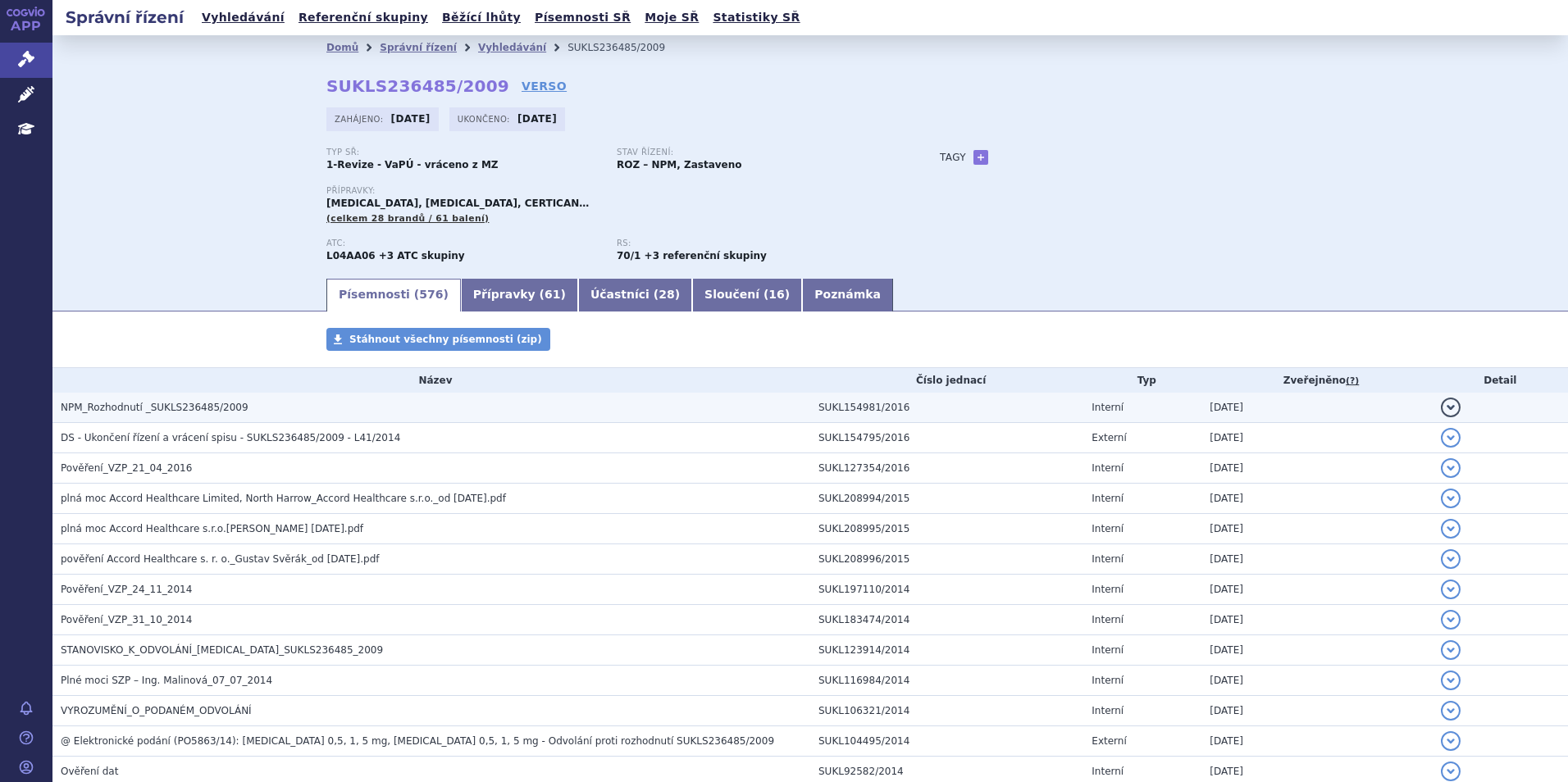
click at [136, 410] on span "NPM_Rozhodnutí _SUKLS236485/2009" at bounding box center [155, 407] width 188 height 12
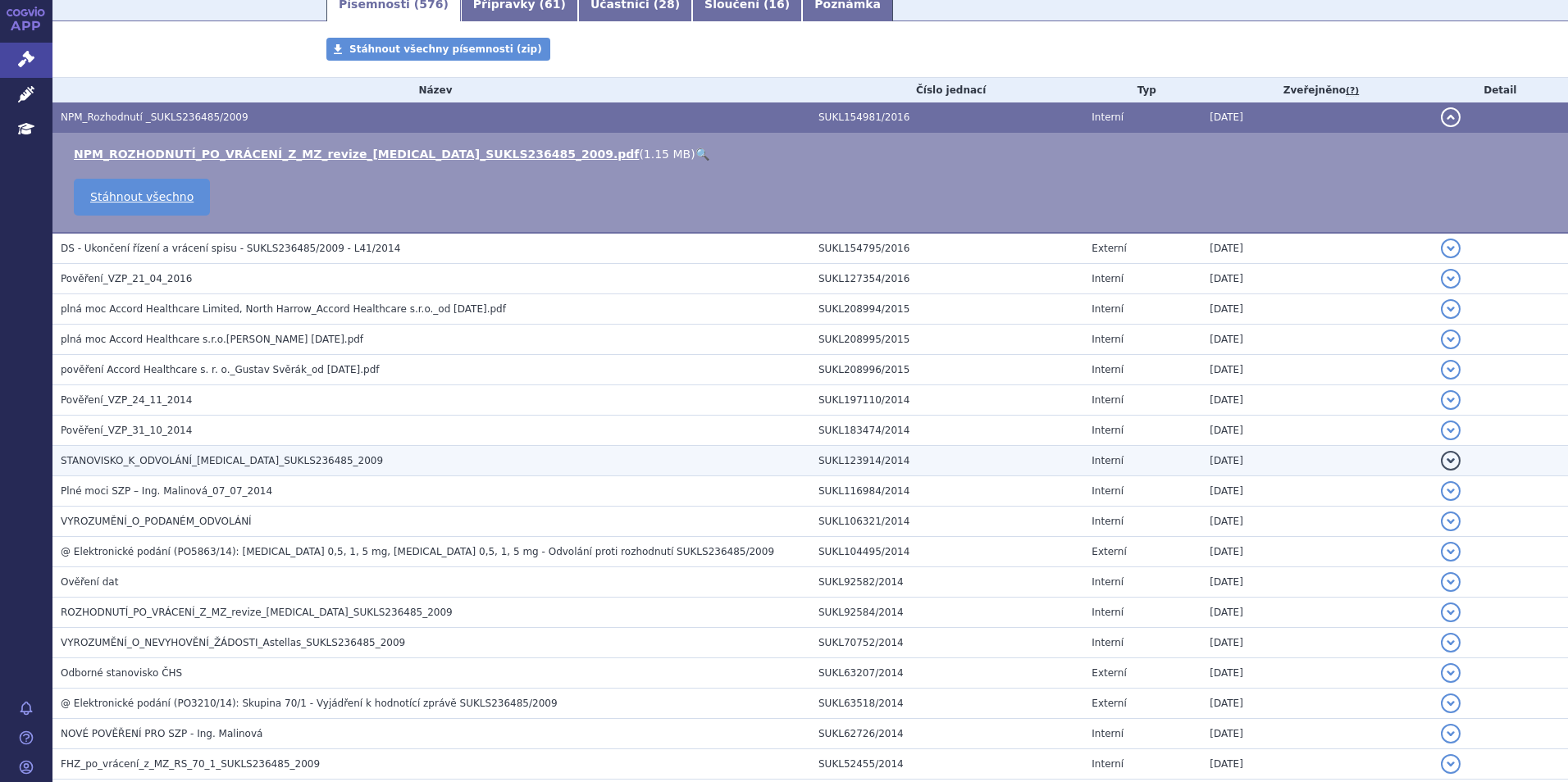
scroll to position [246, 0]
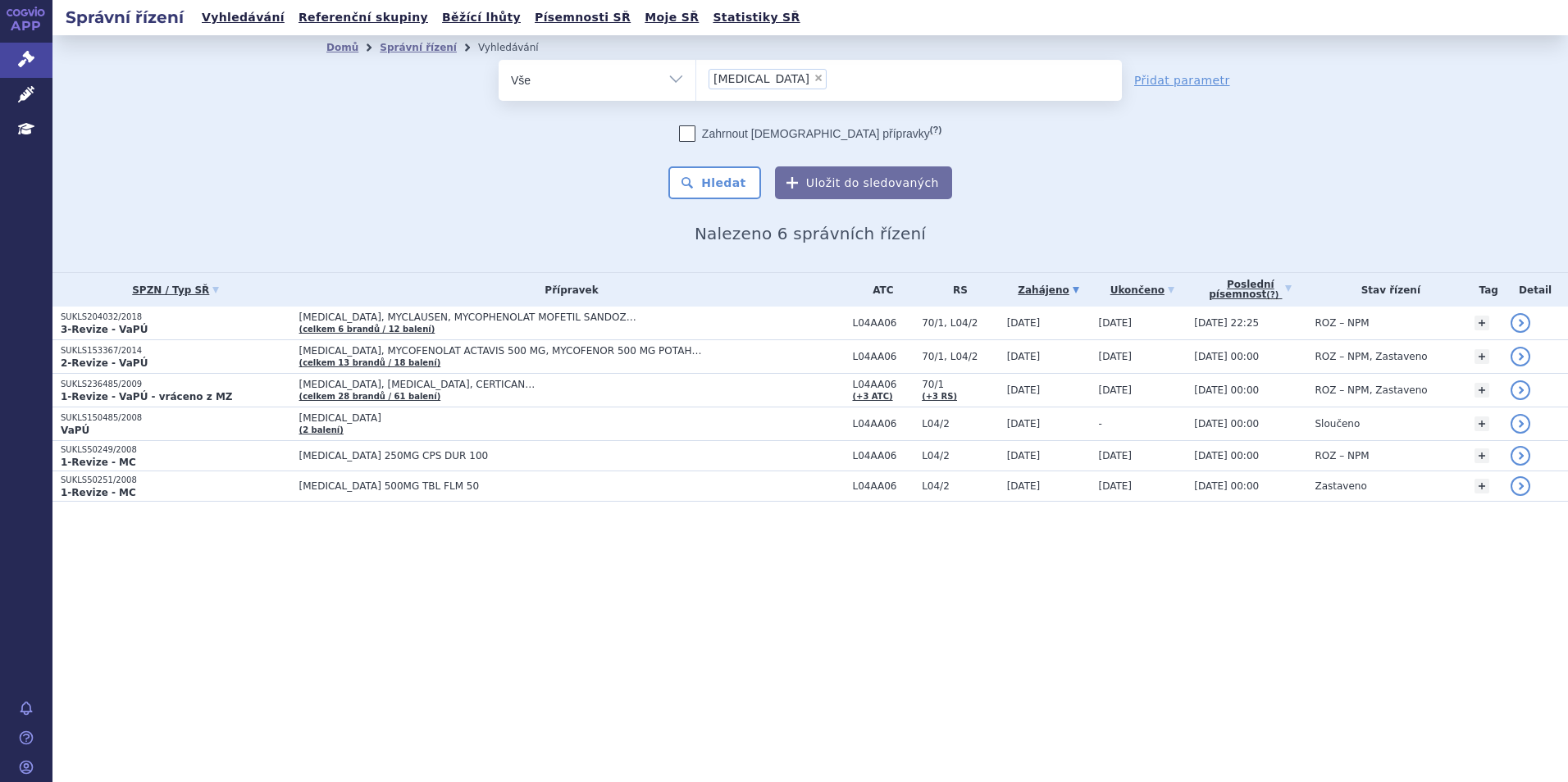
click at [813, 79] on span "×" at bounding box center [818, 78] width 10 height 10
click at [696, 79] on select "cellcept" at bounding box center [695, 80] width 1 height 41
select select
click at [763, 79] on ul at bounding box center [909, 78] width 426 height 35
click at [696, 79] on select "cellcept" at bounding box center [695, 80] width 1 height 41
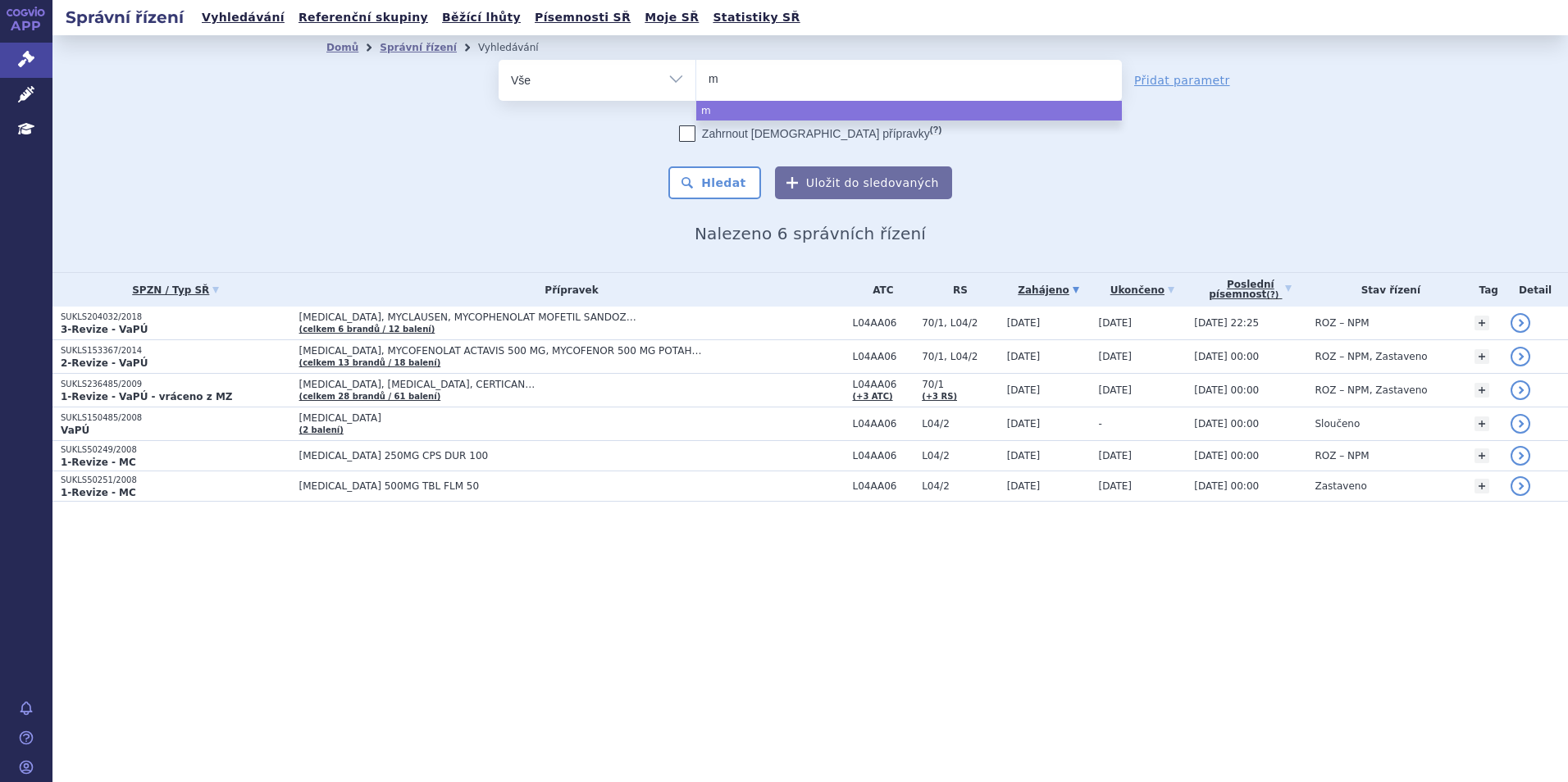
type input "my"
type input "myfe"
type input "myfena"
type input "myfenax"
select select "myfenax"
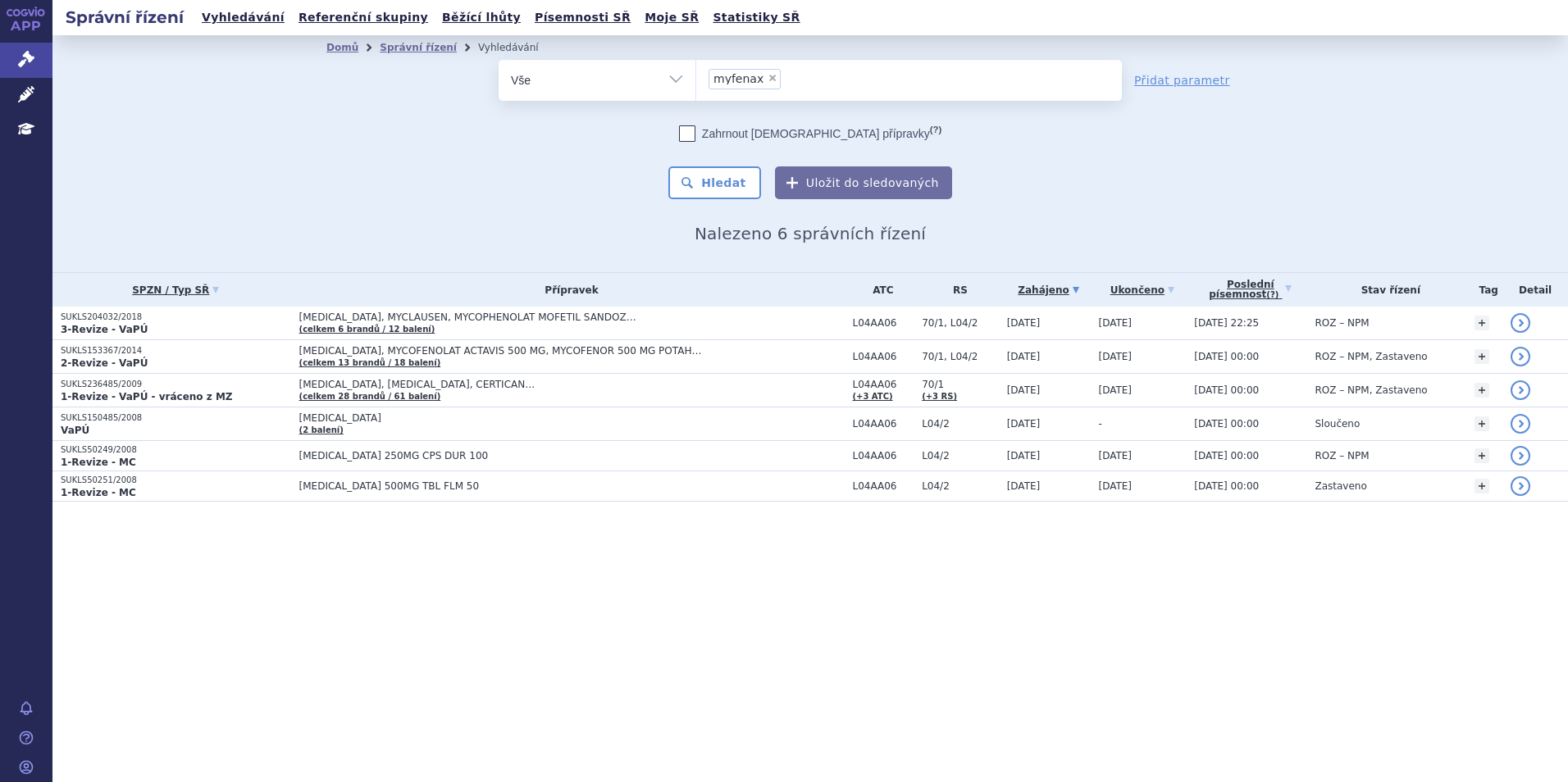
click at [730, 164] on div "Zahrnout bratrské přípravky (?) * Pozor, hledání dle vyhledávacího parametru In…" at bounding box center [810, 162] width 624 height 73
click at [730, 181] on button "Hledat" at bounding box center [714, 183] width 92 height 33
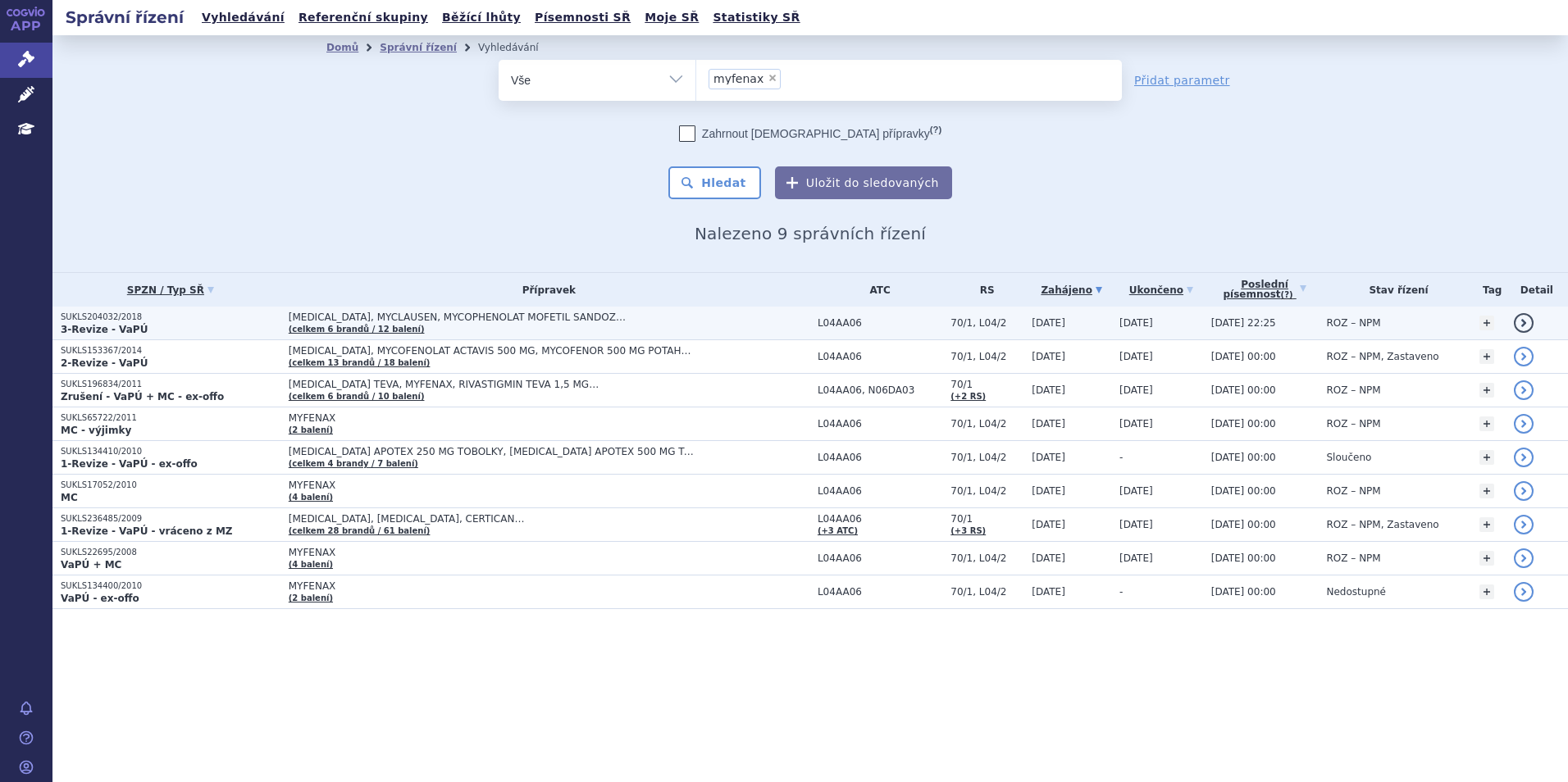
click at [147, 326] on p "3-Revize - VaPÚ" at bounding box center [171, 330] width 219 height 13
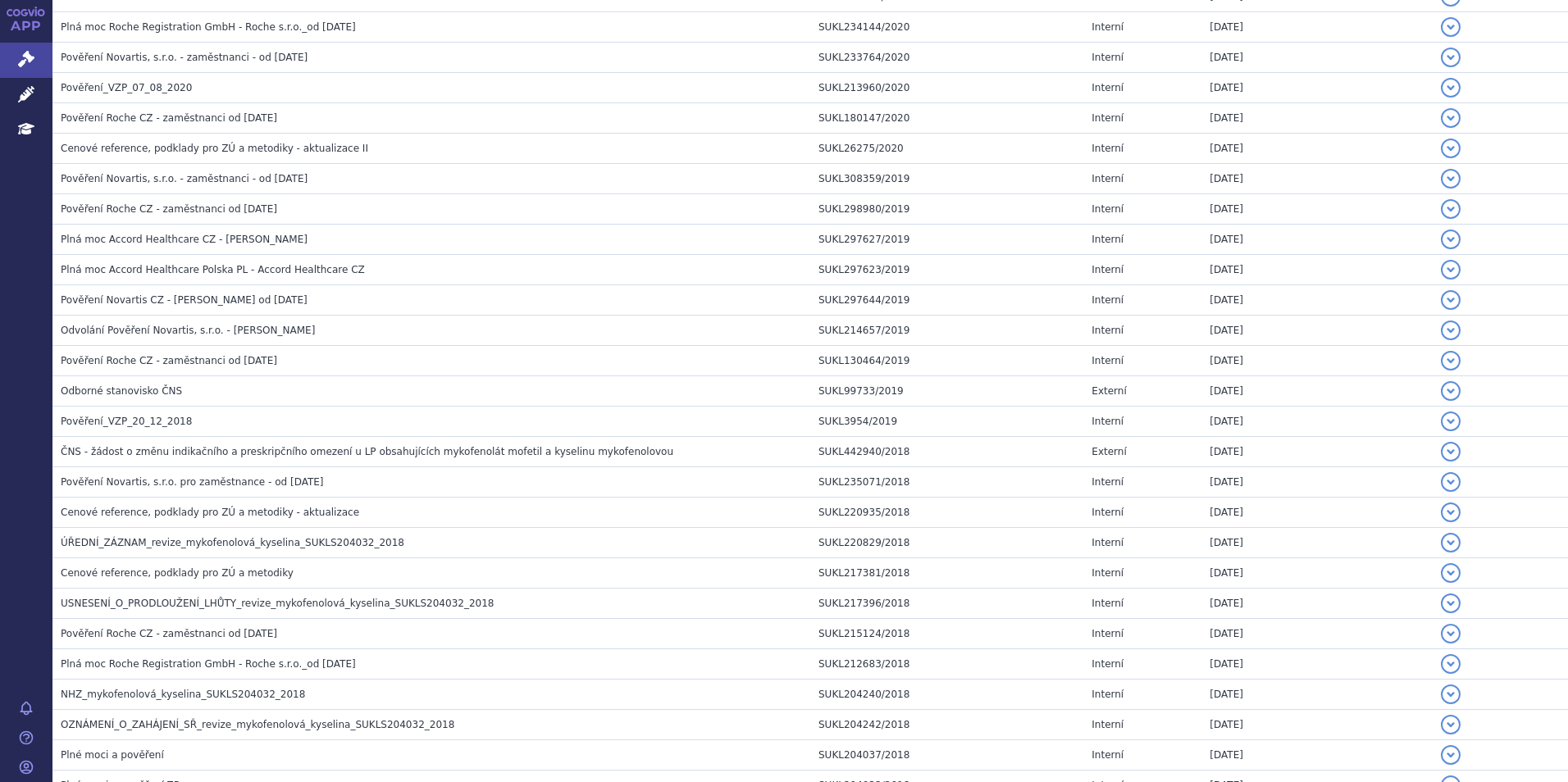
scroll to position [1378, 0]
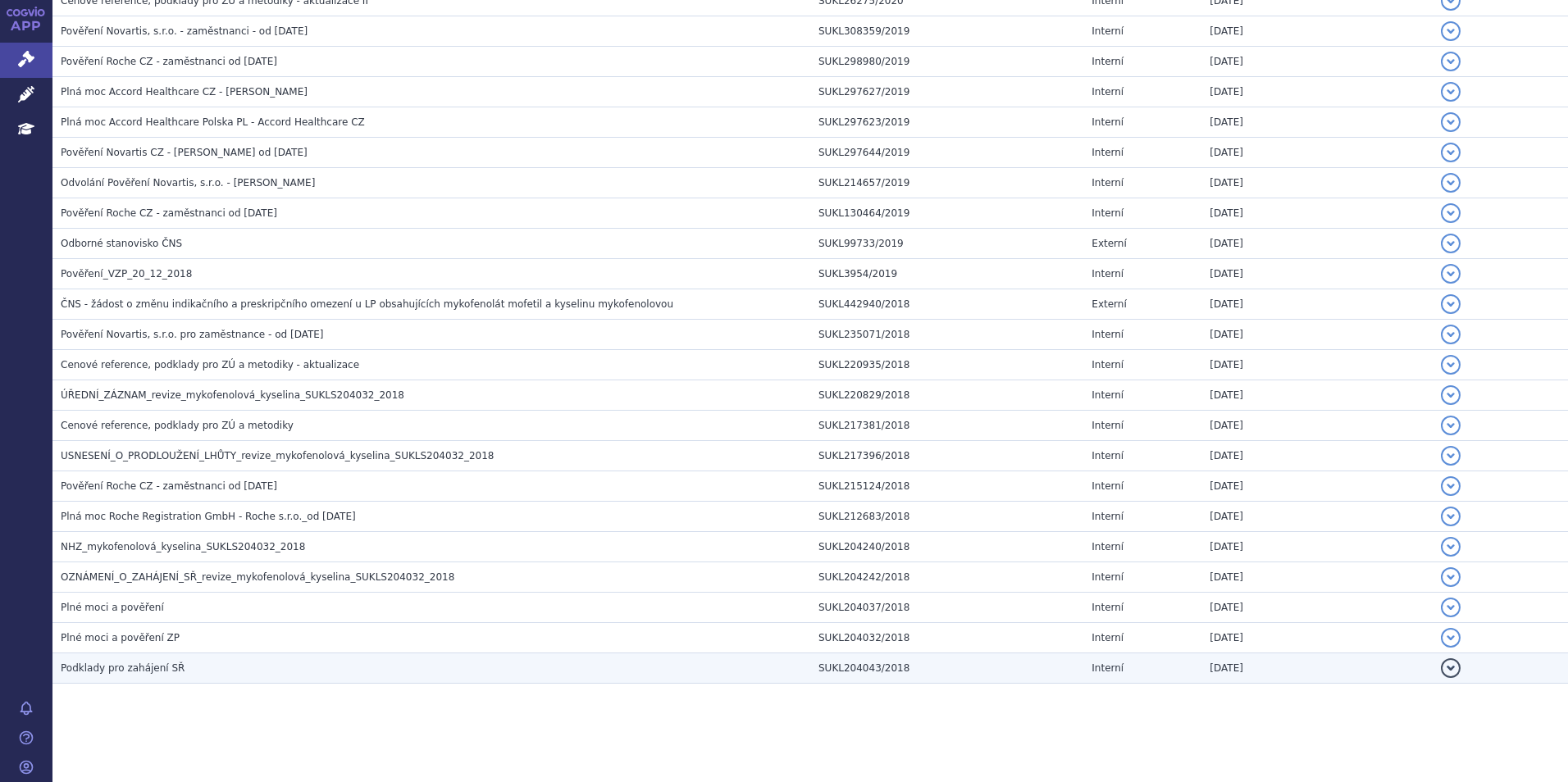
click at [134, 678] on td "Podklady pro zahájení SŘ" at bounding box center [431, 668] width 758 height 31
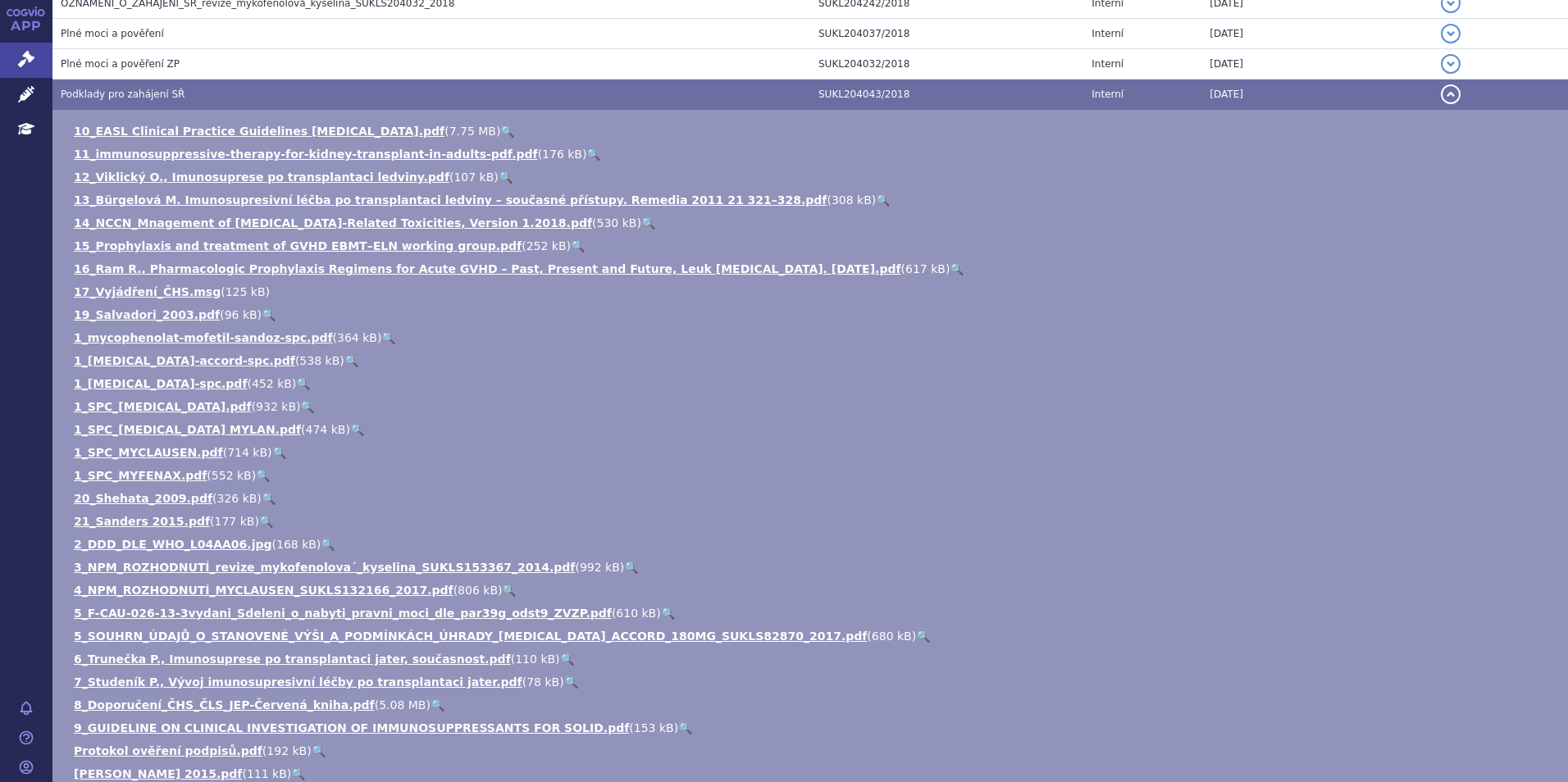
scroll to position [1870, 0]
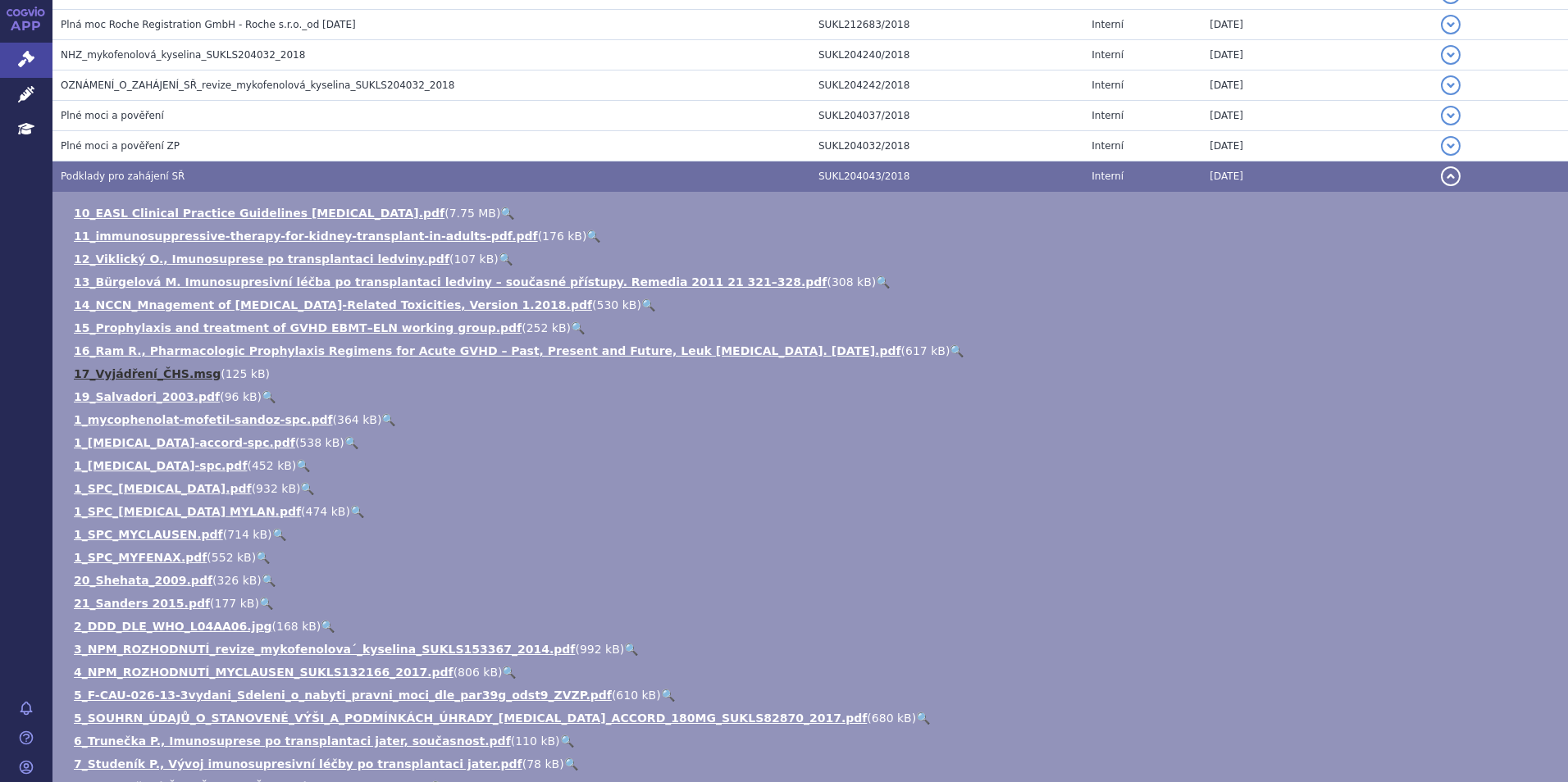
click at [148, 377] on link "17_Vyjádření_ČHS.msg" at bounding box center [147, 374] width 147 height 13
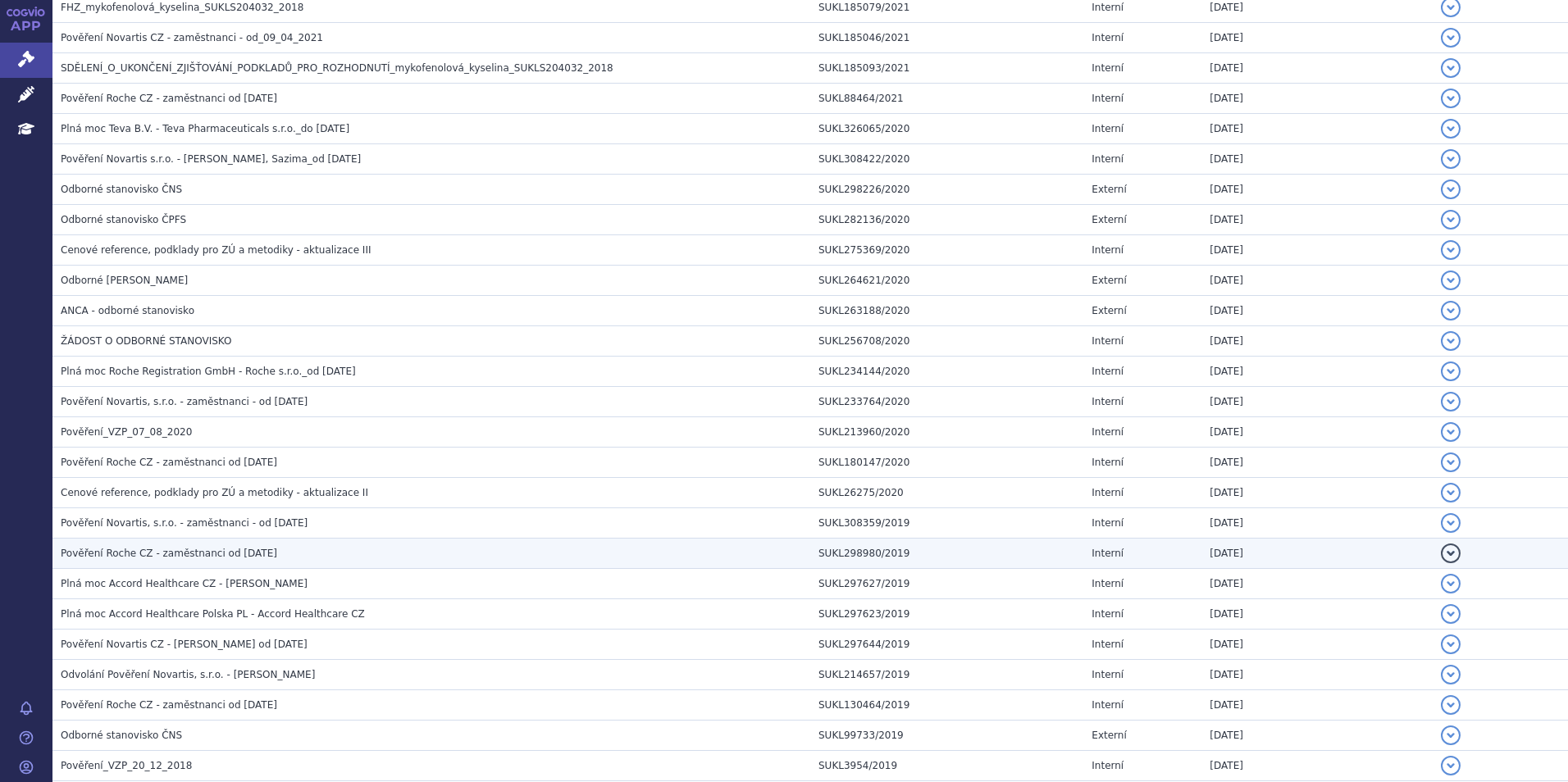
scroll to position [803, 0]
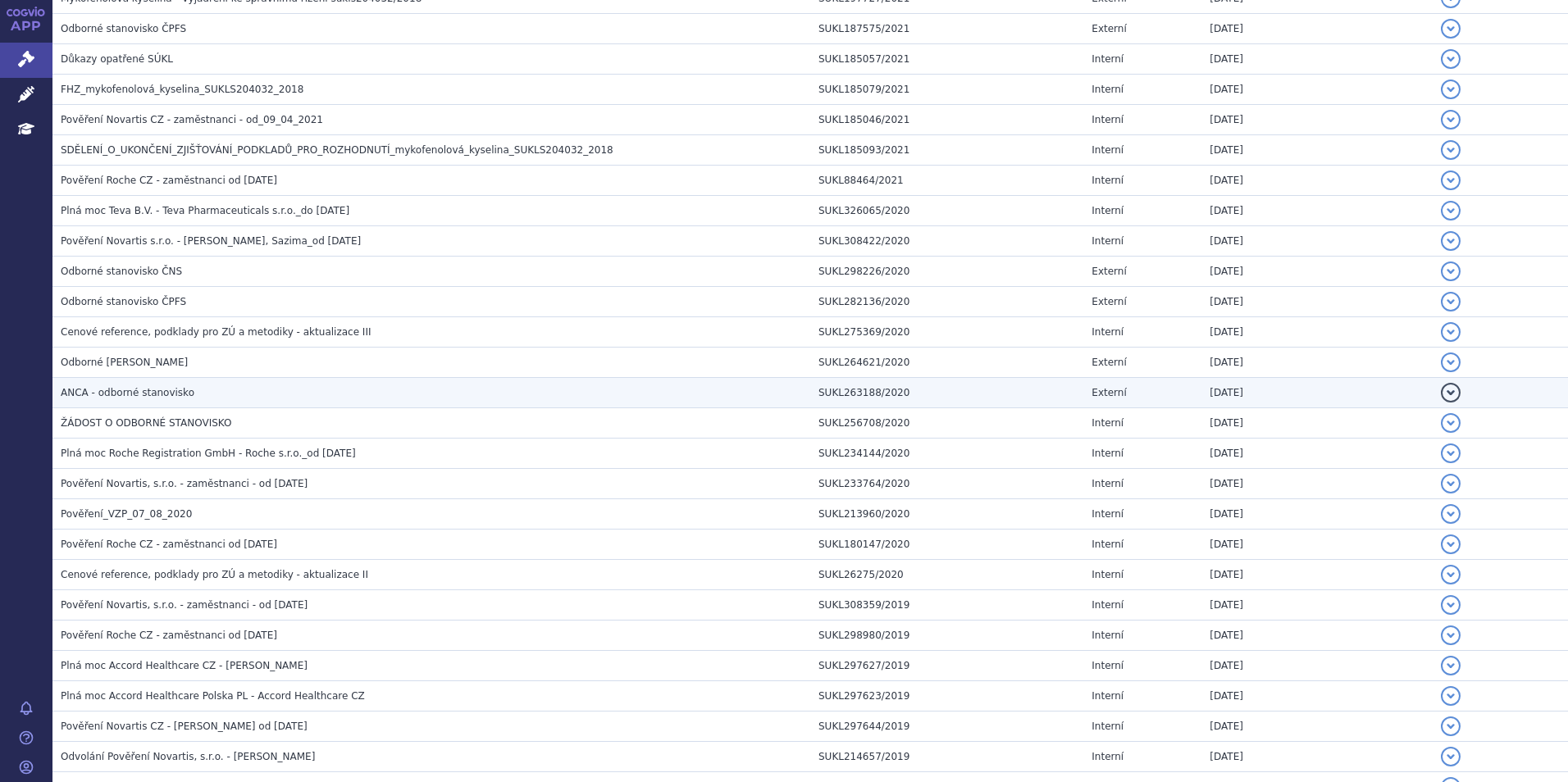
click at [121, 400] on h3 "ANCA - odborné stanovisko" at bounding box center [436, 393] width 750 height 16
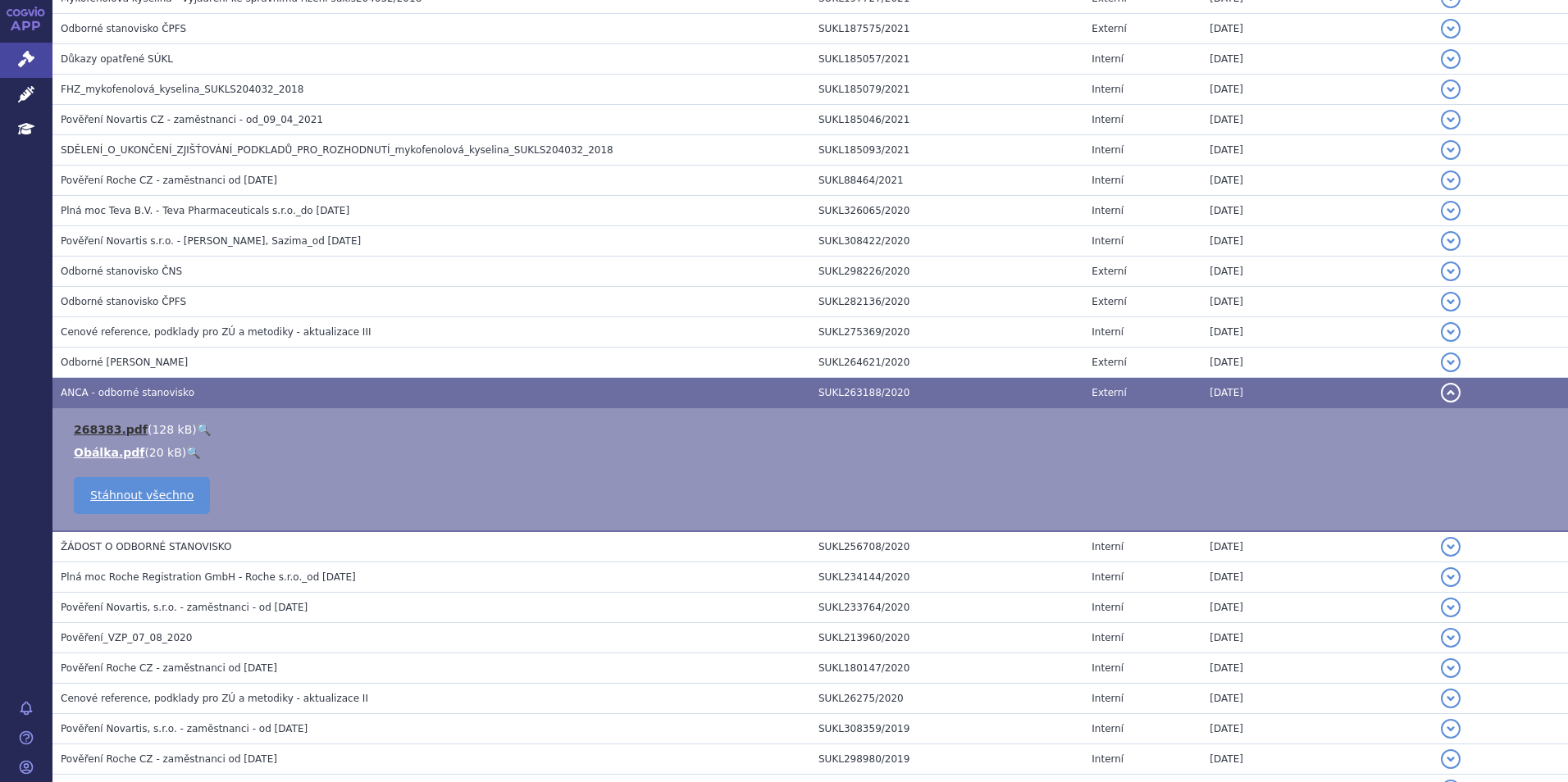
click at [105, 431] on link "268383.pdf" at bounding box center [110, 430] width 73 height 13
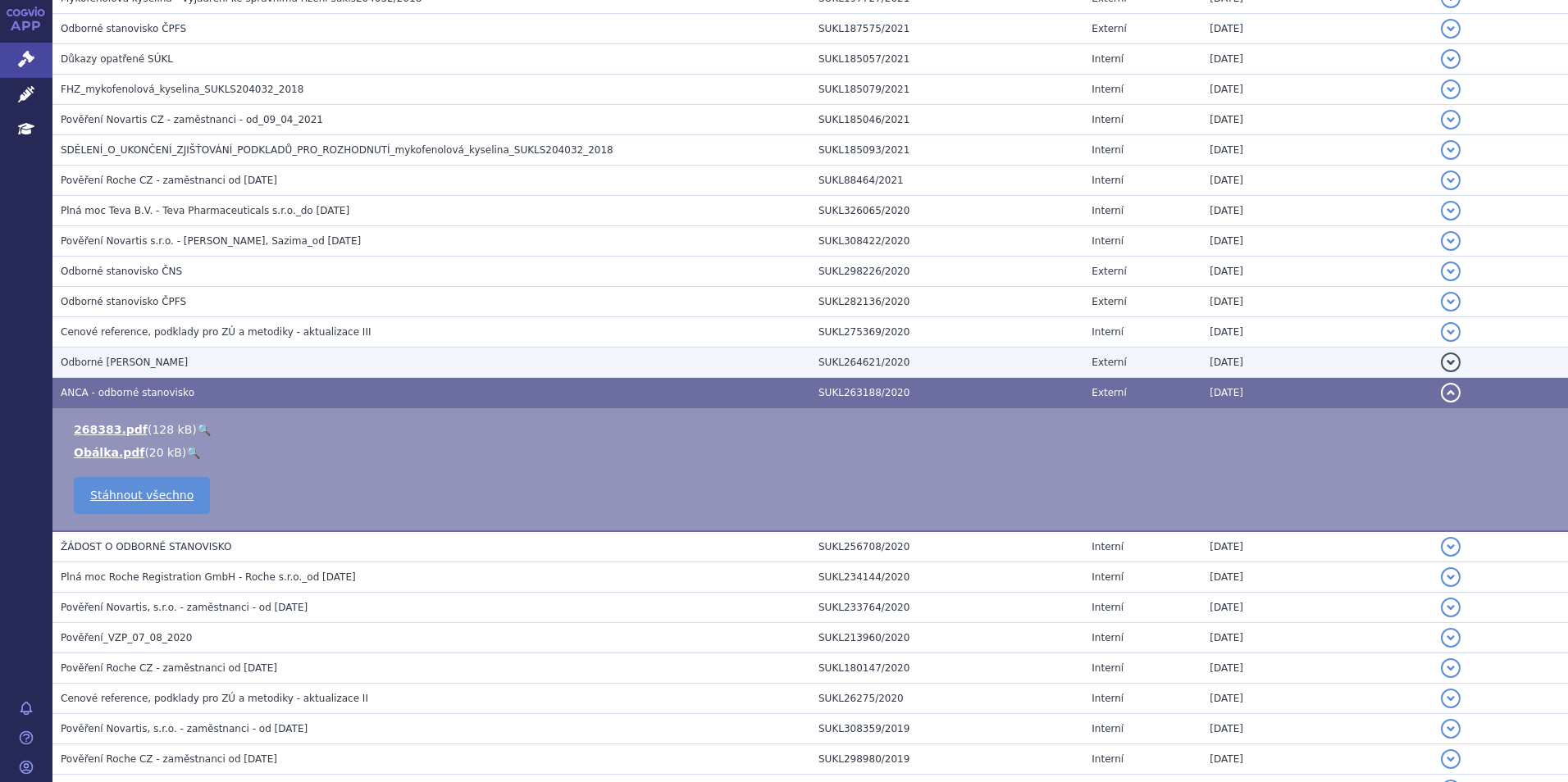
click at [181, 360] on h3 "Odborné stanovisko ČSAKI" at bounding box center [436, 362] width 750 height 16
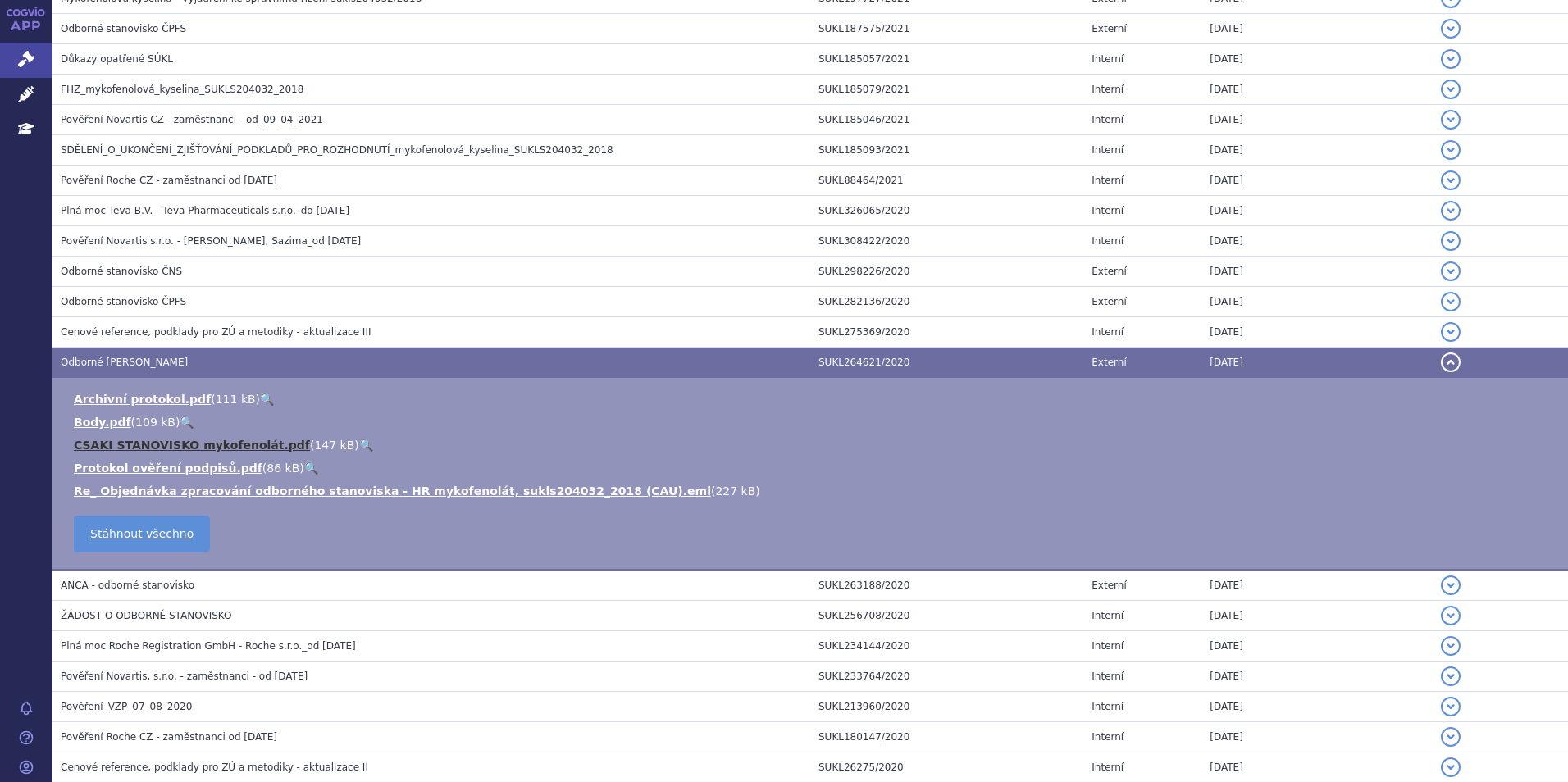
click at [188, 451] on link "CSAKI STANOVISKO mykofenolát.pdf" at bounding box center [191, 445] width 236 height 13
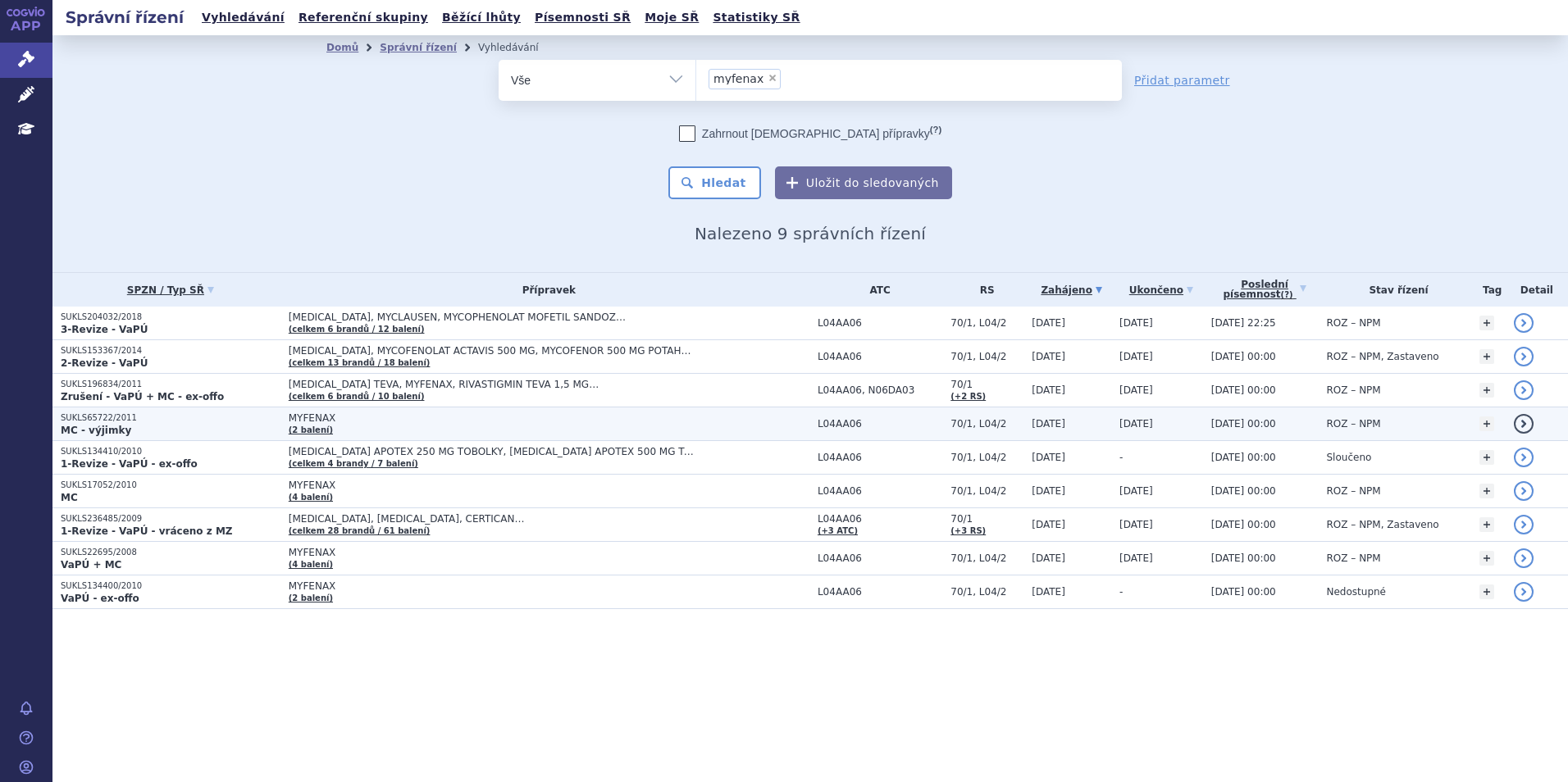
click at [172, 432] on p "MC - výjimky" at bounding box center [171, 431] width 219 height 13
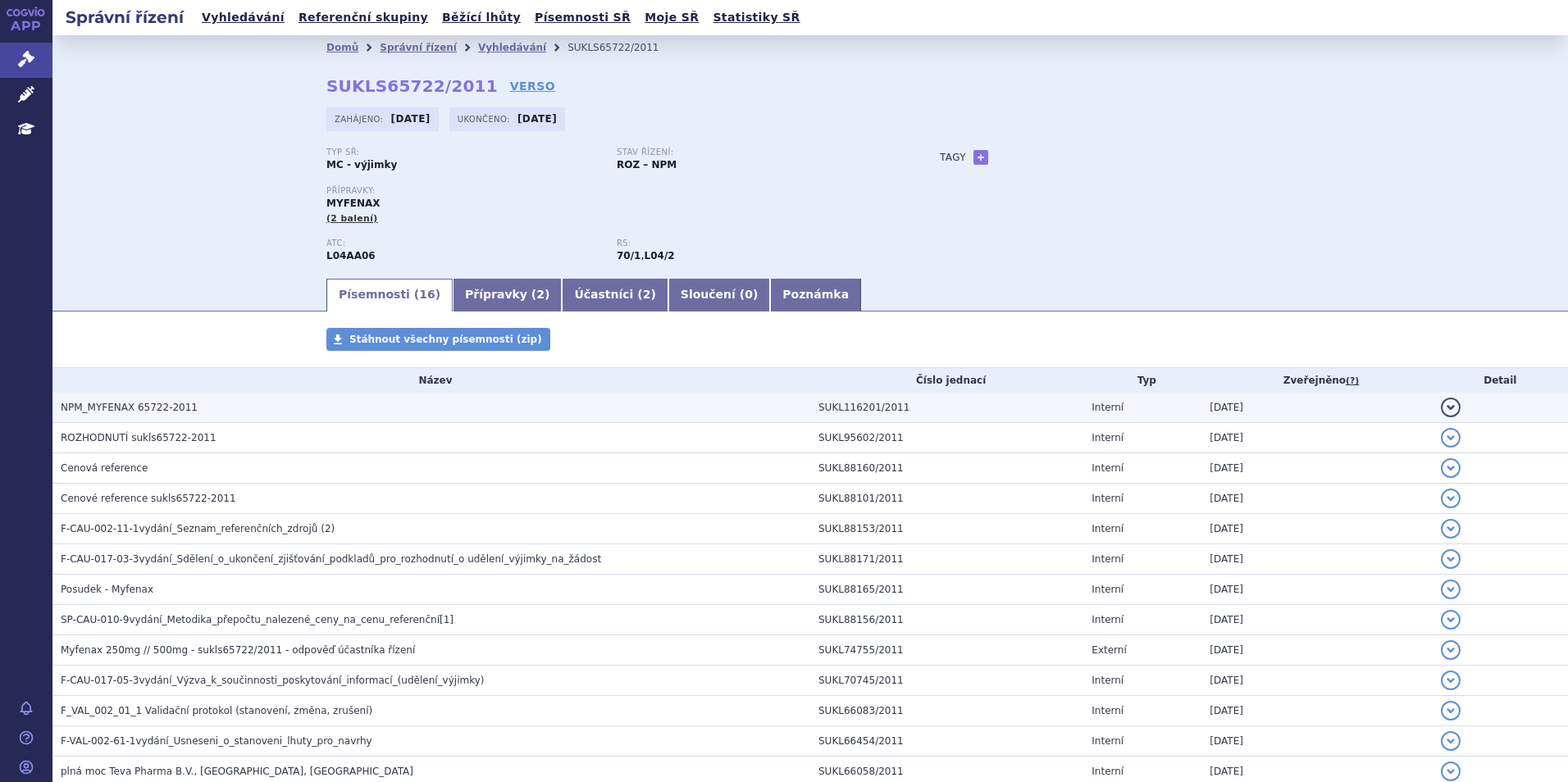
click at [158, 412] on span "NPM_MYFENAX 65722-2011" at bounding box center [129, 407] width 137 height 12
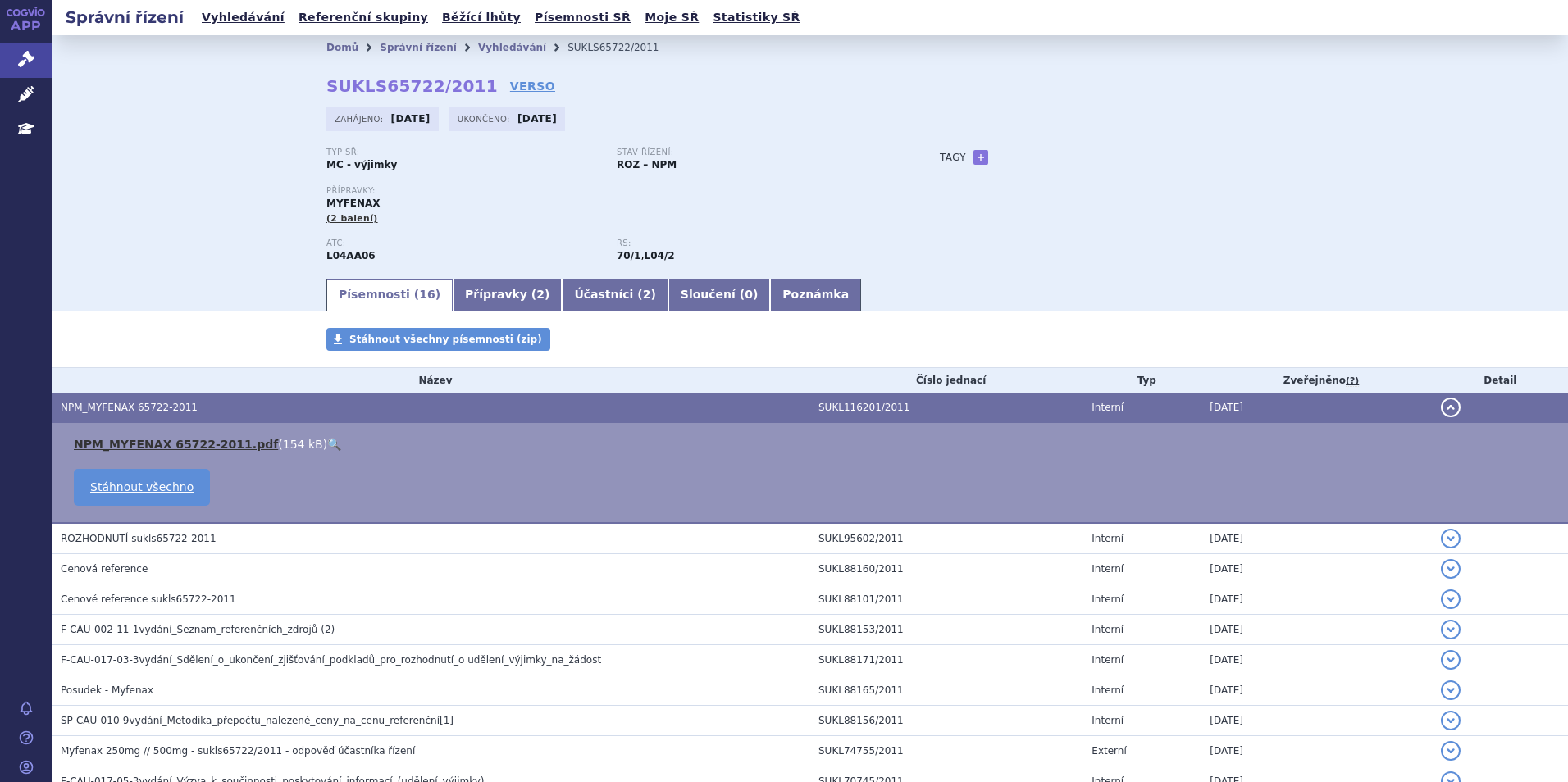
click at [161, 438] on link "NPM_MYFENAX 65722-2011.pdf" at bounding box center [176, 445] width 205 height 13
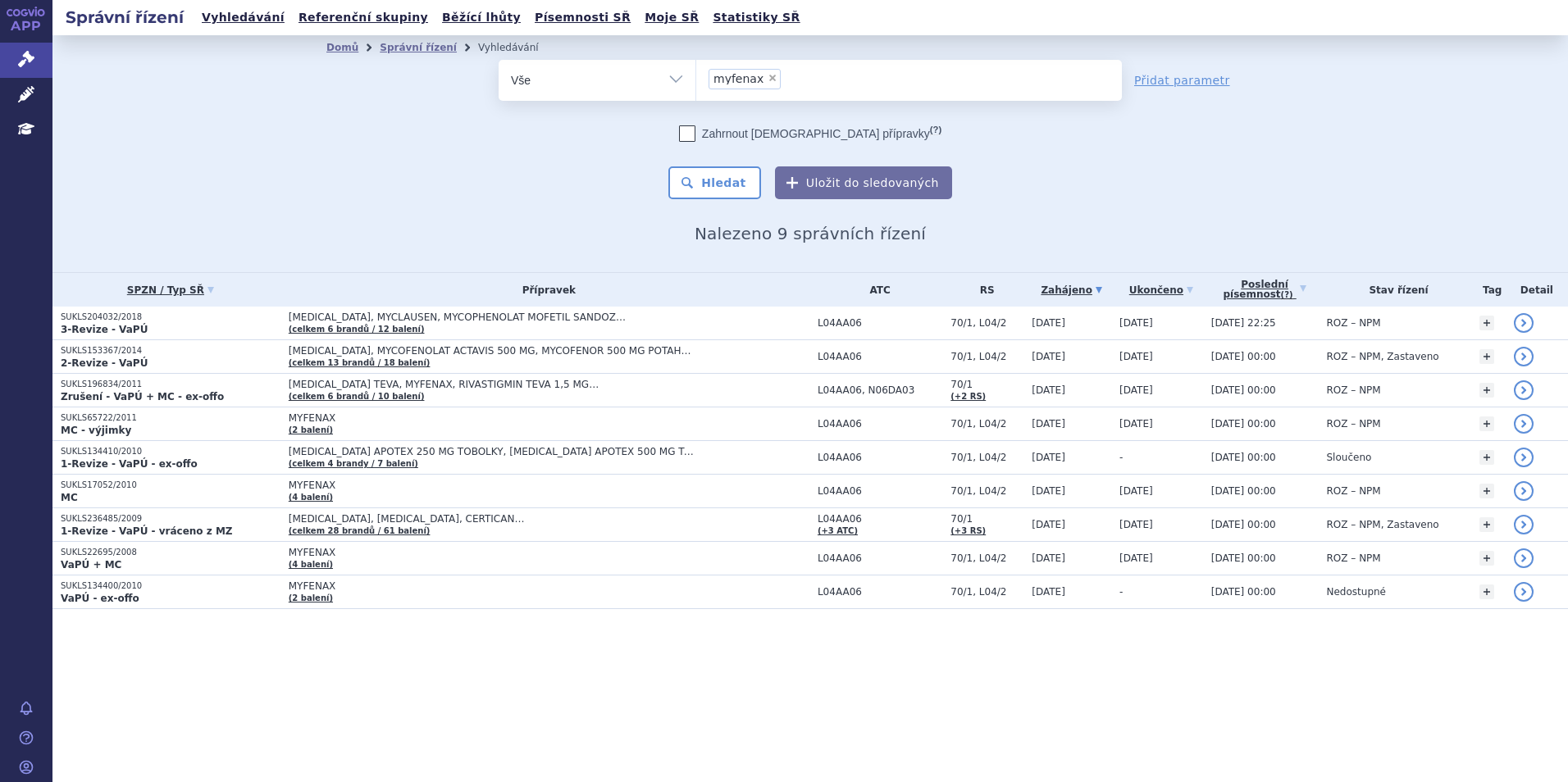
click at [768, 74] on span "×" at bounding box center [773, 78] width 10 height 10
click at [696, 74] on select "myfenax" at bounding box center [695, 80] width 1 height 41
select select
type input "my"
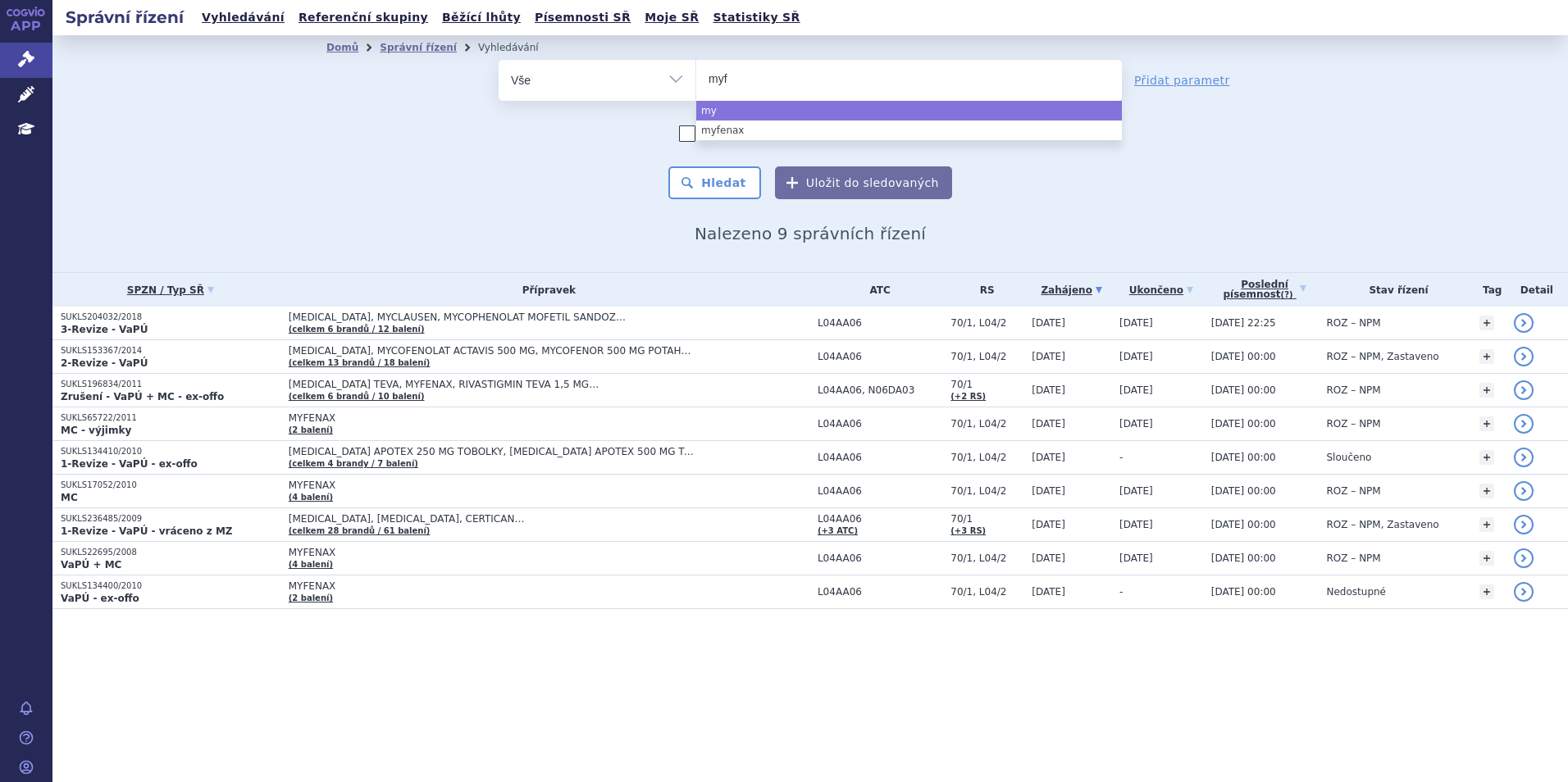
type input "myfo"
type input "myfor"
type input "myforti"
type input "[MEDICAL_DATA]"
select select "myfortic"
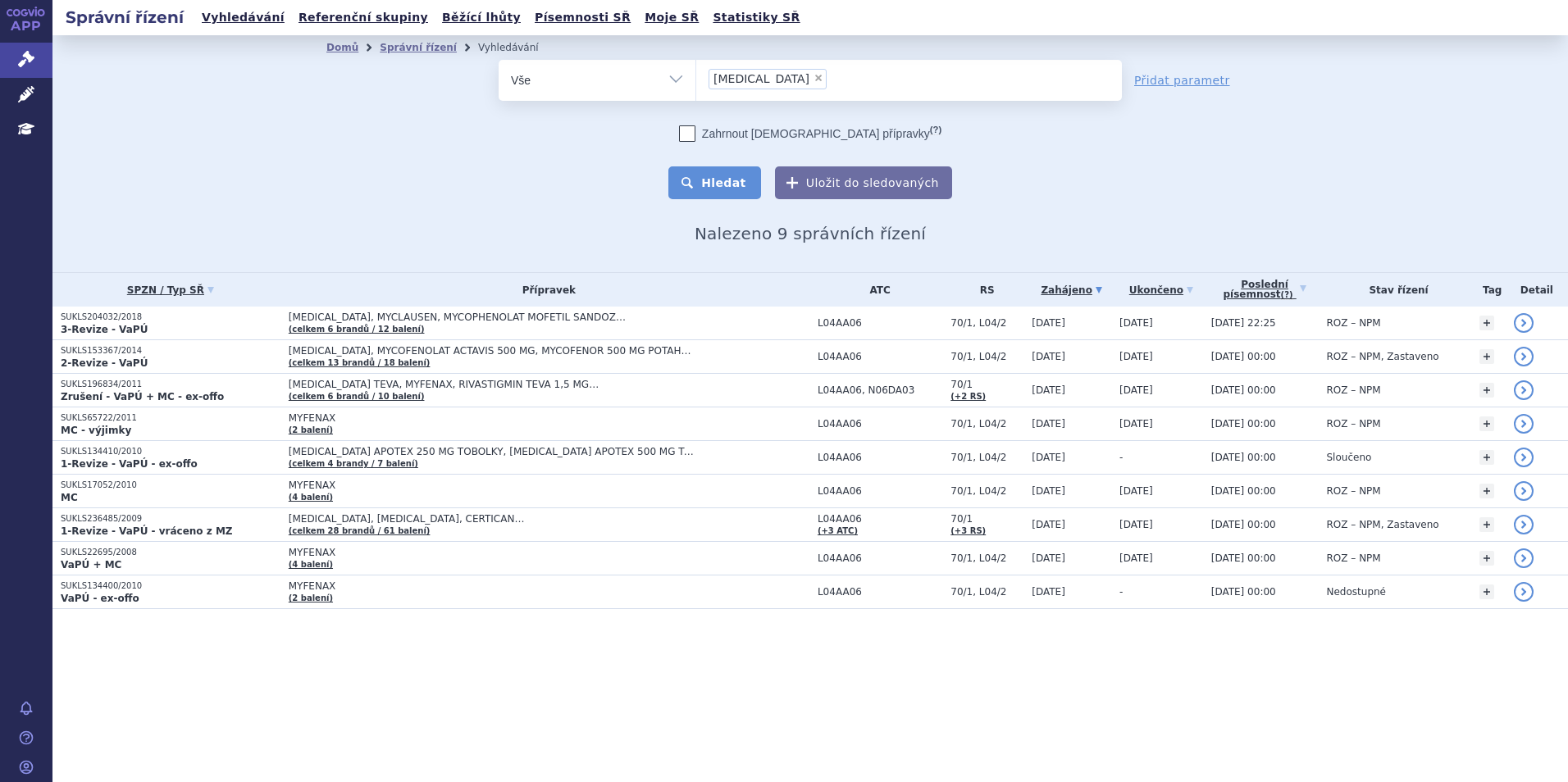
click at [695, 186] on button "Hledat" at bounding box center [714, 183] width 92 height 33
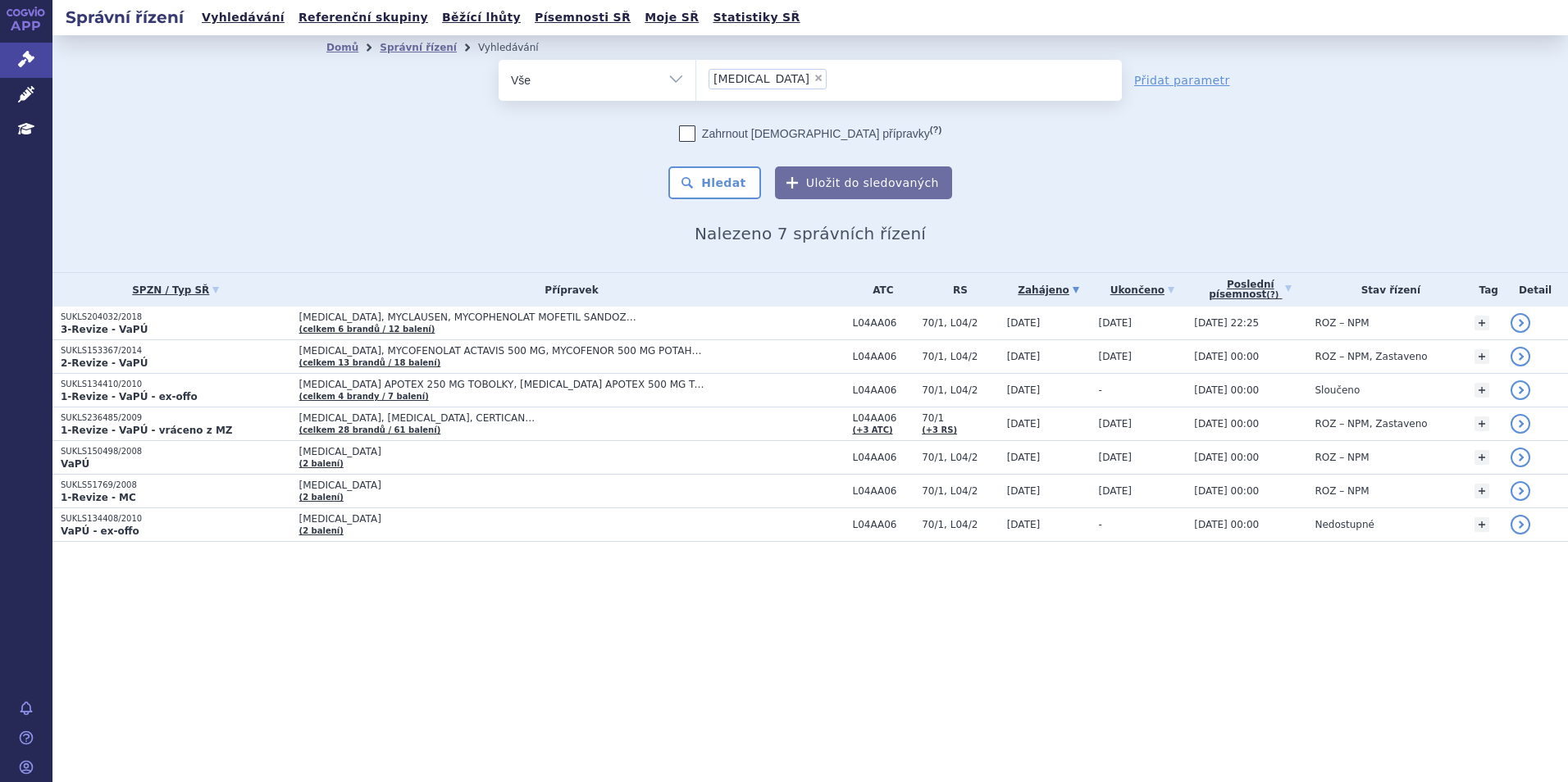
click at [813, 80] on span "×" at bounding box center [818, 78] width 10 height 10
click at [696, 80] on select "[MEDICAL_DATA]" at bounding box center [695, 80] width 1 height 41
select select
click at [763, 80] on ul at bounding box center [909, 78] width 426 height 35
click at [696, 80] on select "[MEDICAL_DATA]" at bounding box center [695, 80] width 1 height 41
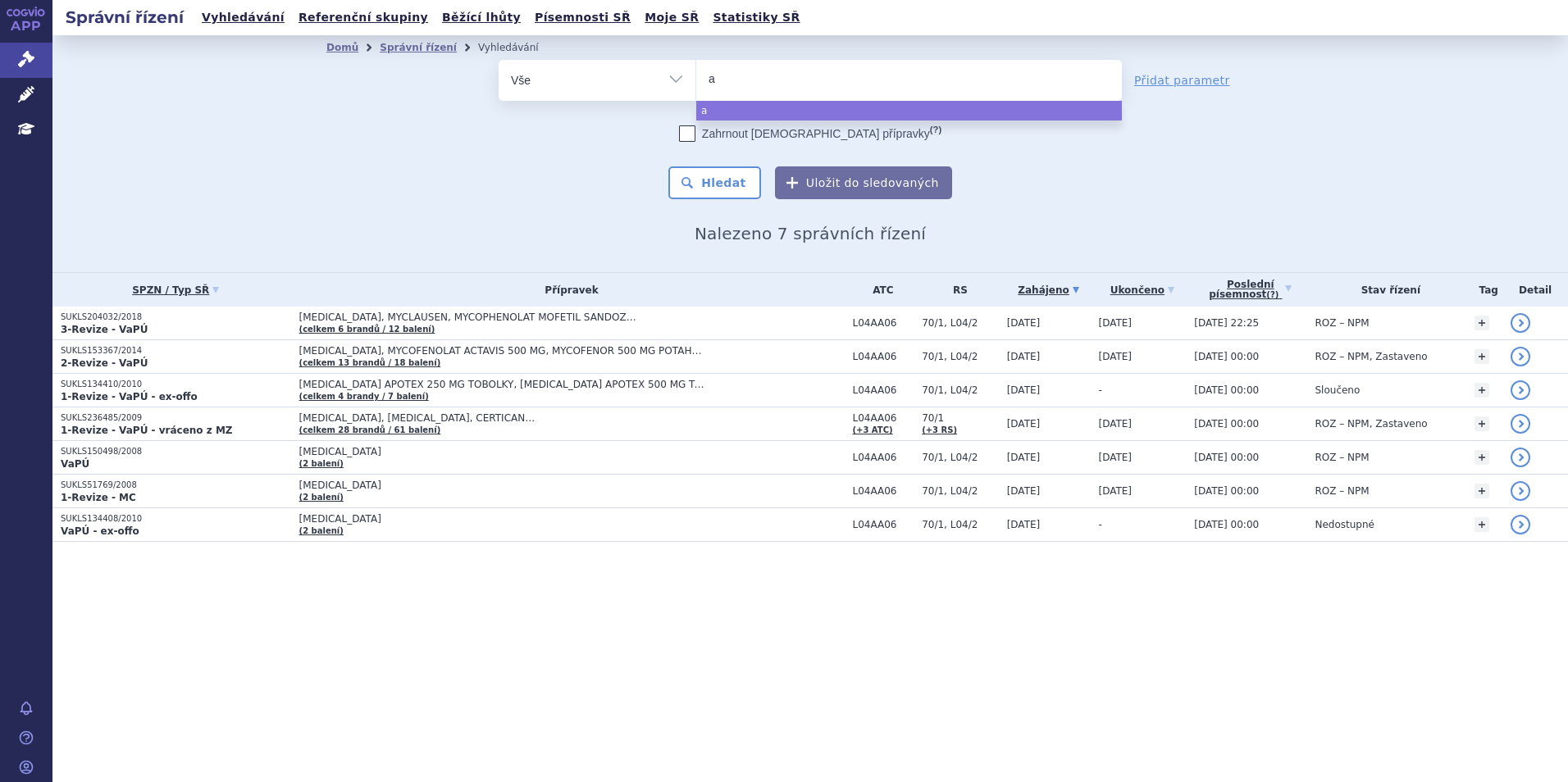
type input "au"
type input "auba"
type input "aubag"
type input "aubagio"
select select "[MEDICAL_DATA]"
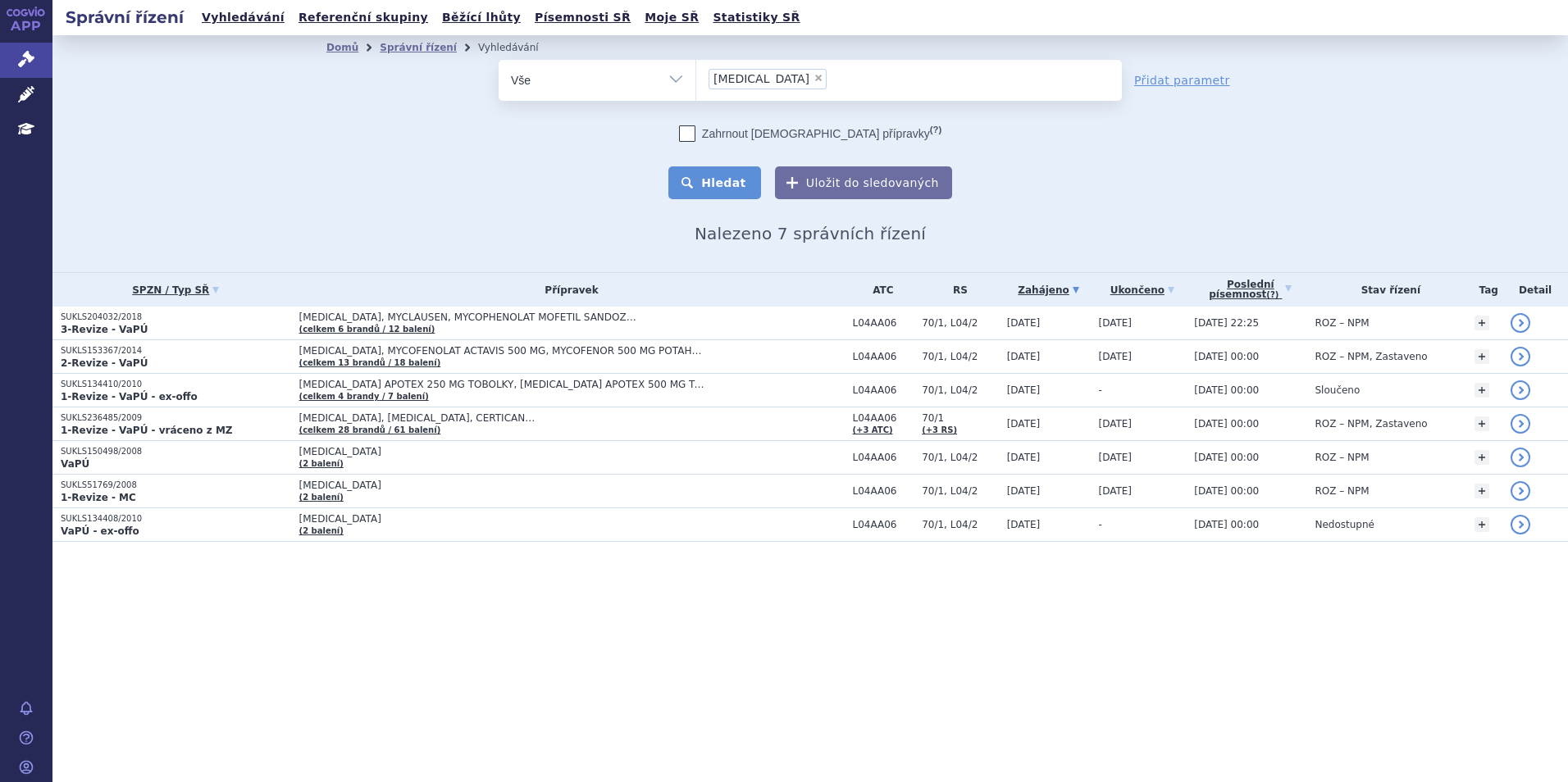
click at [729, 168] on button "Hledat" at bounding box center [714, 183] width 92 height 33
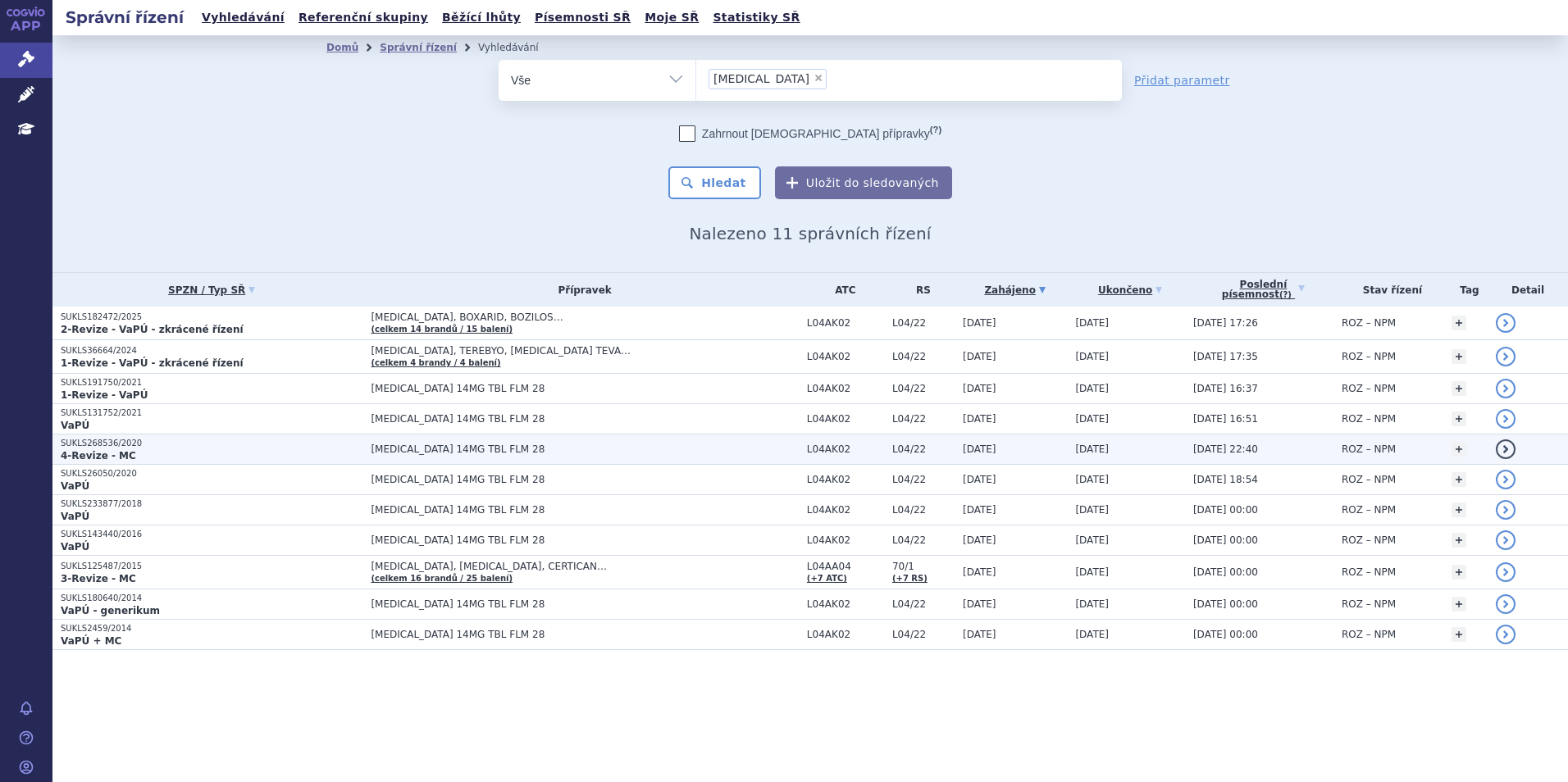
click at [318, 438] on p "SUKLS268536/2020" at bounding box center [212, 444] width 302 height 12
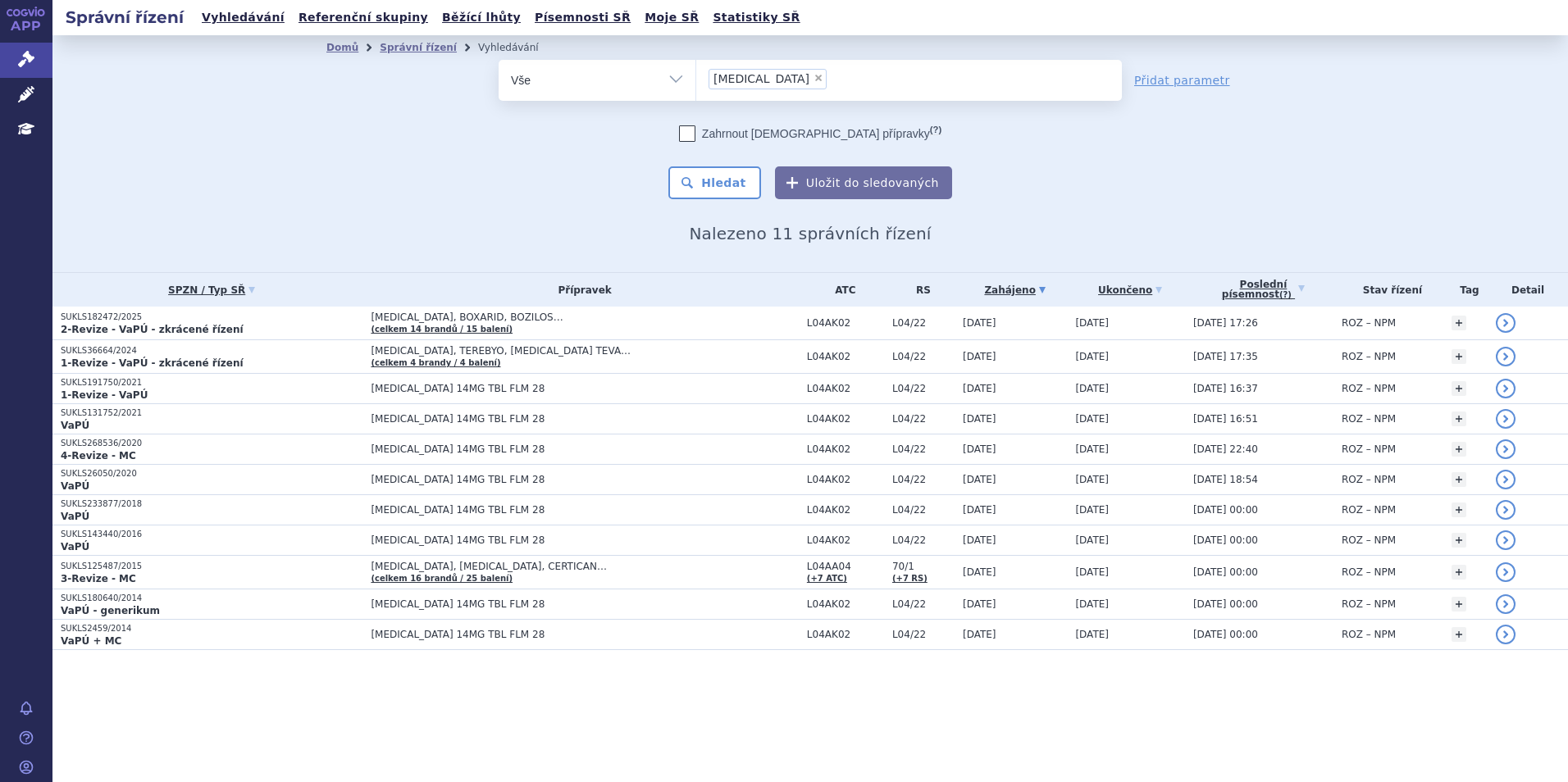
click at [166, 417] on p "SUKLS131752/2021" at bounding box center [212, 413] width 302 height 12
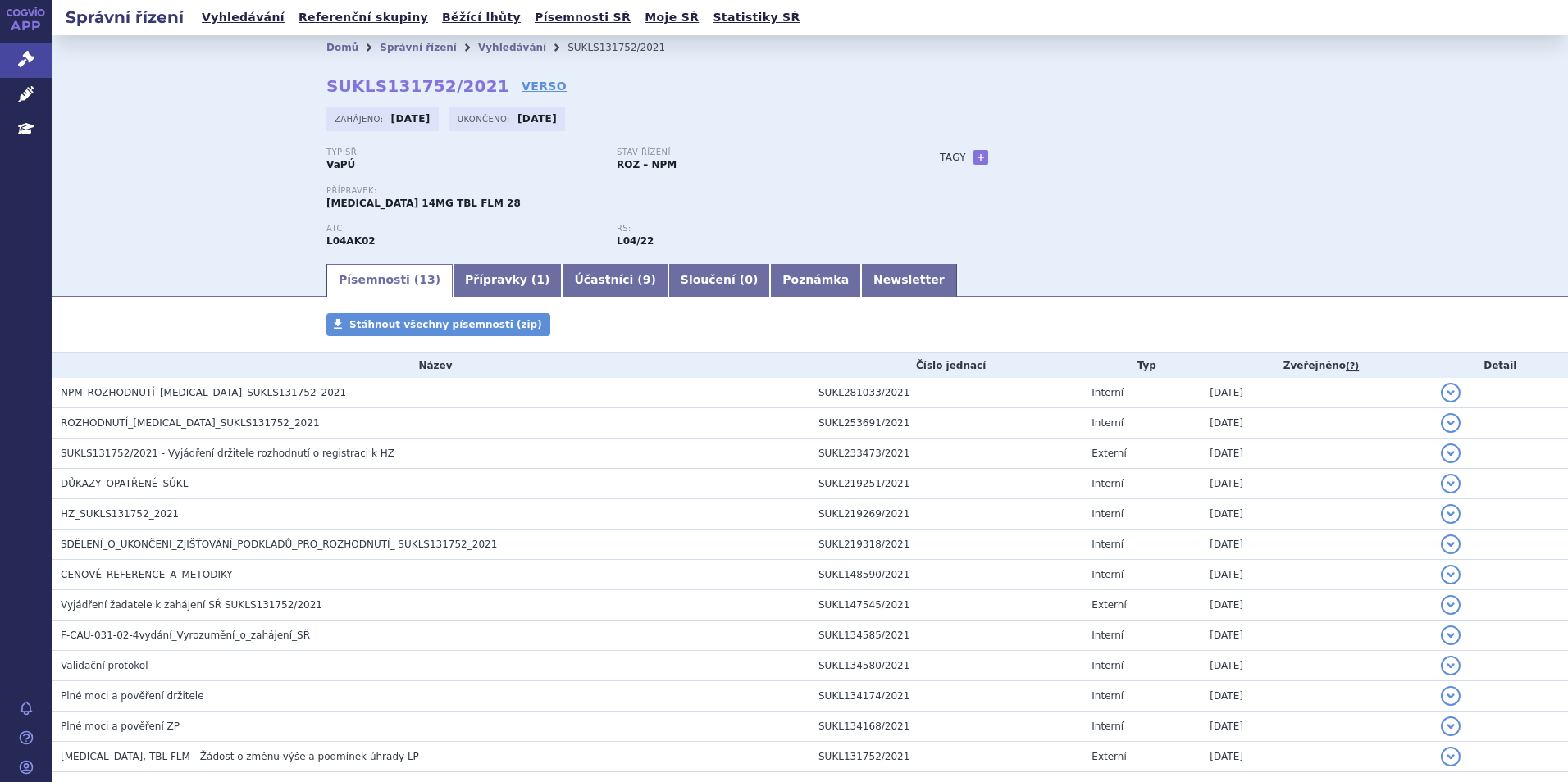
scroll to position [88, 0]
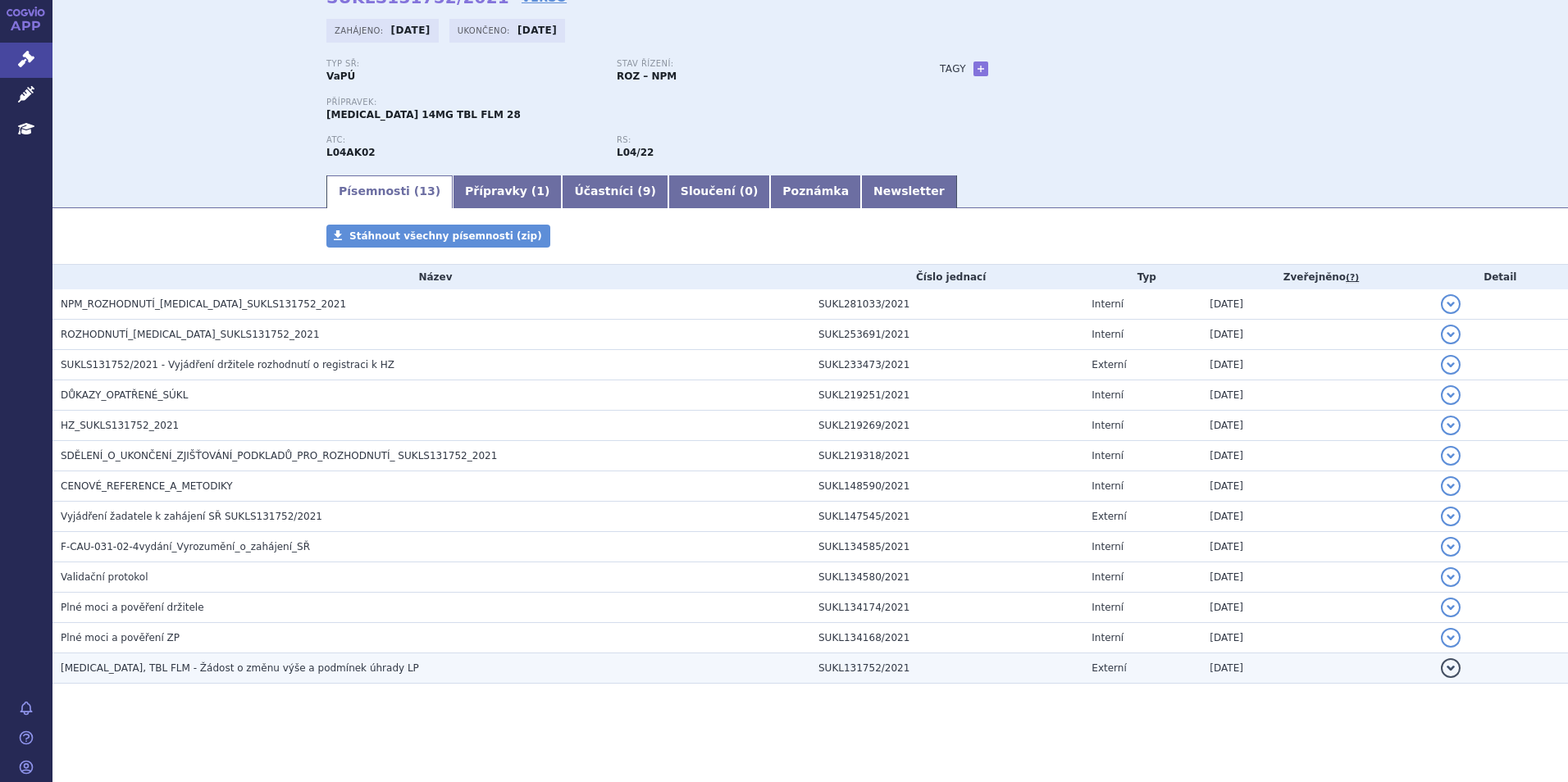
click at [212, 676] on h3 "[MEDICAL_DATA], TBL FLM - Žádost o změnu výše a podmínek úhrady LP" at bounding box center [436, 668] width 750 height 16
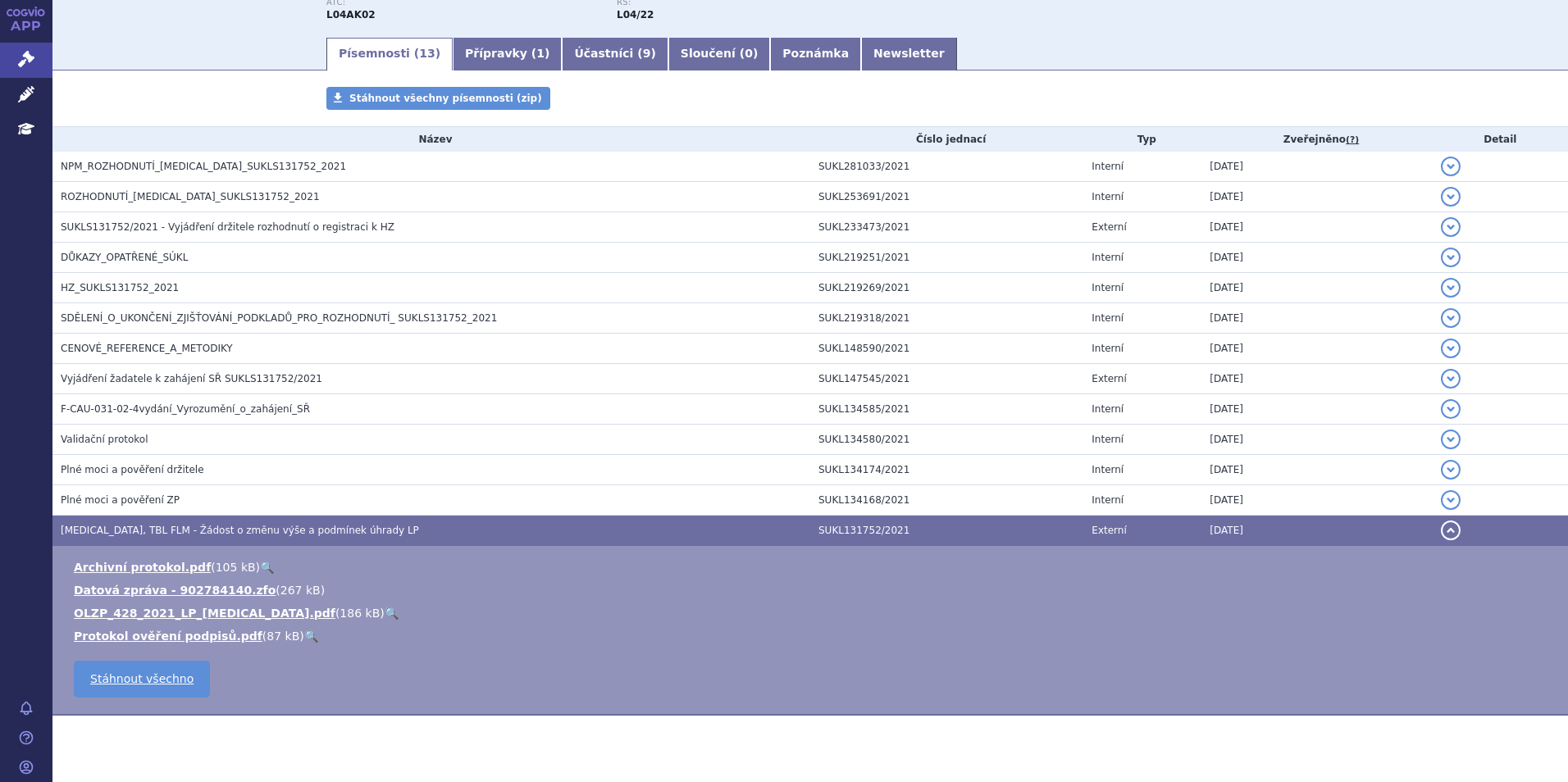
scroll to position [252, 0]
